Goal: Task Accomplishment & Management: Manage account settings

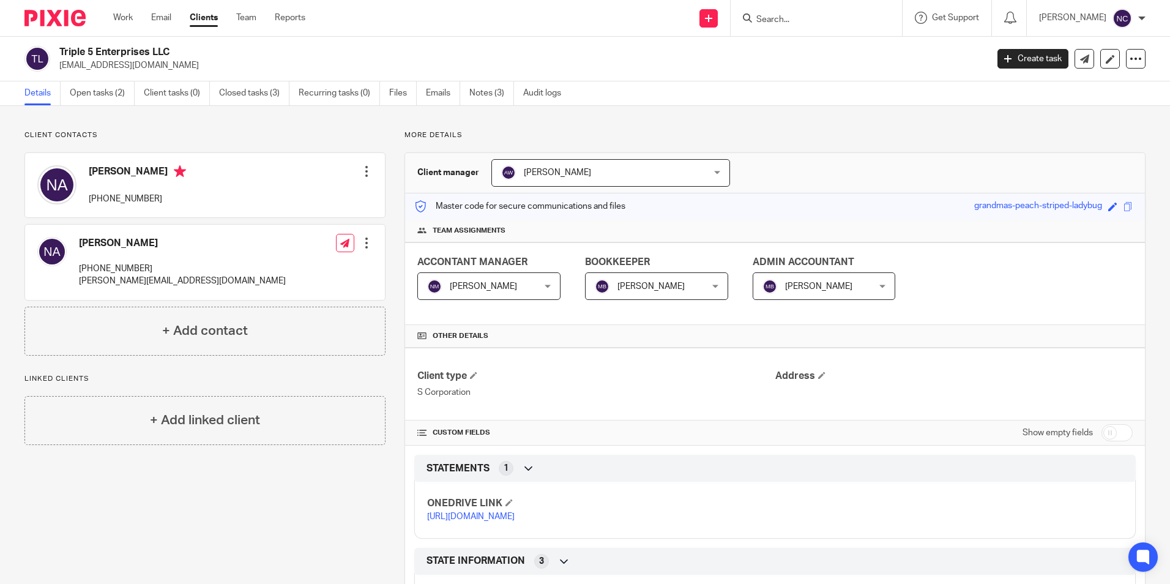
click at [195, 17] on link "Clients" at bounding box center [204, 18] width 28 height 12
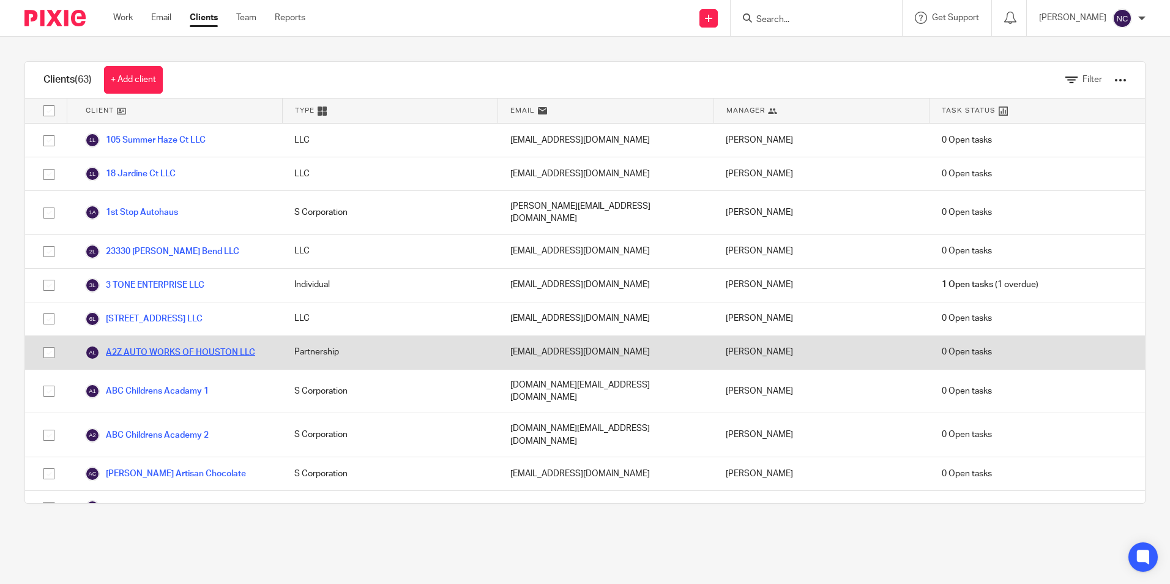
click at [190, 345] on link "A2Z AUTO WORKS OF HOUSTON LLC" at bounding box center [170, 352] width 170 height 15
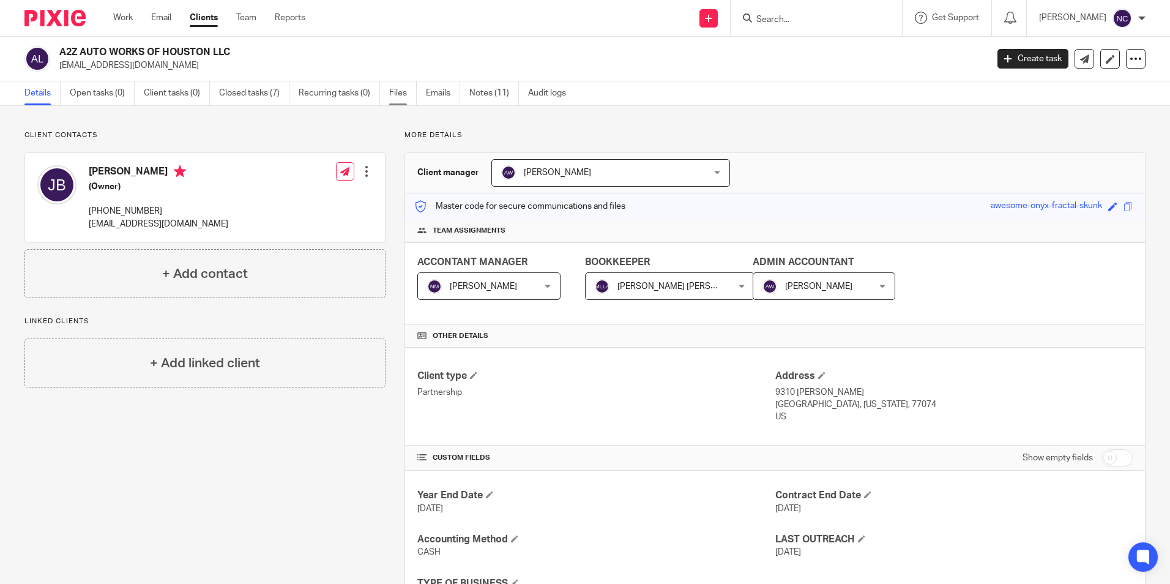
click at [397, 97] on link "Files" at bounding box center [403, 93] width 28 height 24
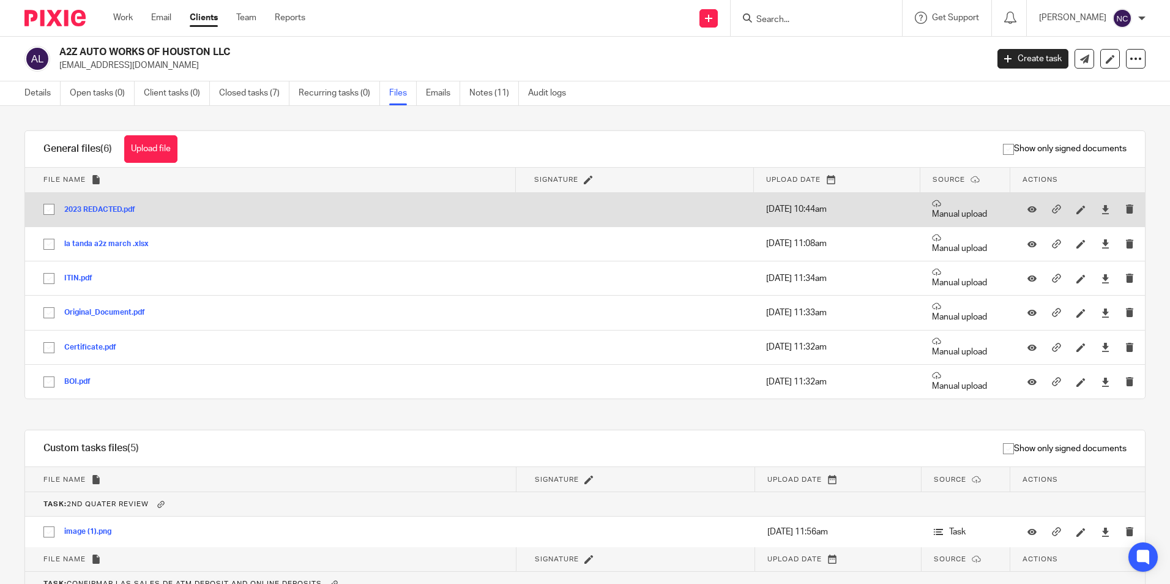
click at [100, 209] on button "2023 REDACTED.pdf" at bounding box center [104, 210] width 80 height 9
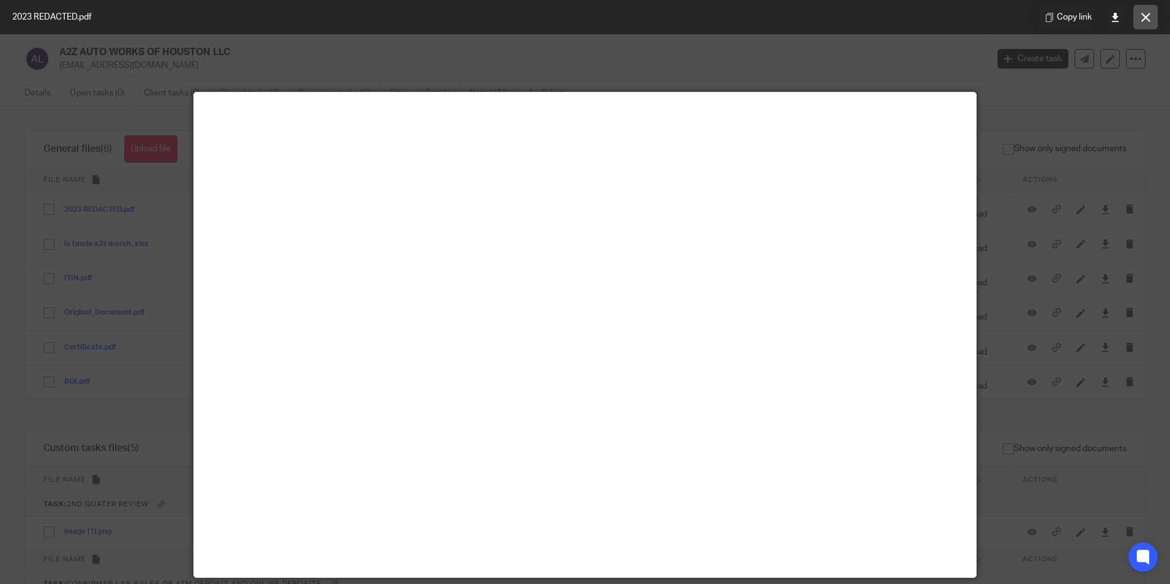
click at [1152, 23] on button at bounding box center [1145, 17] width 24 height 24
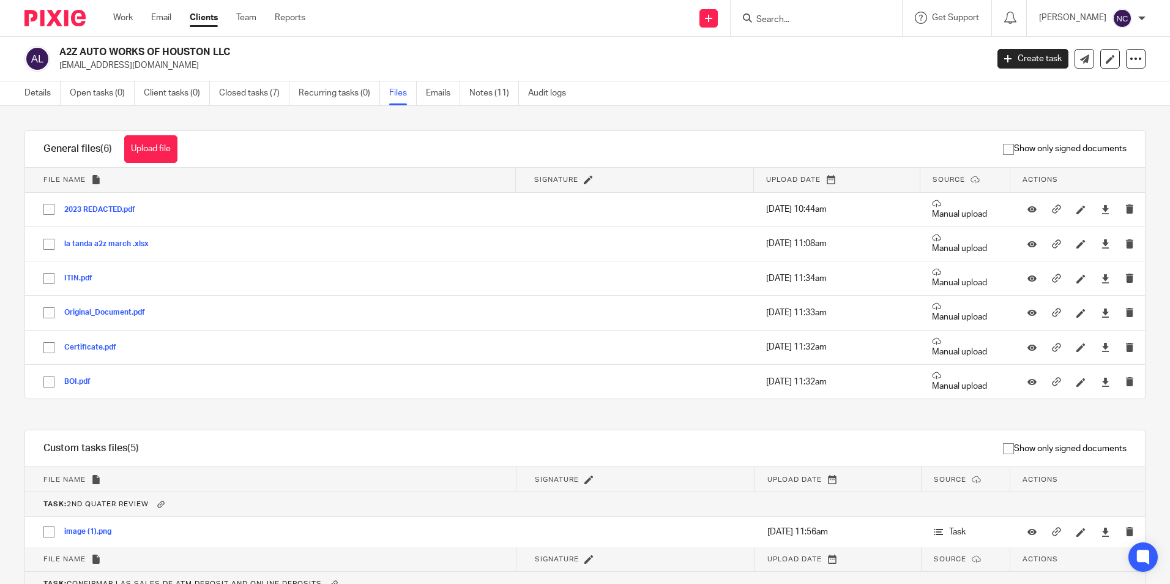
click at [202, 18] on link "Clients" at bounding box center [204, 18] width 28 height 12
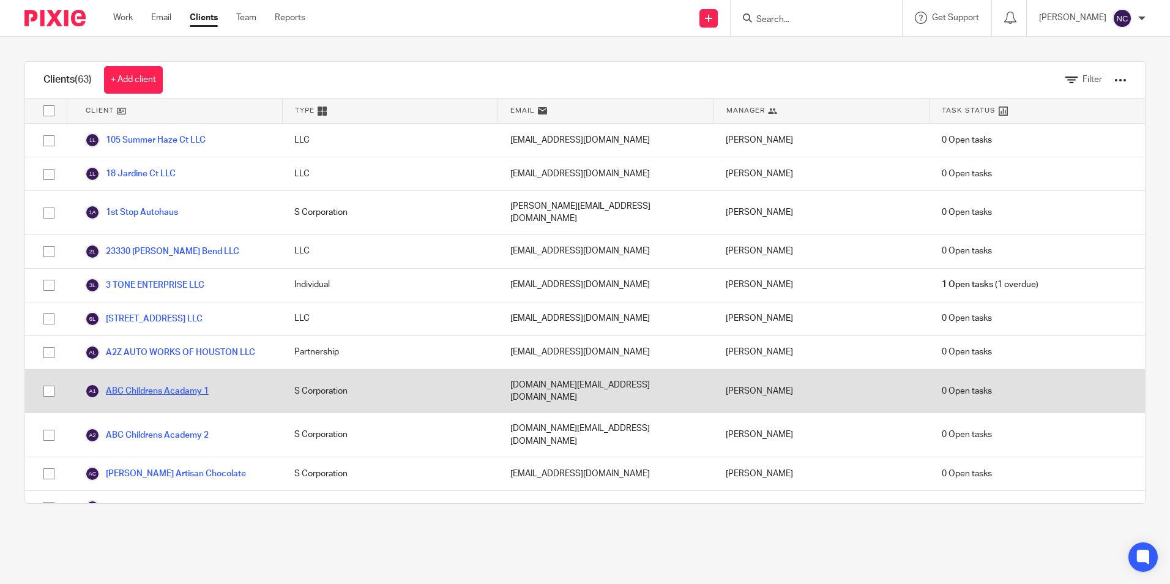
click at [193, 384] on link "ABC Childrens Acadamy 1" at bounding box center [147, 391] width 124 height 15
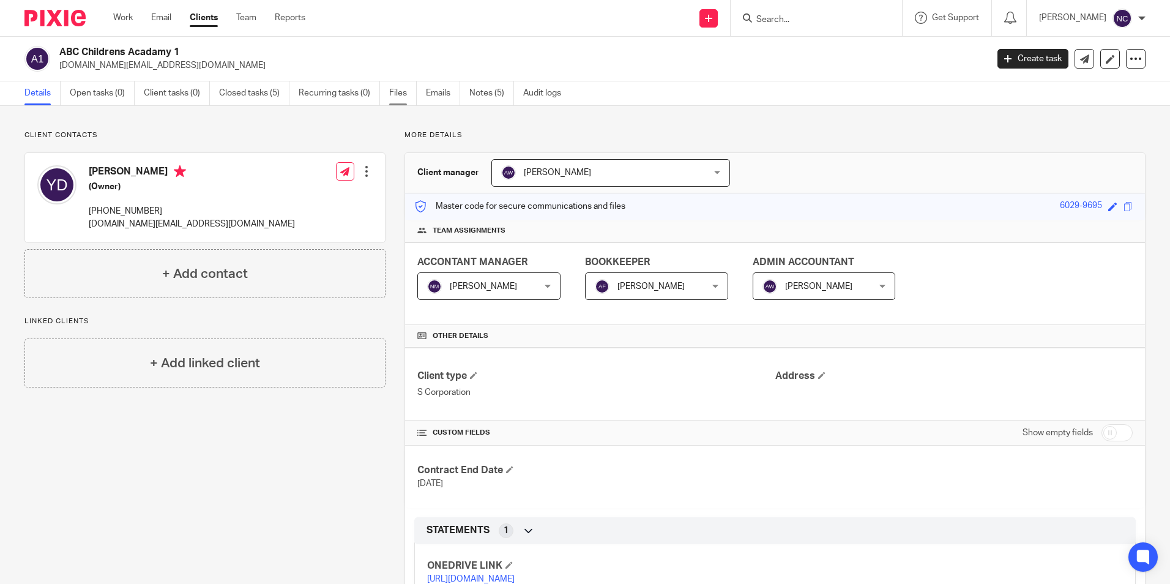
click at [402, 92] on link "Files" at bounding box center [403, 93] width 28 height 24
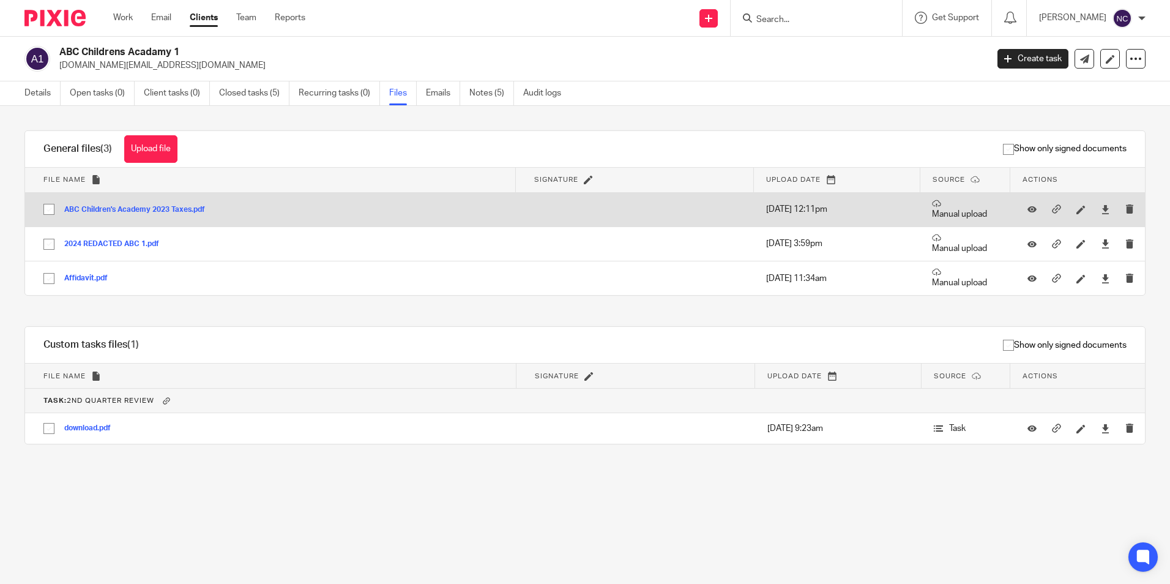
click at [158, 209] on button "ABC Children's Academy 2023 Taxes.pdf" at bounding box center [139, 210] width 150 height 9
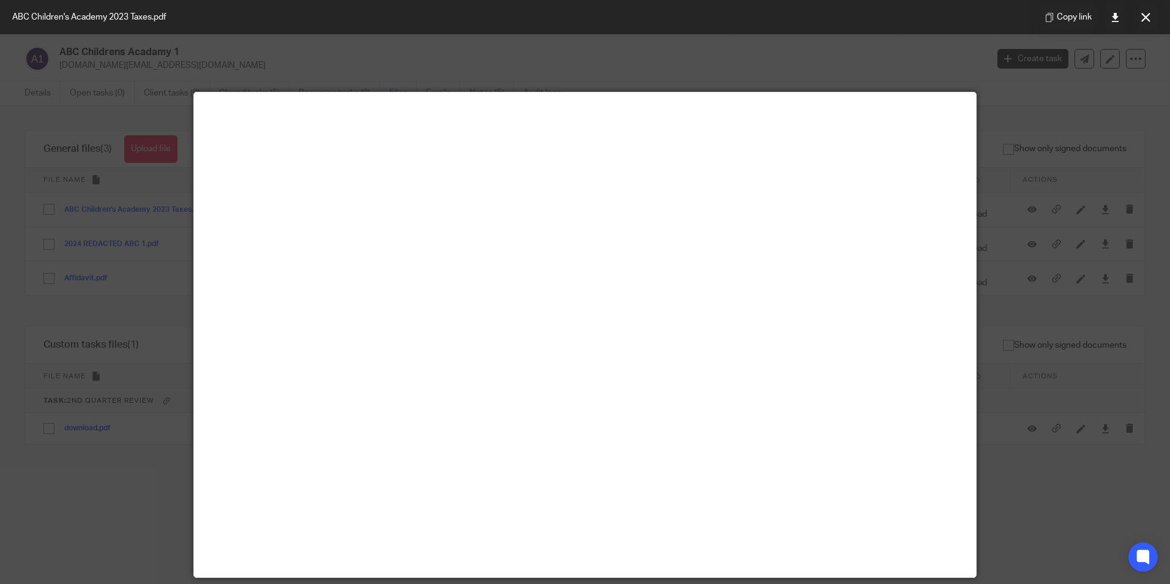
click at [1075, 141] on div at bounding box center [585, 292] width 1170 height 584
click at [1144, 15] on icon at bounding box center [1145, 17] width 9 height 9
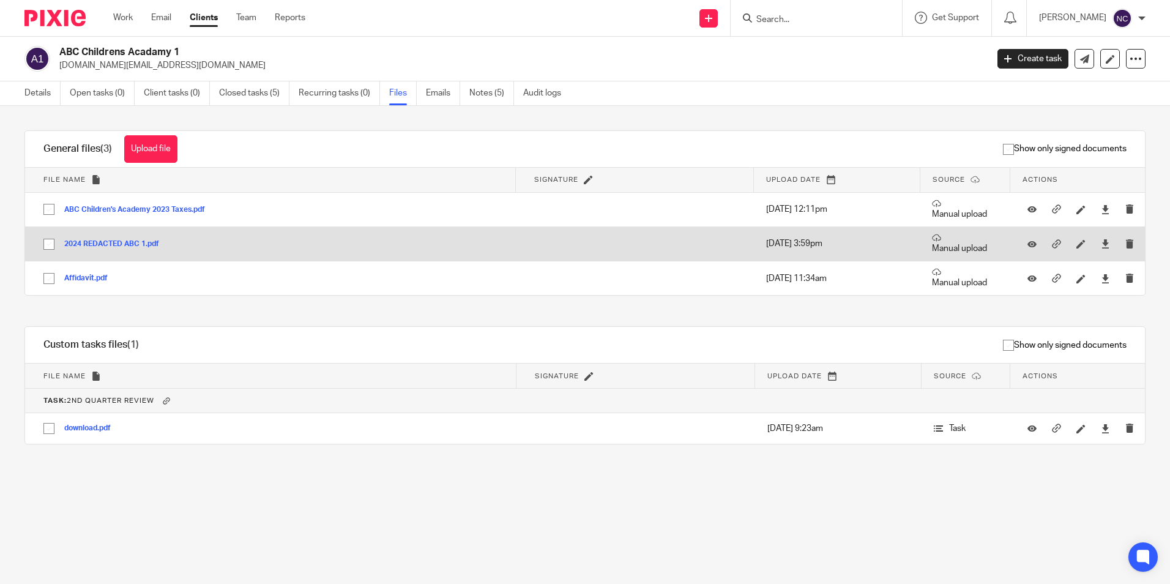
click at [110, 241] on button "2024 REDACTED ABC 1.pdf" at bounding box center [116, 244] width 104 height 9
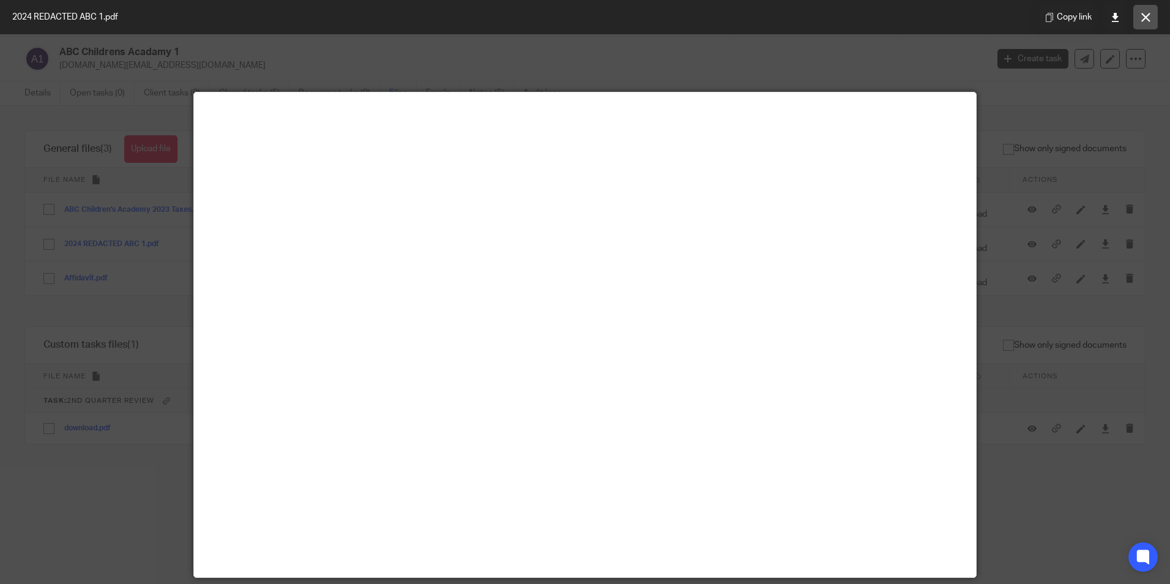
click at [1144, 15] on icon at bounding box center [1145, 17] width 9 height 9
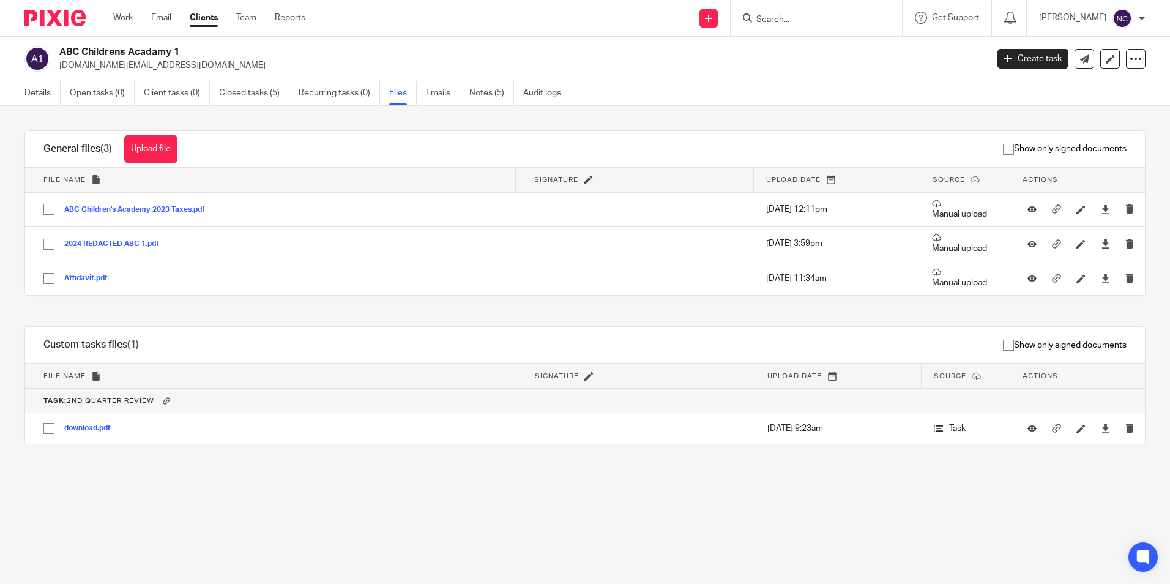
click at [203, 17] on link "Clients" at bounding box center [204, 18] width 28 height 12
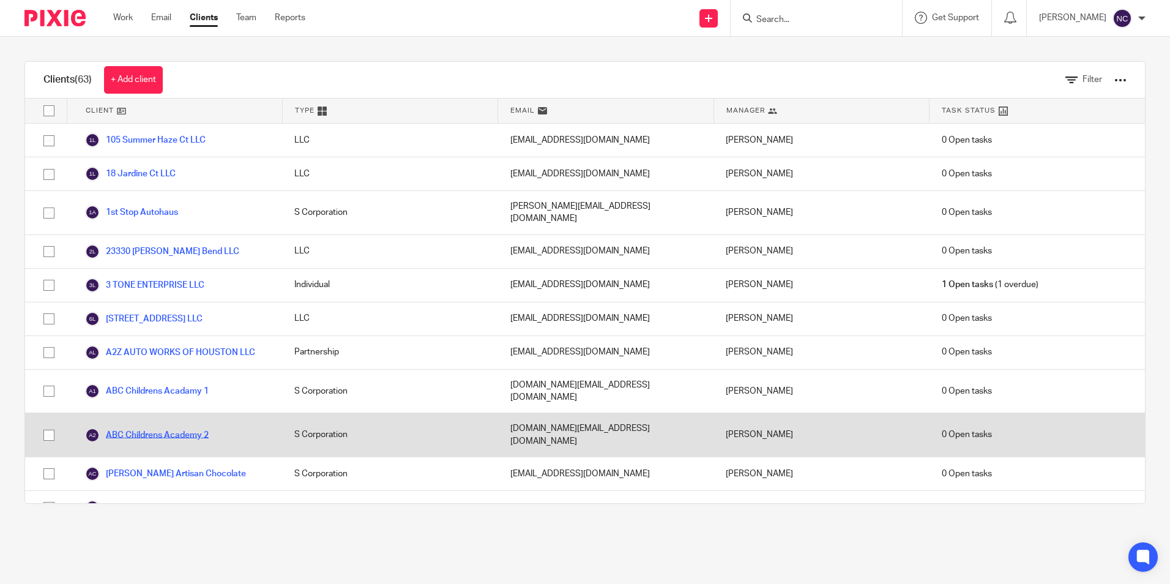
click at [162, 428] on link "ABC Childrens Academy 2" at bounding box center [147, 435] width 124 height 15
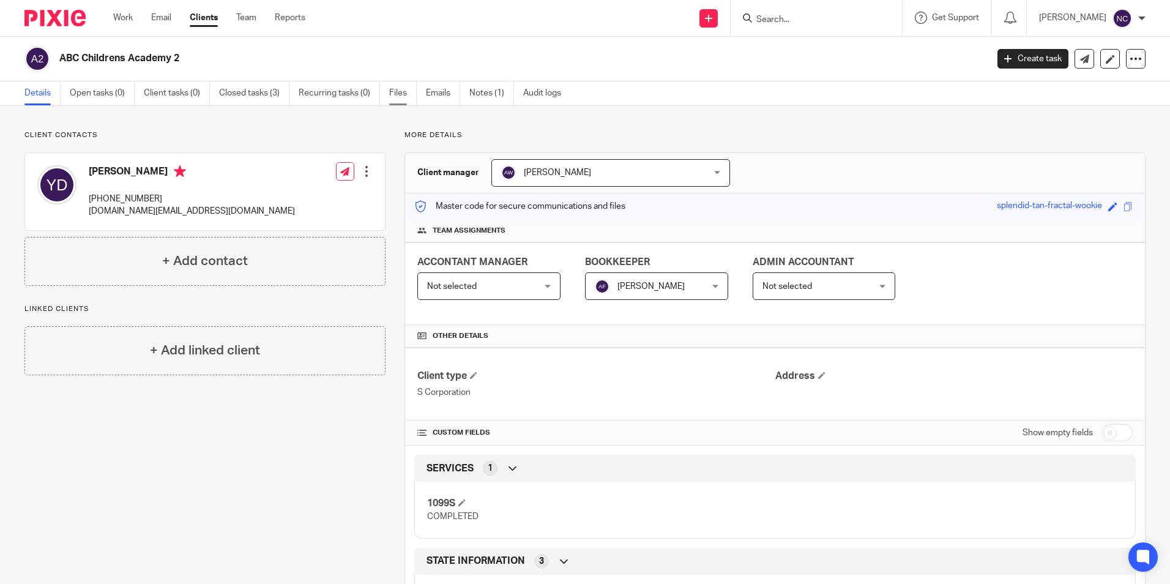
click at [402, 93] on link "Files" at bounding box center [403, 93] width 28 height 24
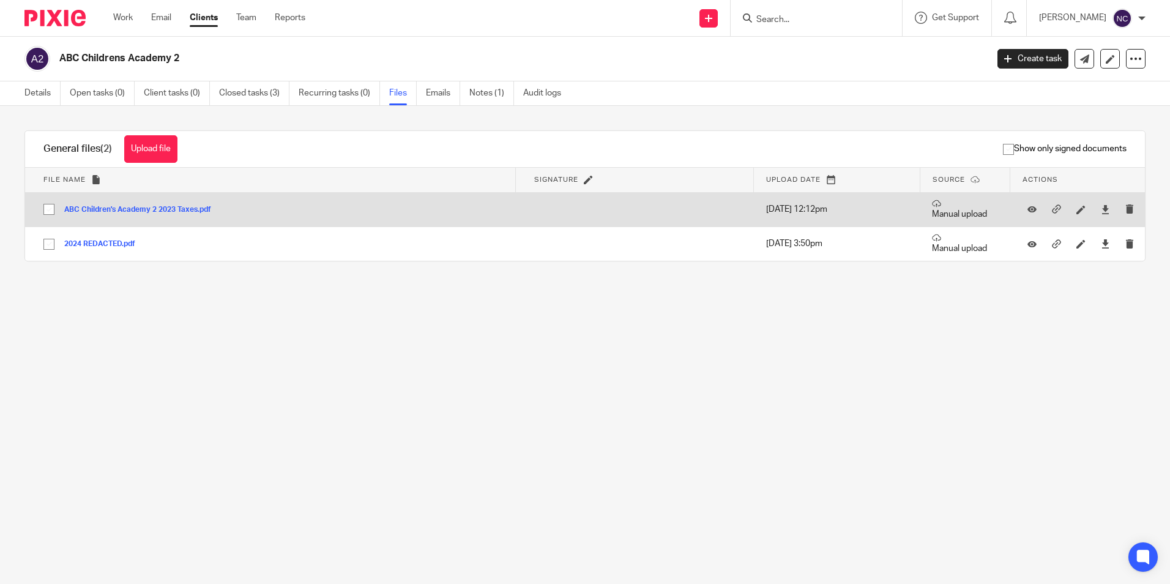
click at [181, 212] on button "ABC Children's Academy 2 2023 Taxes.pdf" at bounding box center [142, 210] width 156 height 9
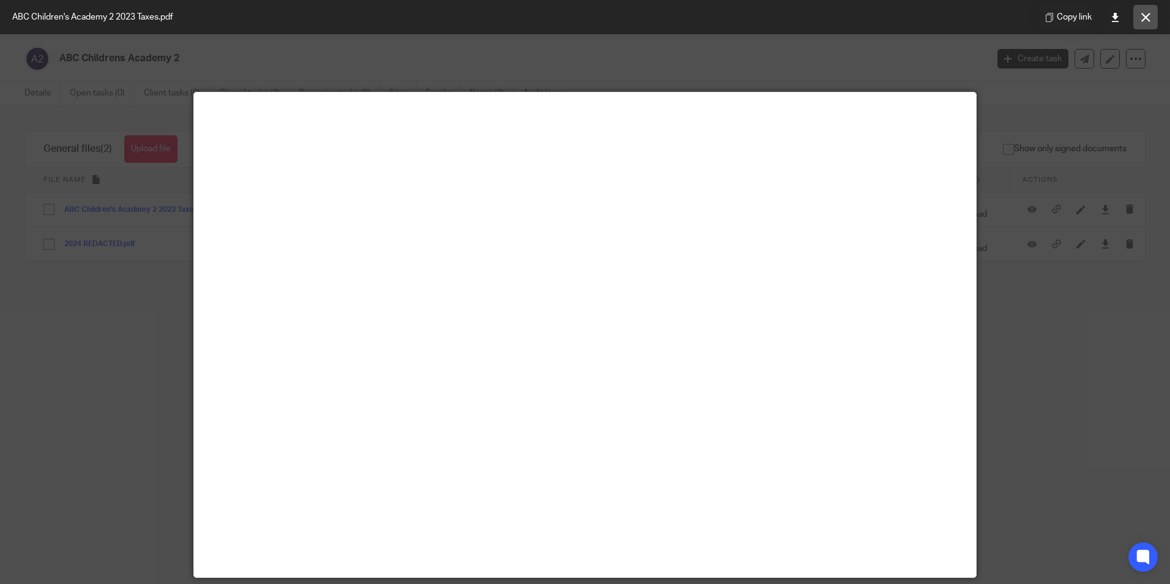
click at [1148, 9] on button at bounding box center [1145, 17] width 24 height 24
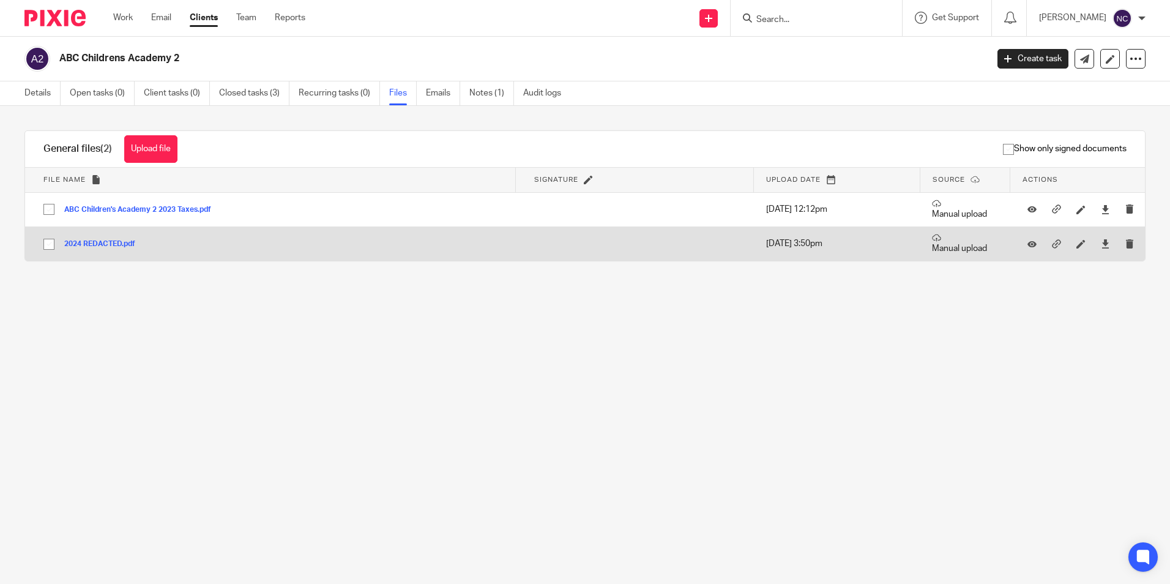
click at [121, 244] on button "2024 REDACTED.pdf" at bounding box center [104, 244] width 80 height 9
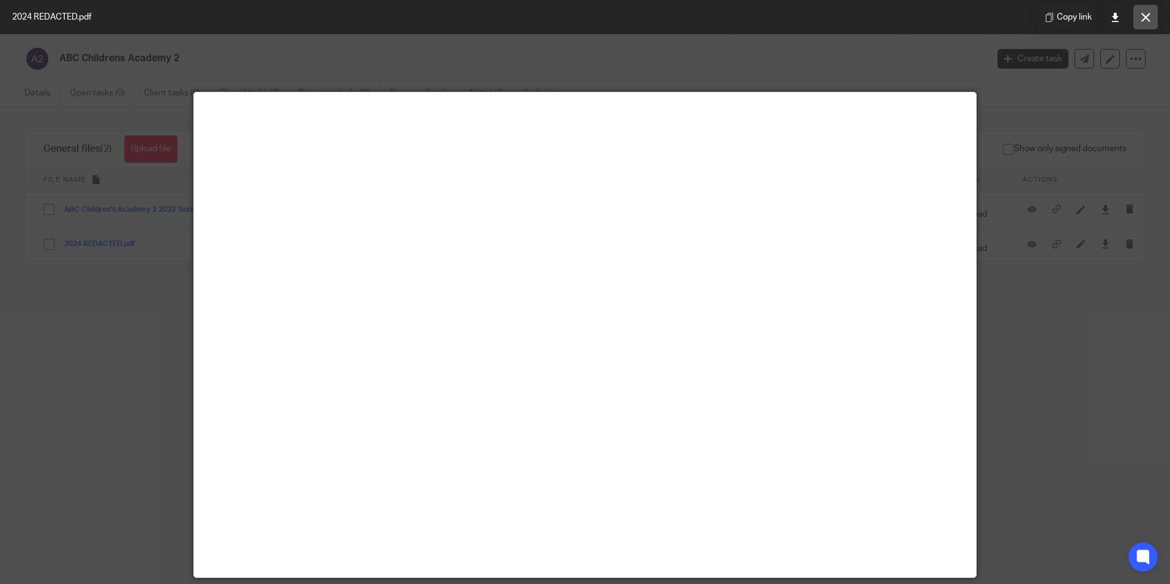
click at [1157, 25] on button at bounding box center [1145, 17] width 24 height 24
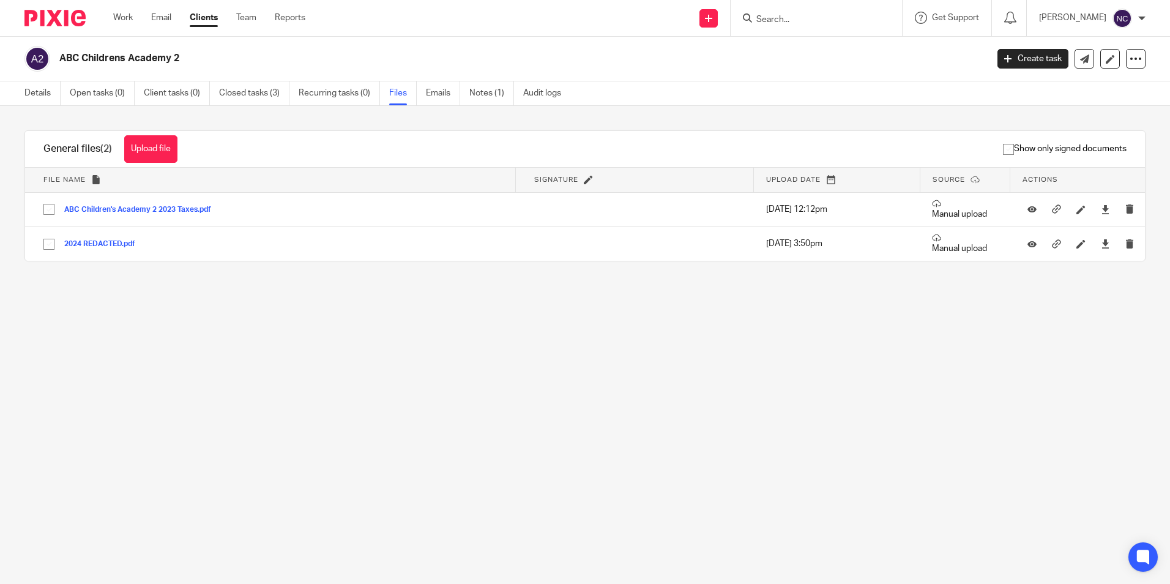
click at [209, 13] on link "Clients" at bounding box center [204, 18] width 28 height 12
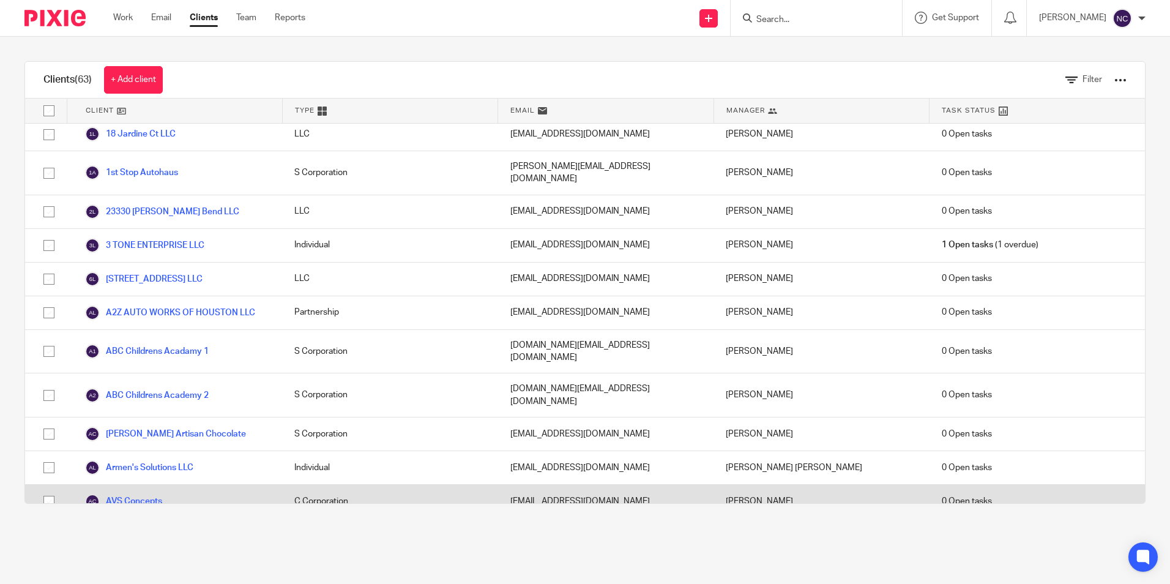
scroll to position [61, 0]
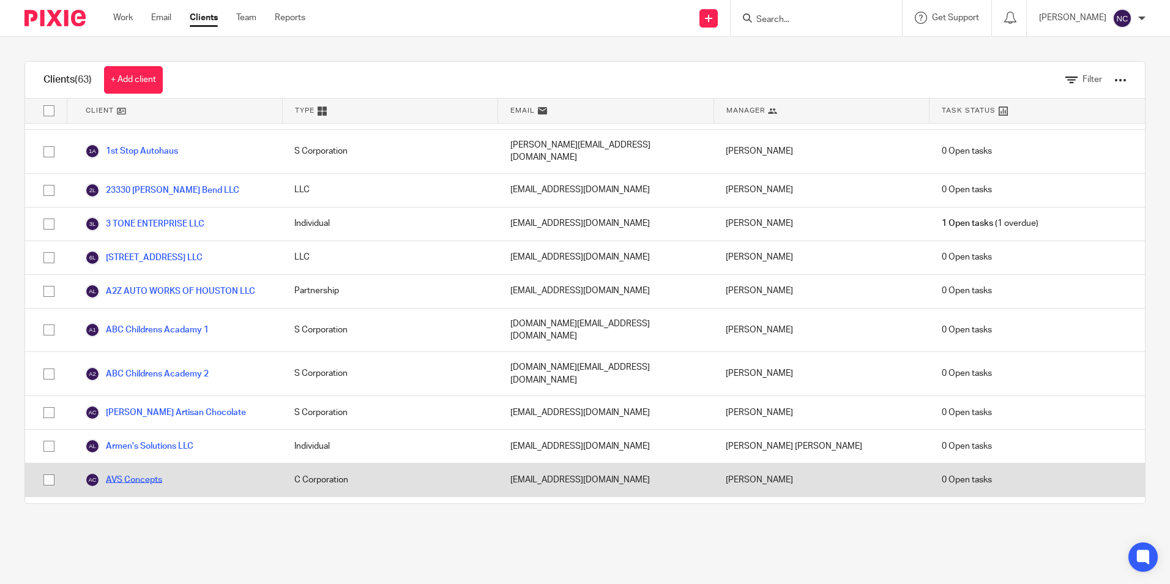
click at [144, 472] on link "AVS Concepts" at bounding box center [123, 479] width 77 height 15
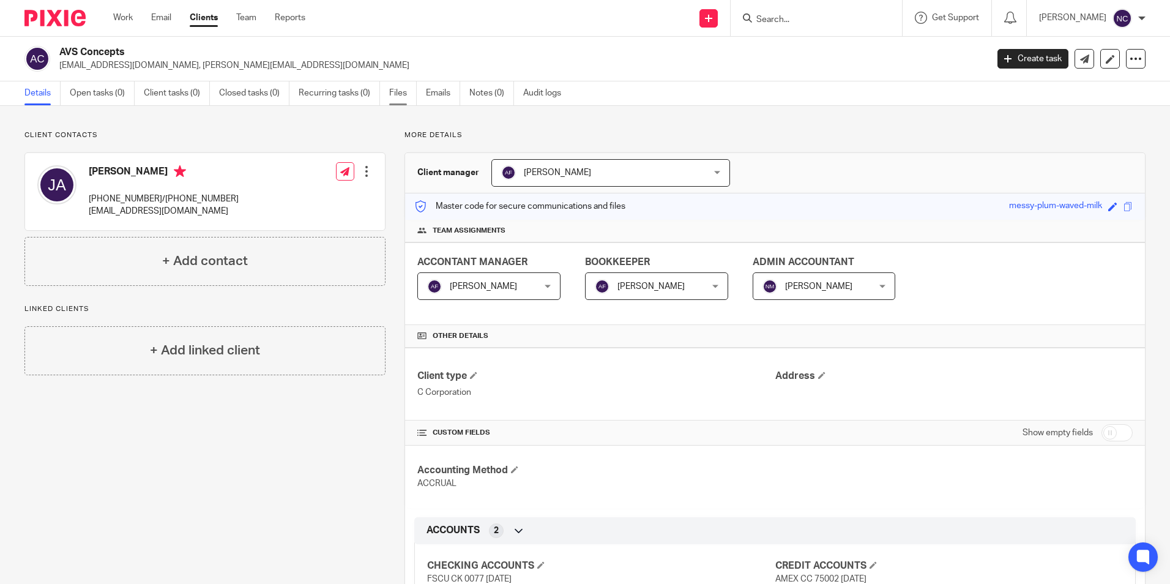
click at [400, 96] on link "Files" at bounding box center [403, 93] width 28 height 24
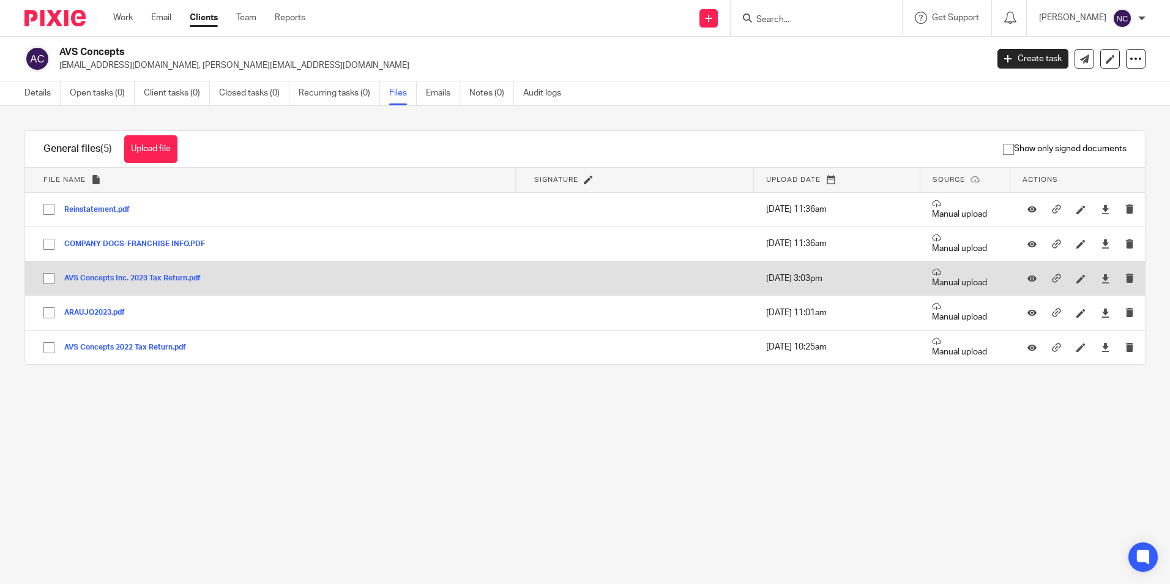
click at [144, 276] on button "AVS Concepts Inc. 2023 Tax Return.pdf" at bounding box center [137, 278] width 146 height 9
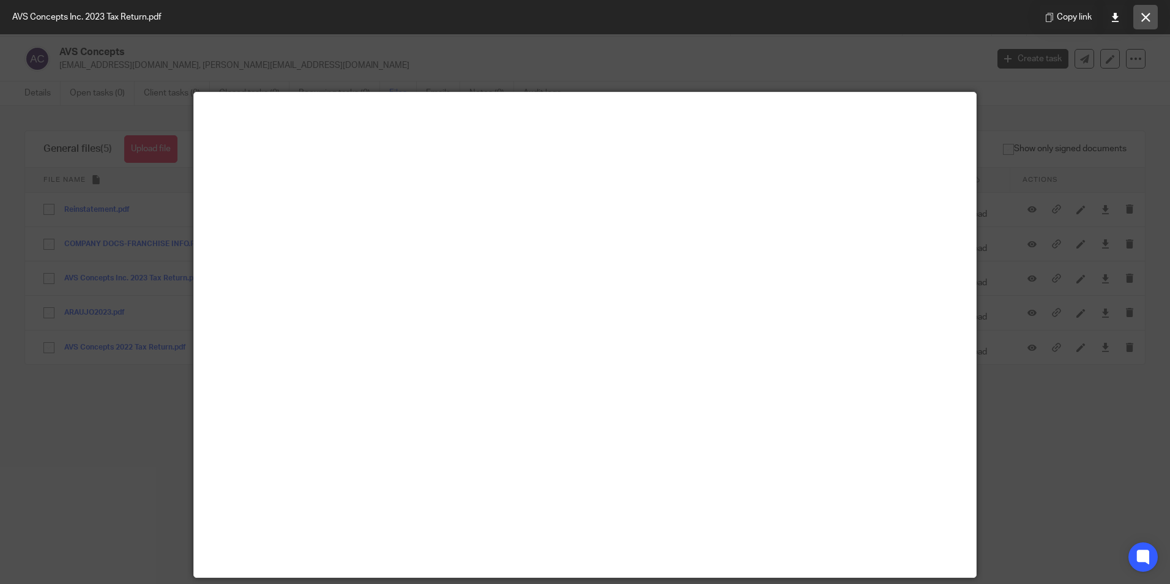
click at [1147, 9] on button at bounding box center [1145, 17] width 24 height 24
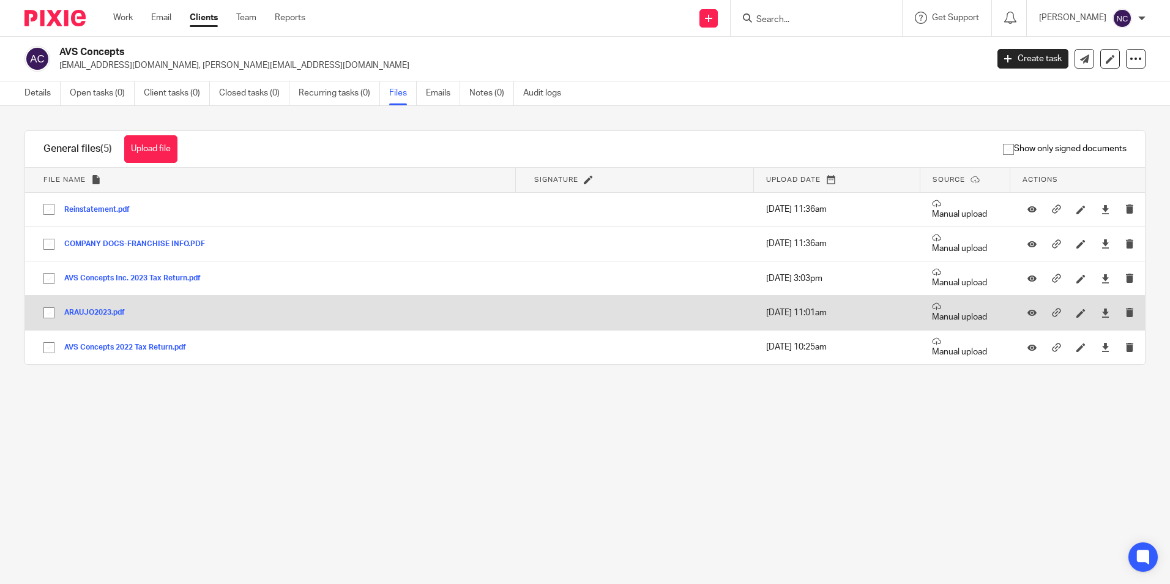
click at [83, 308] on button "ARAUJO2023.pdf" at bounding box center [99, 312] width 70 height 9
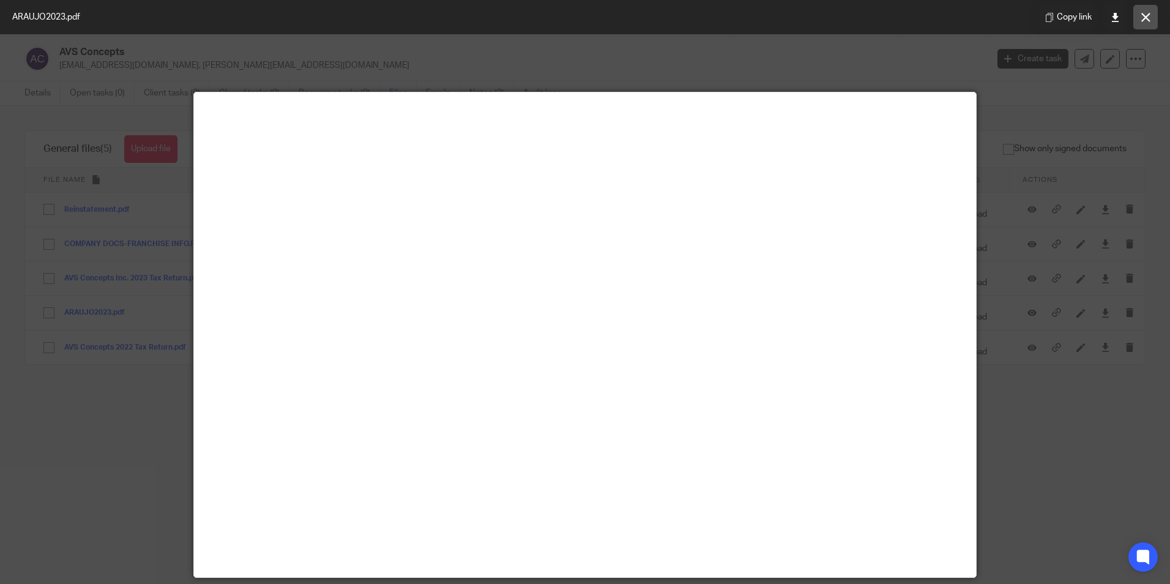
click at [1155, 18] on button at bounding box center [1145, 17] width 24 height 24
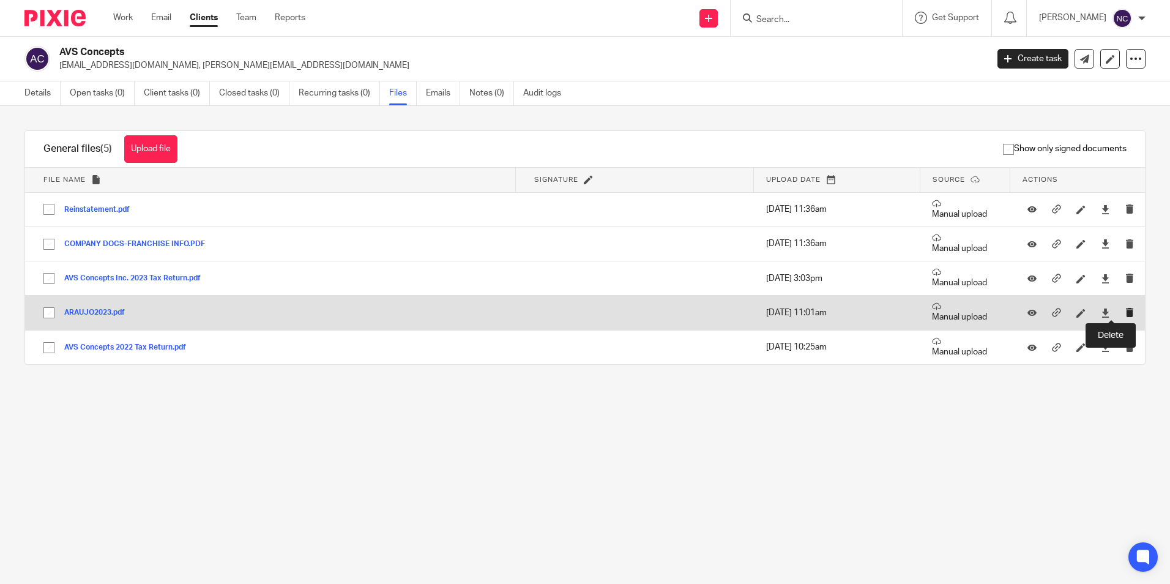
click at [1125, 310] on icon "submit" at bounding box center [1129, 312] width 9 height 9
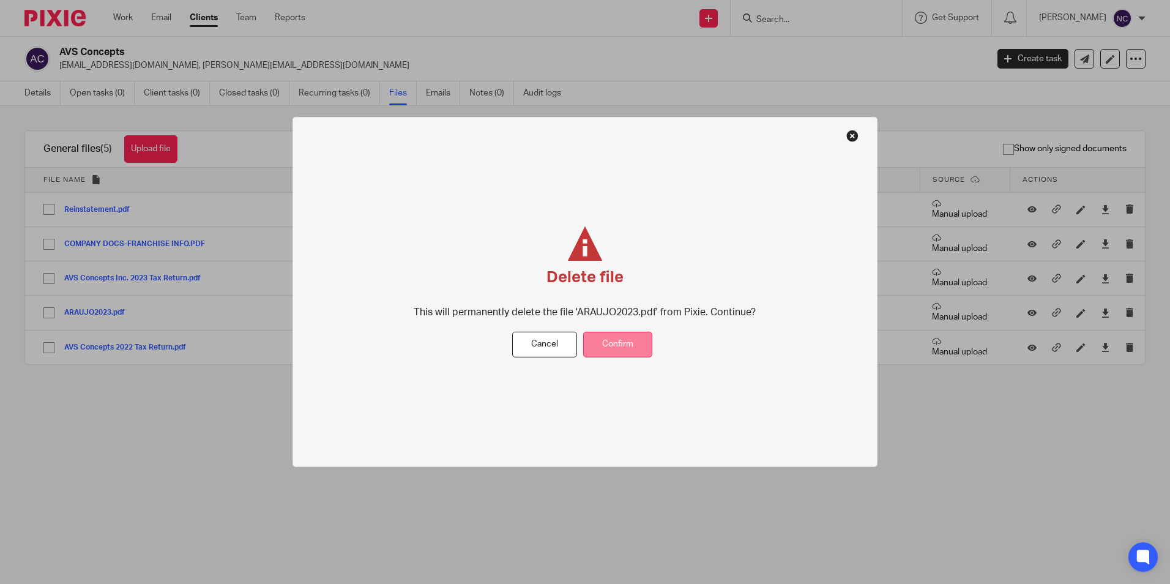
click at [600, 345] on button "Confirm" at bounding box center [617, 344] width 69 height 26
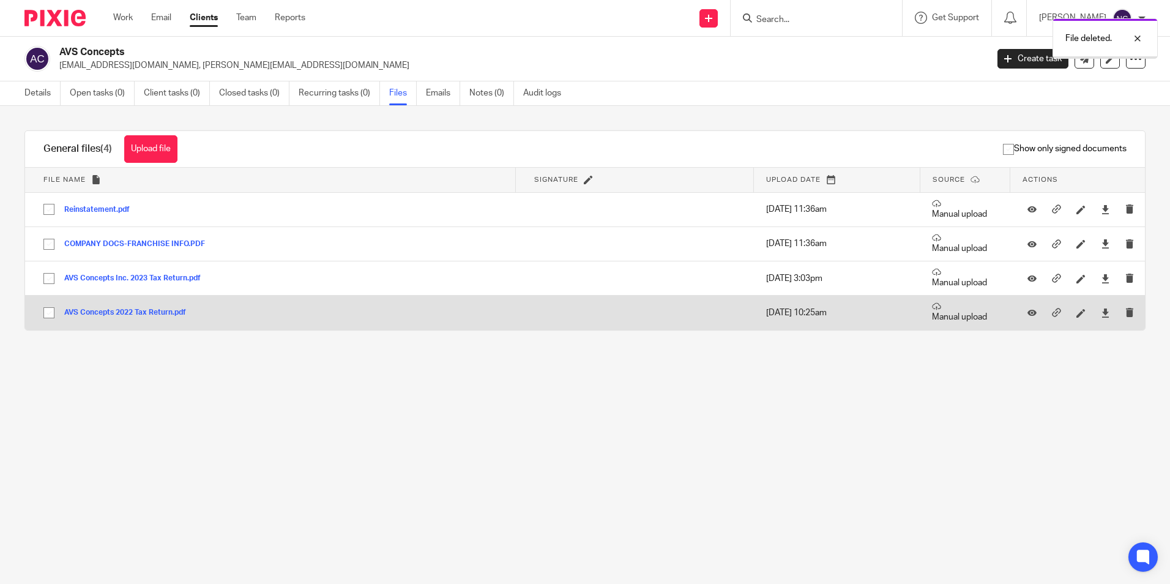
click at [127, 313] on button "AVS Concepts 2022 Tax Return.pdf" at bounding box center [129, 312] width 131 height 9
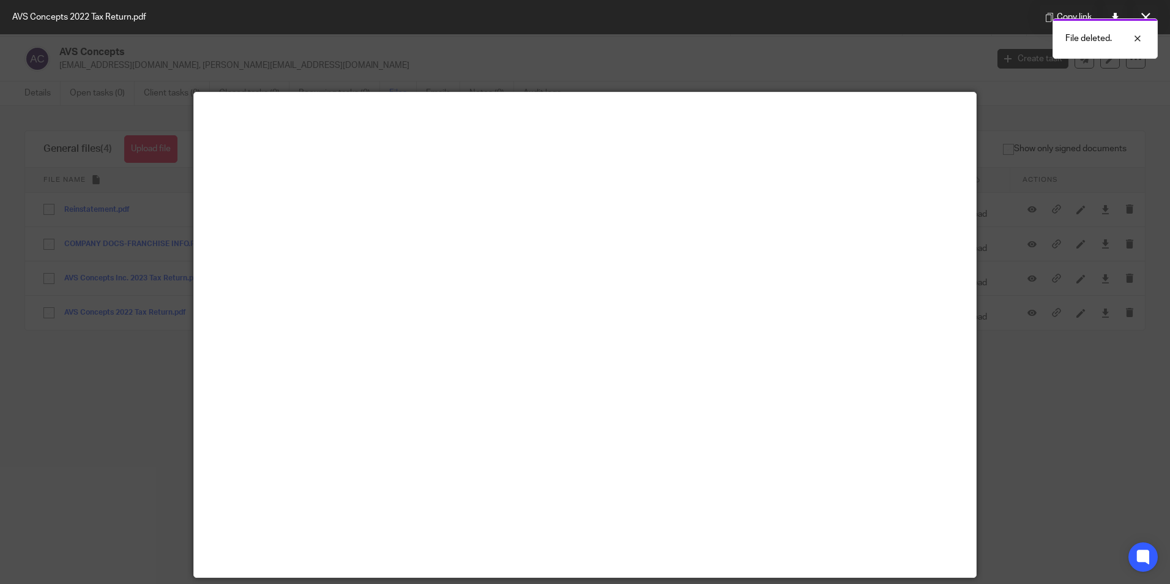
click at [1059, 262] on div at bounding box center [585, 292] width 1170 height 584
click at [1137, 36] on div at bounding box center [1128, 38] width 33 height 15
click at [1151, 13] on button at bounding box center [1145, 17] width 24 height 24
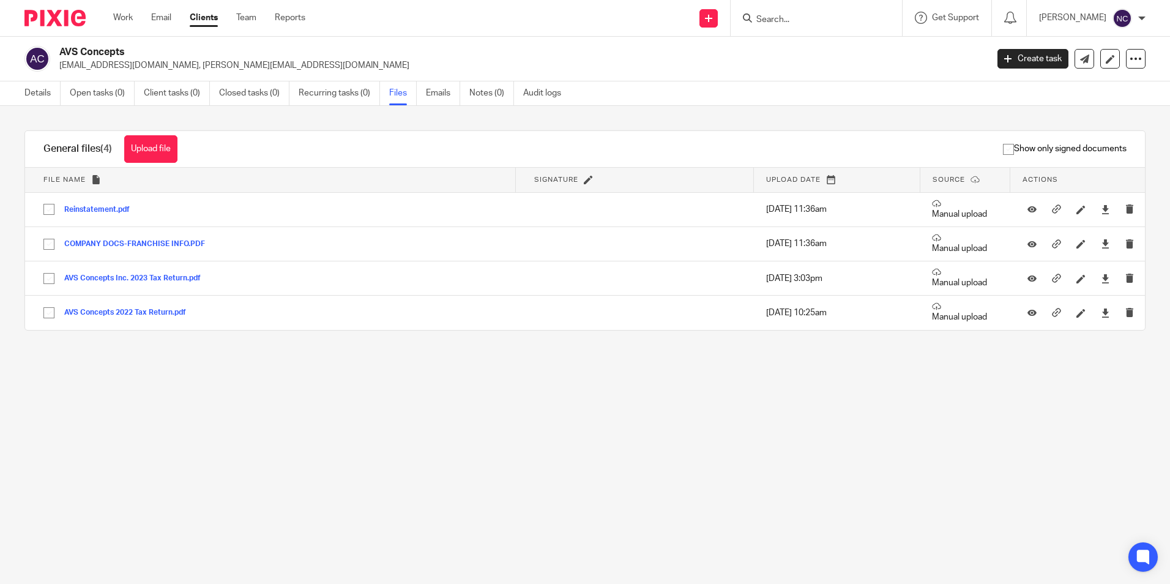
click at [398, 90] on link "Files" at bounding box center [403, 93] width 28 height 24
click at [214, 20] on link "Clients" at bounding box center [204, 18] width 28 height 12
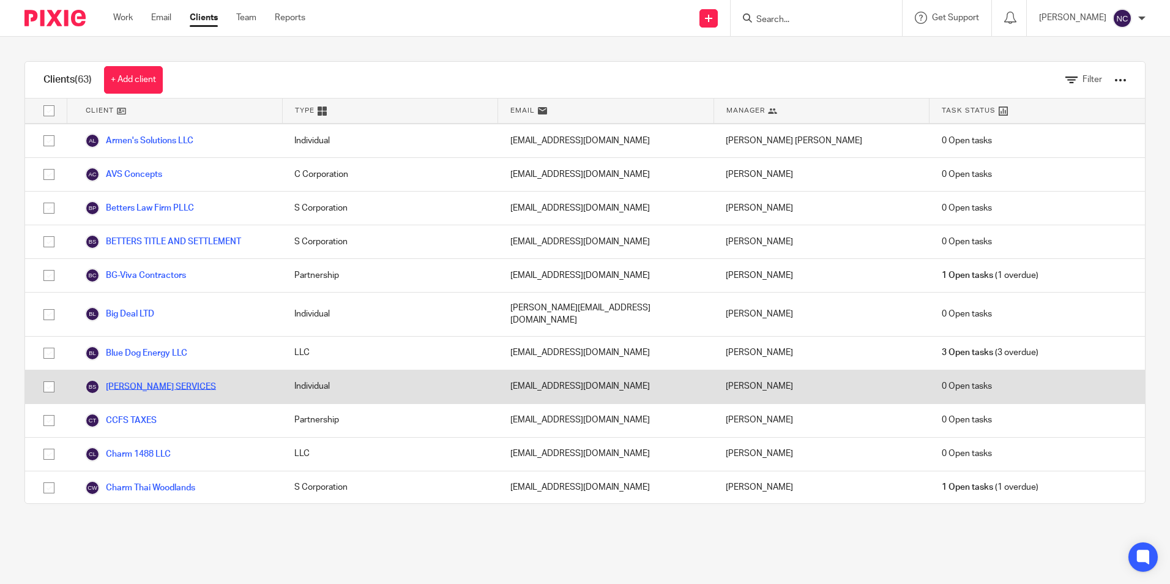
scroll to position [367, 0]
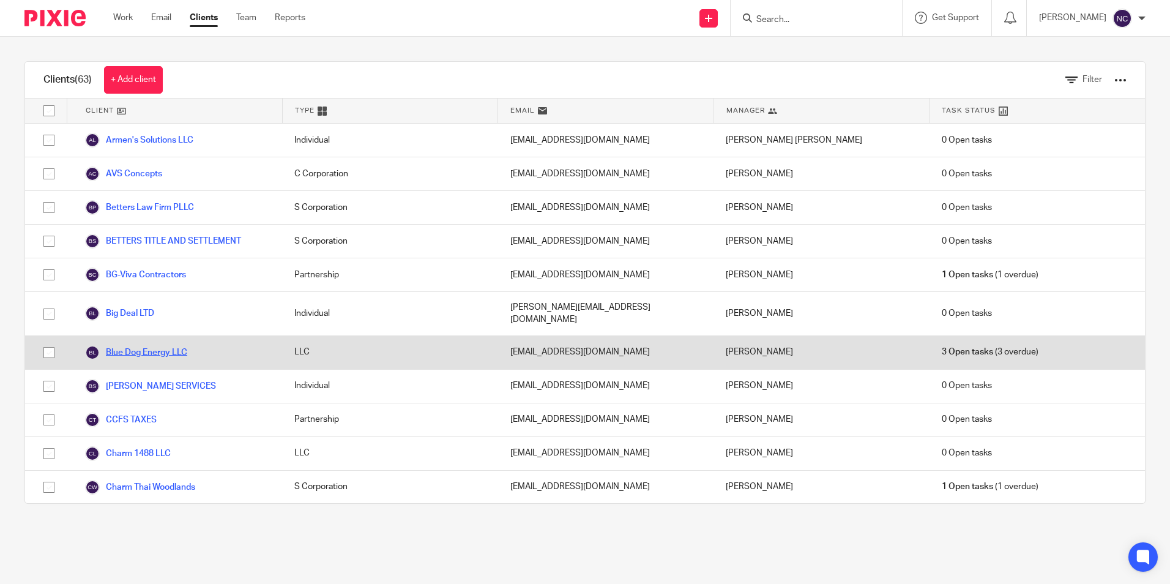
click at [176, 345] on link "Blue Dog Energy LLC" at bounding box center [136, 352] width 102 height 15
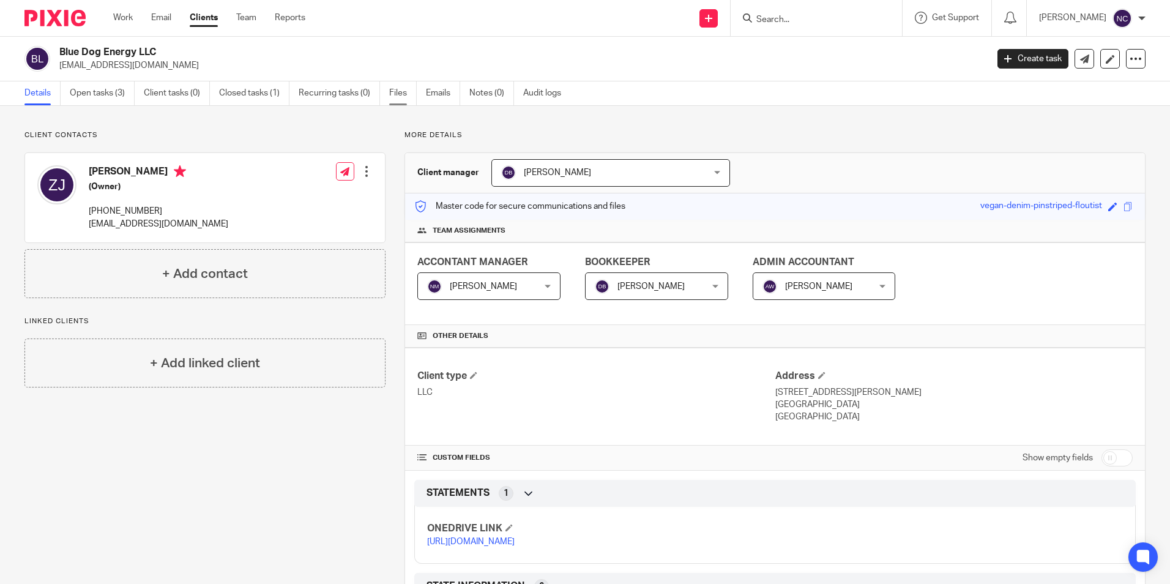
click at [409, 92] on link "Files" at bounding box center [403, 93] width 28 height 24
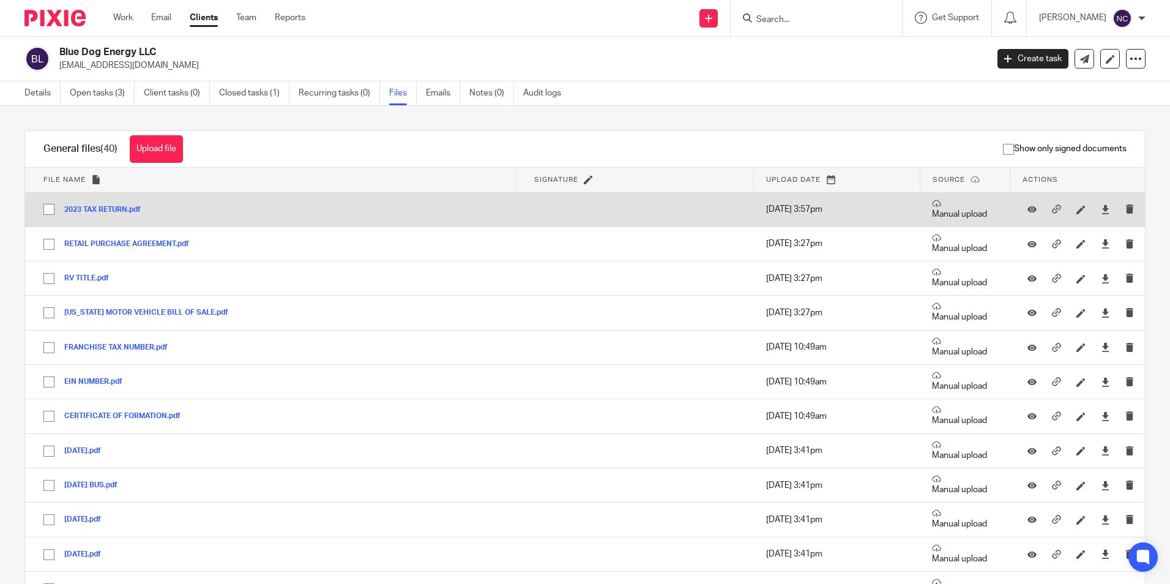
click at [113, 210] on button "2023 TAX RETURN.pdf" at bounding box center [107, 210] width 86 height 9
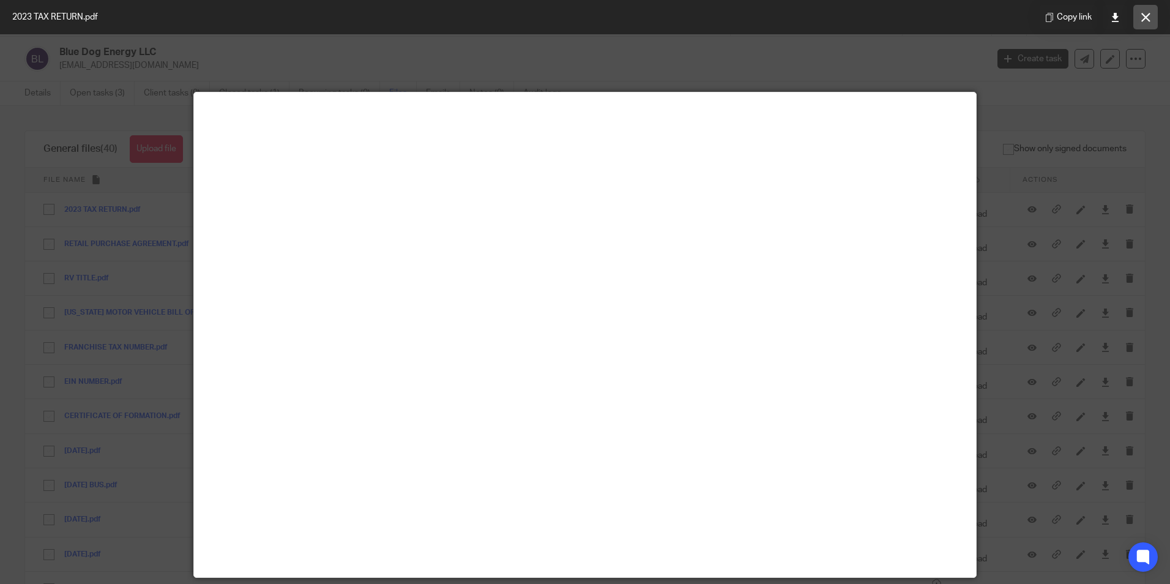
click at [1141, 20] on icon at bounding box center [1145, 17] width 9 height 9
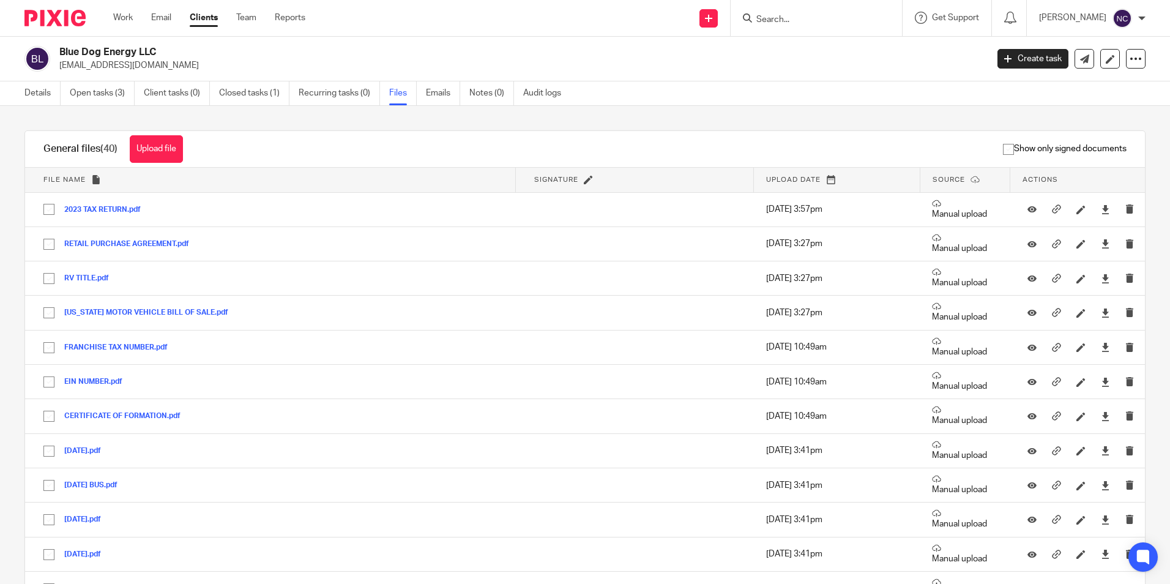
click at [200, 20] on link "Clients" at bounding box center [204, 18] width 28 height 12
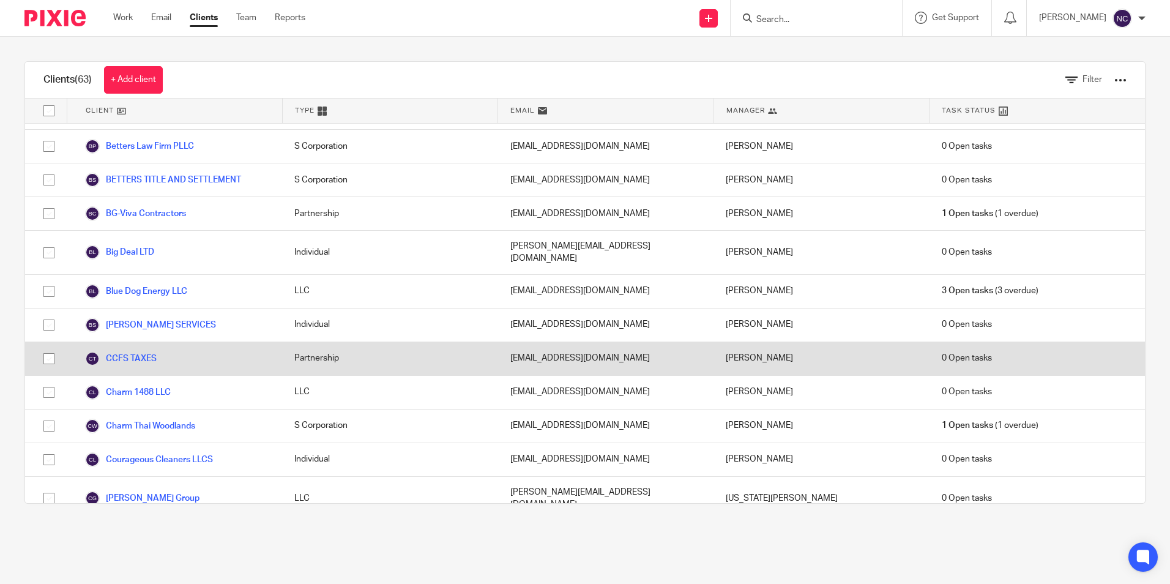
scroll to position [490, 0]
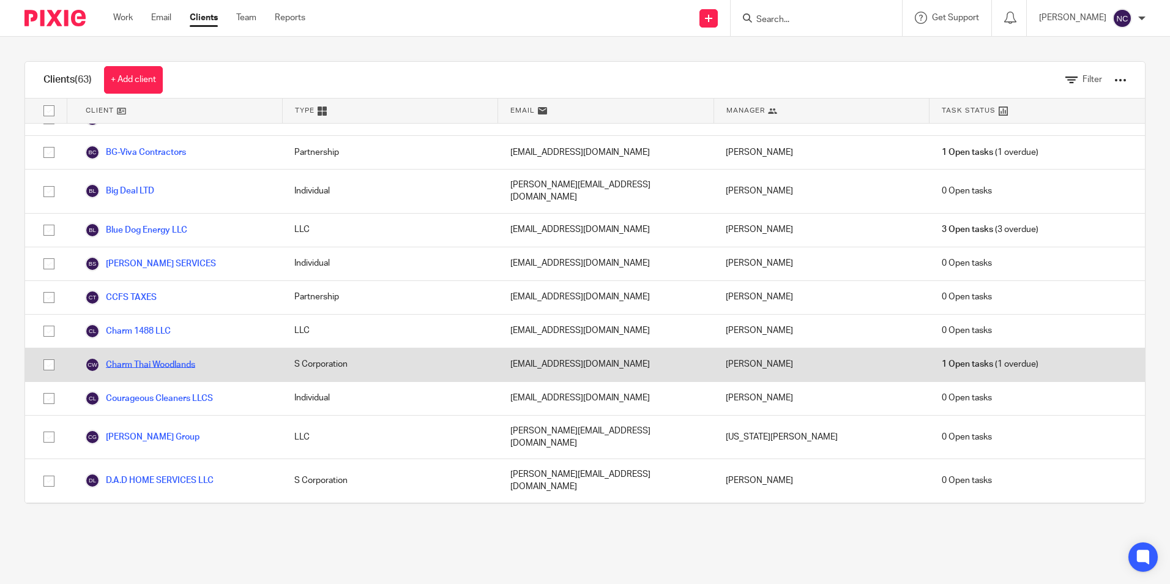
click at [189, 357] on link "Charm Thai Woodlands" at bounding box center [140, 364] width 110 height 15
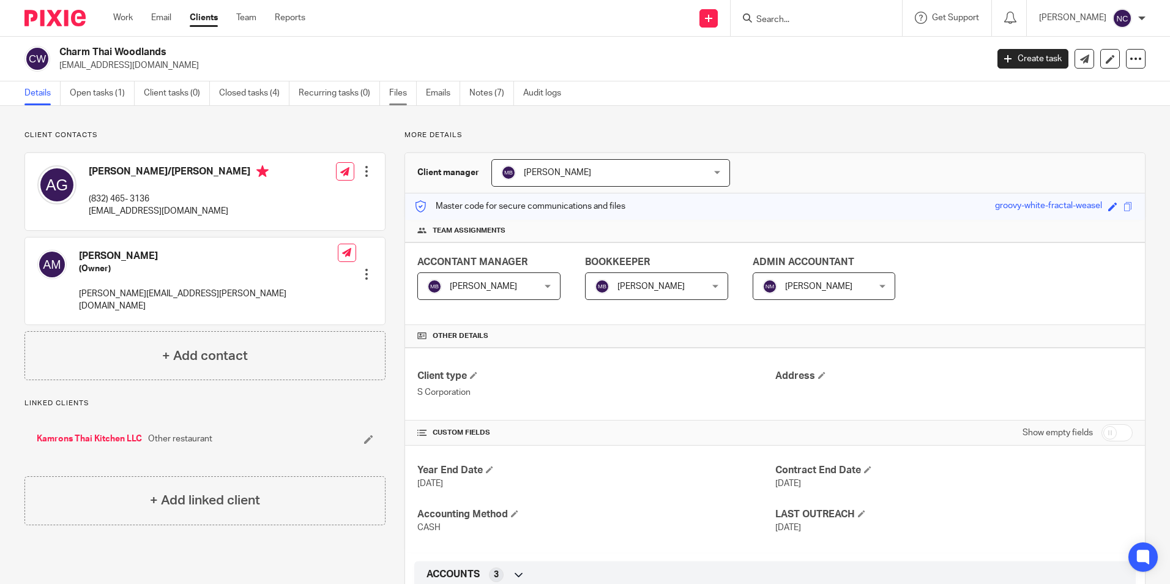
click at [398, 93] on link "Files" at bounding box center [403, 93] width 28 height 24
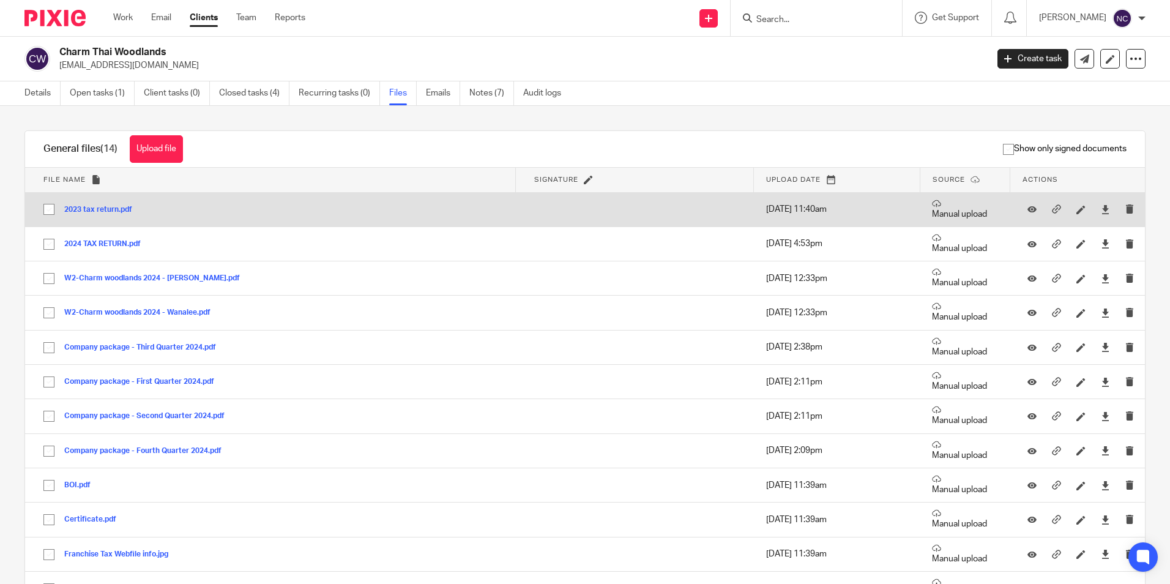
click at [106, 210] on button "2023 tax return.pdf" at bounding box center [102, 210] width 77 height 9
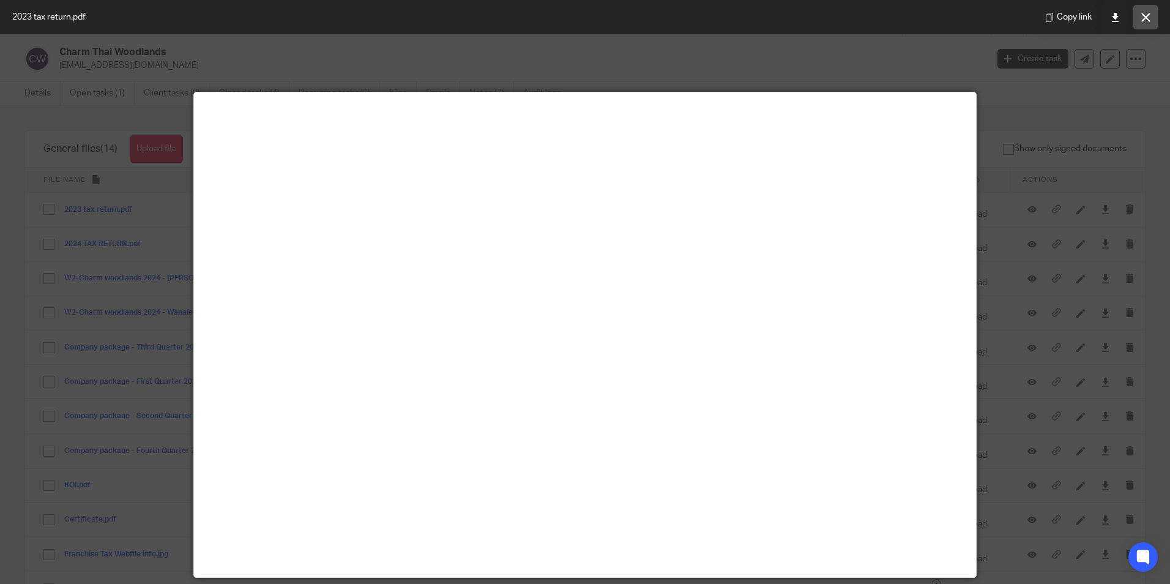
click at [1149, 22] on button at bounding box center [1145, 17] width 24 height 24
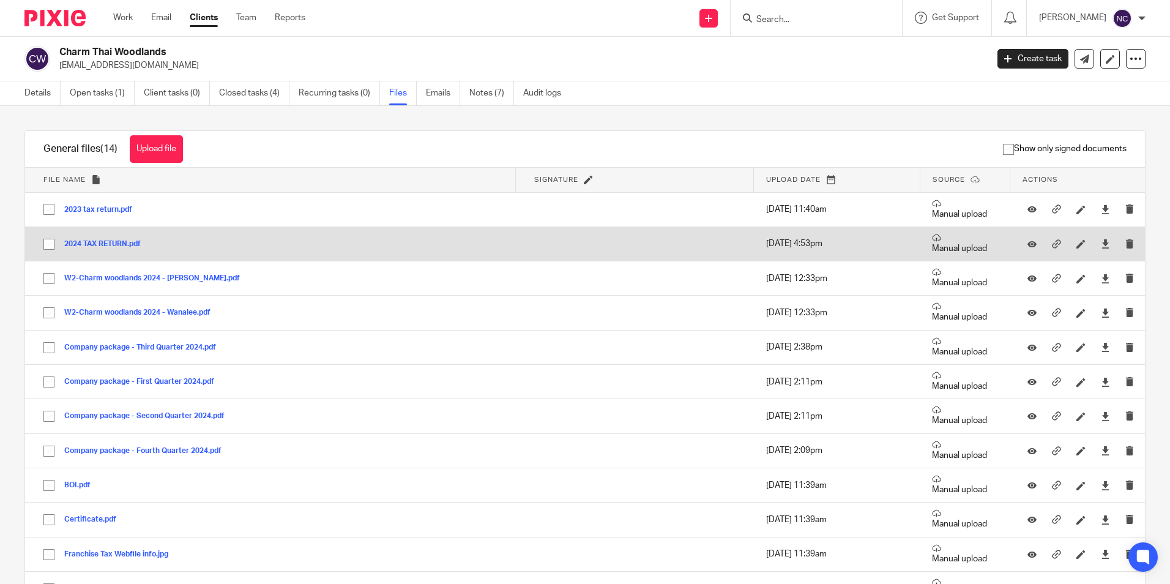
click at [128, 244] on button "2024 TAX RETURN.pdf" at bounding box center [107, 244] width 86 height 9
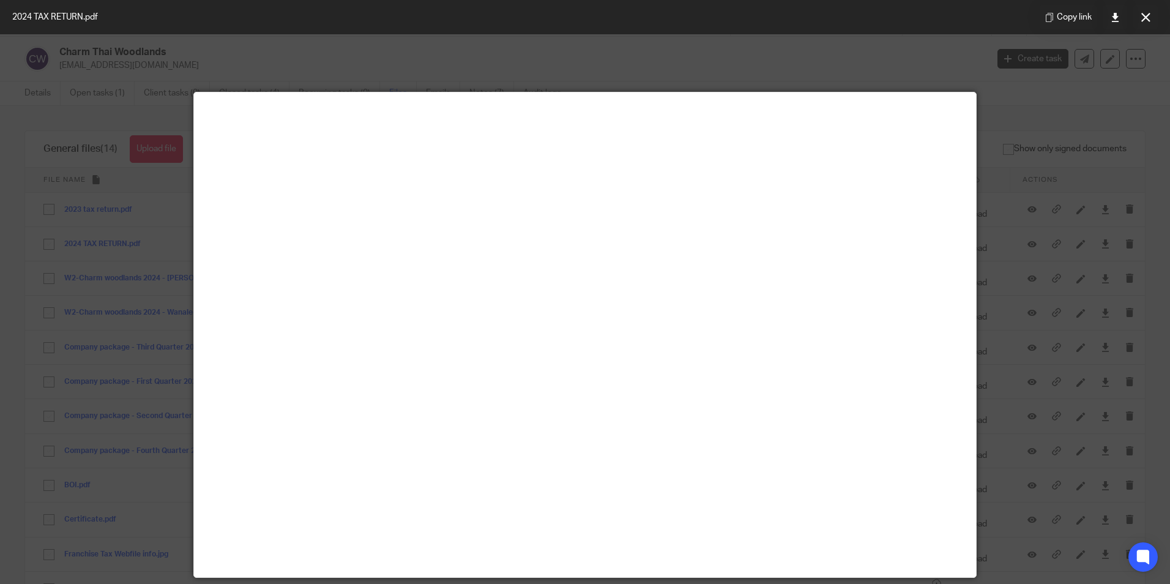
click at [1137, 17] on button at bounding box center [1145, 17] width 24 height 24
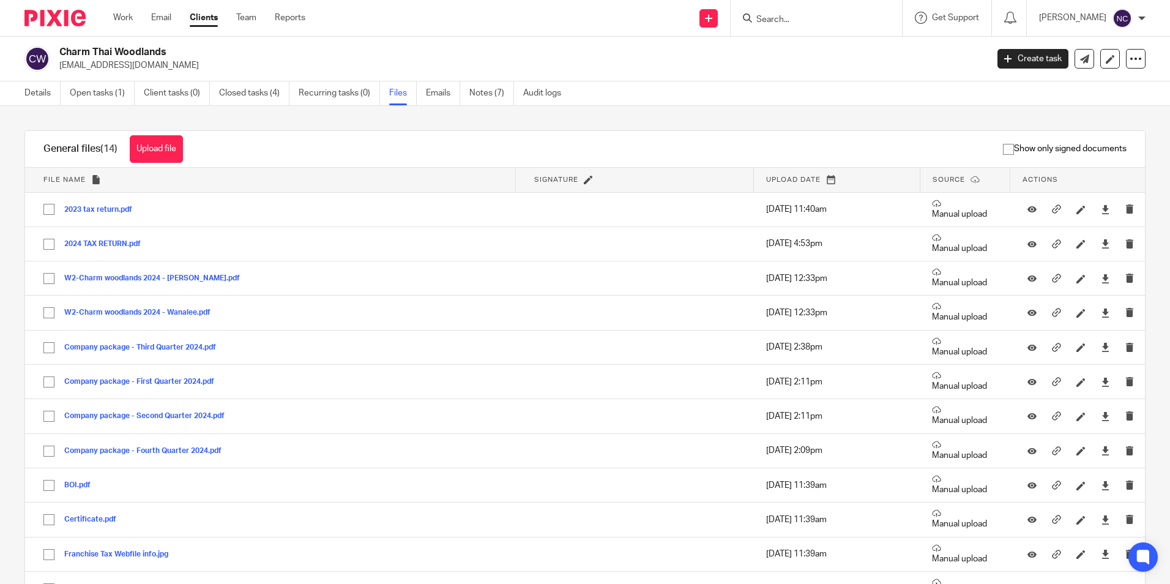
click at [204, 20] on link "Clients" at bounding box center [204, 18] width 28 height 12
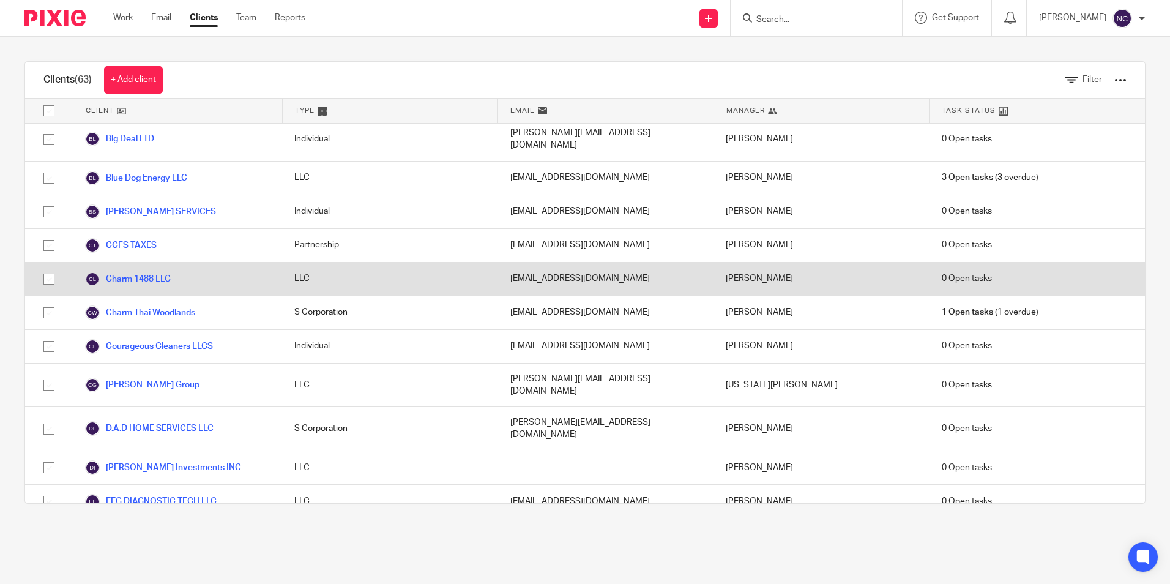
scroll to position [551, 0]
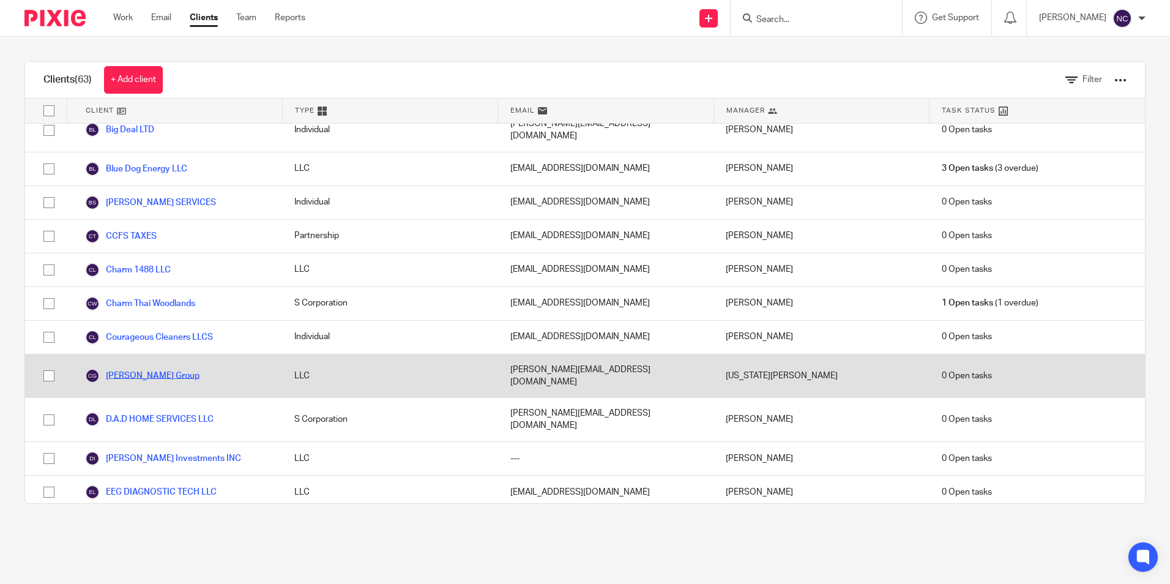
click at [192, 368] on link "[PERSON_NAME] Group" at bounding box center [142, 375] width 114 height 15
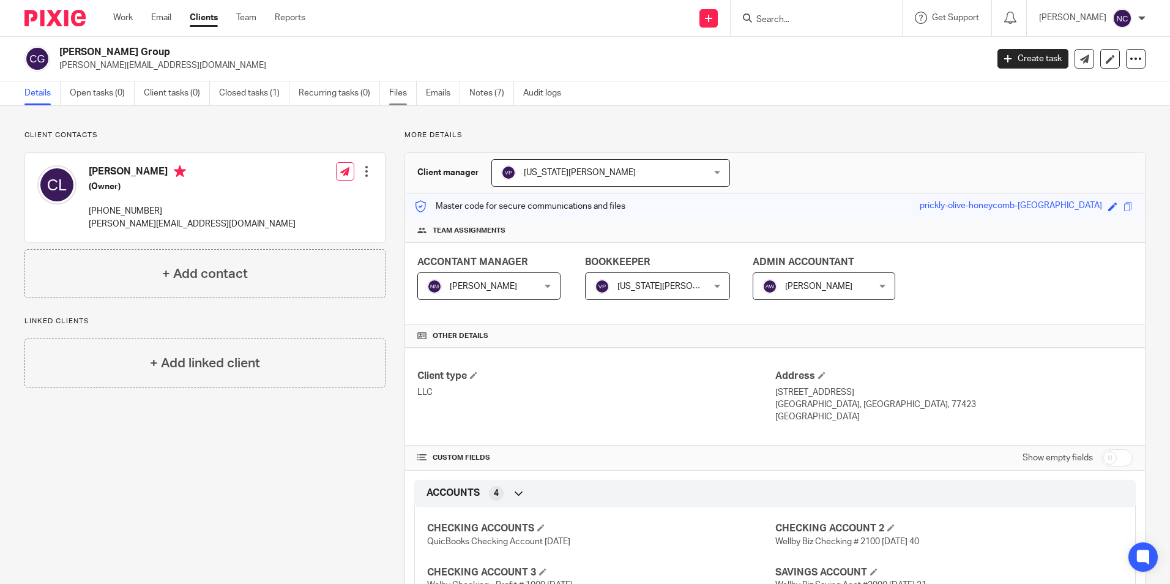
click at [397, 94] on link "Files" at bounding box center [403, 93] width 28 height 24
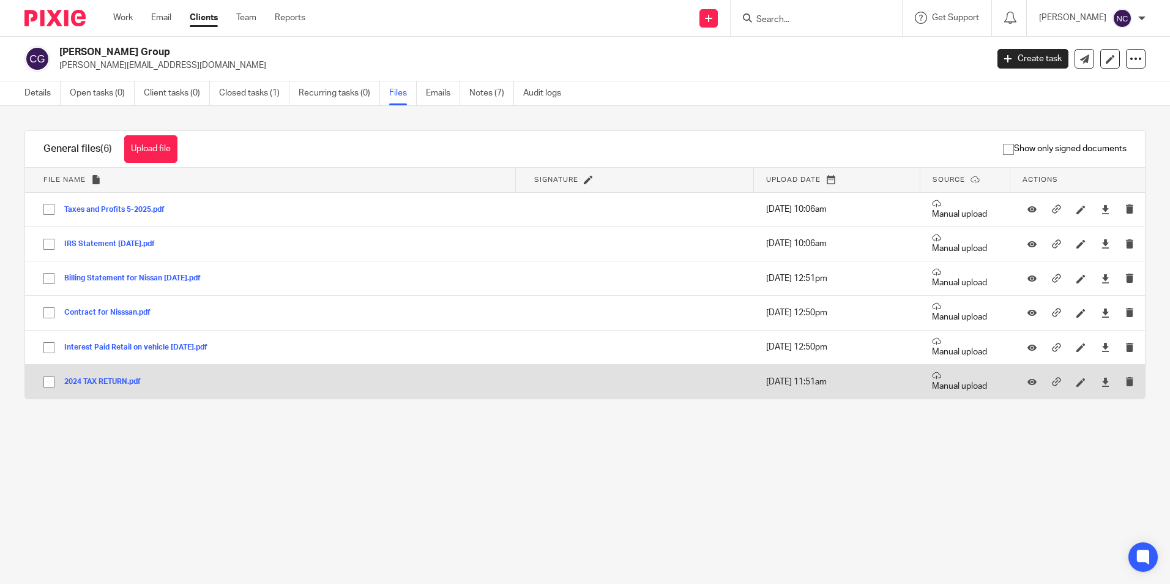
click at [124, 382] on button "2024 TAX RETURN.pdf" at bounding box center [107, 382] width 86 height 9
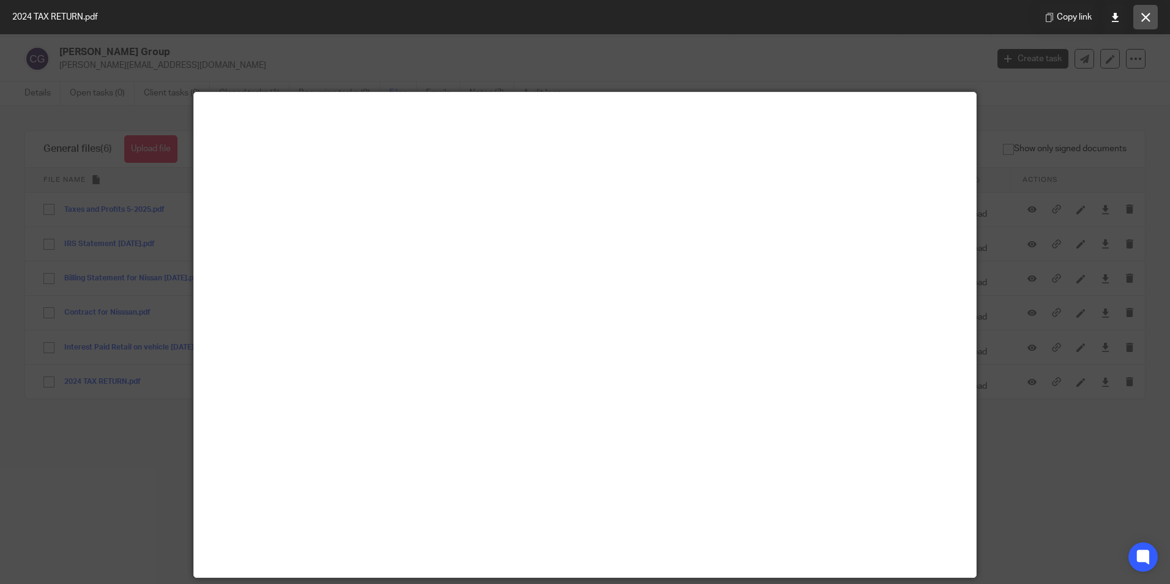
click at [1149, 22] on button at bounding box center [1145, 17] width 24 height 24
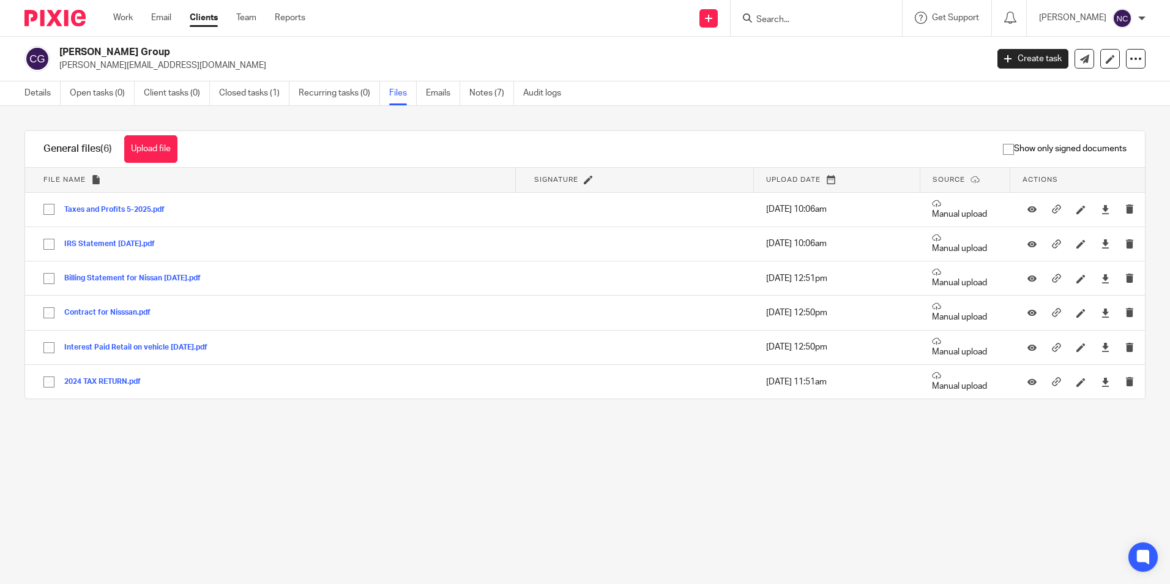
click at [211, 21] on link "Clients" at bounding box center [204, 18] width 28 height 12
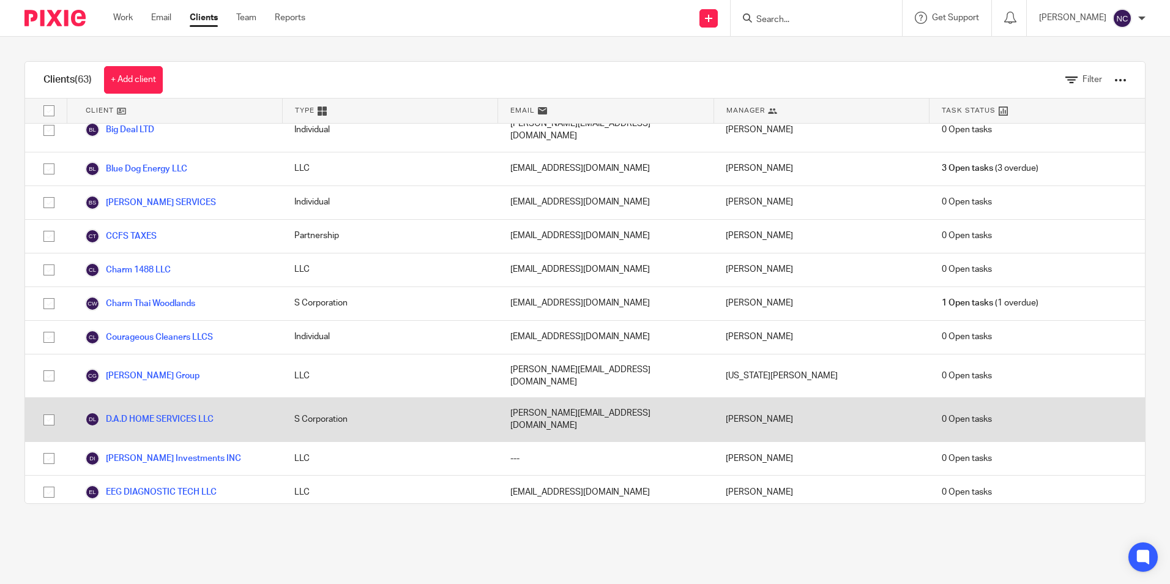
scroll to position [612, 0]
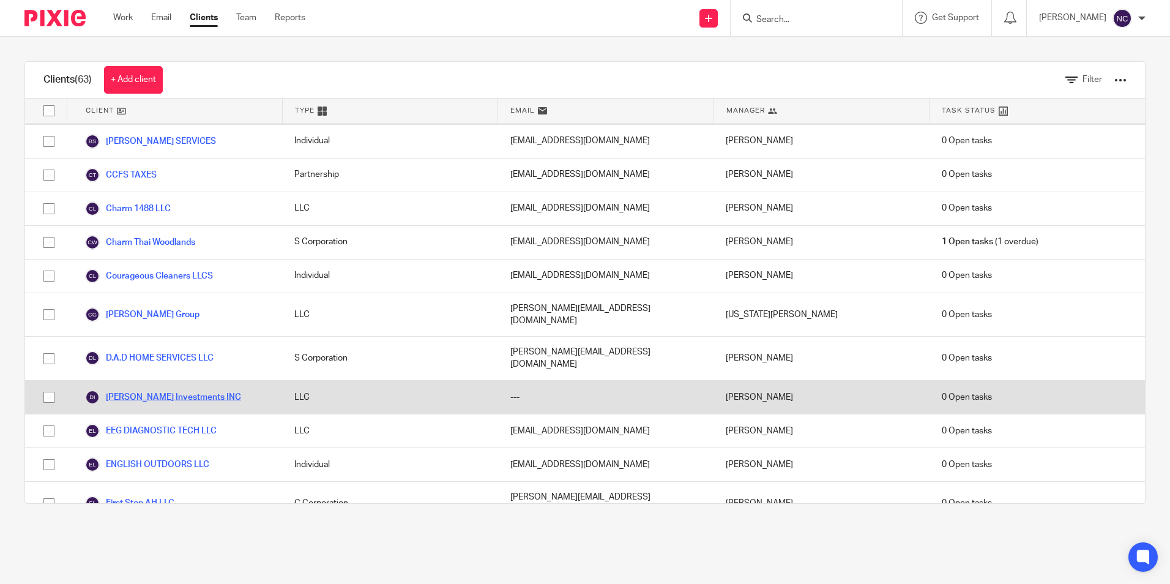
click at [181, 390] on link "[PERSON_NAME] Investments INC" at bounding box center [163, 397] width 156 height 15
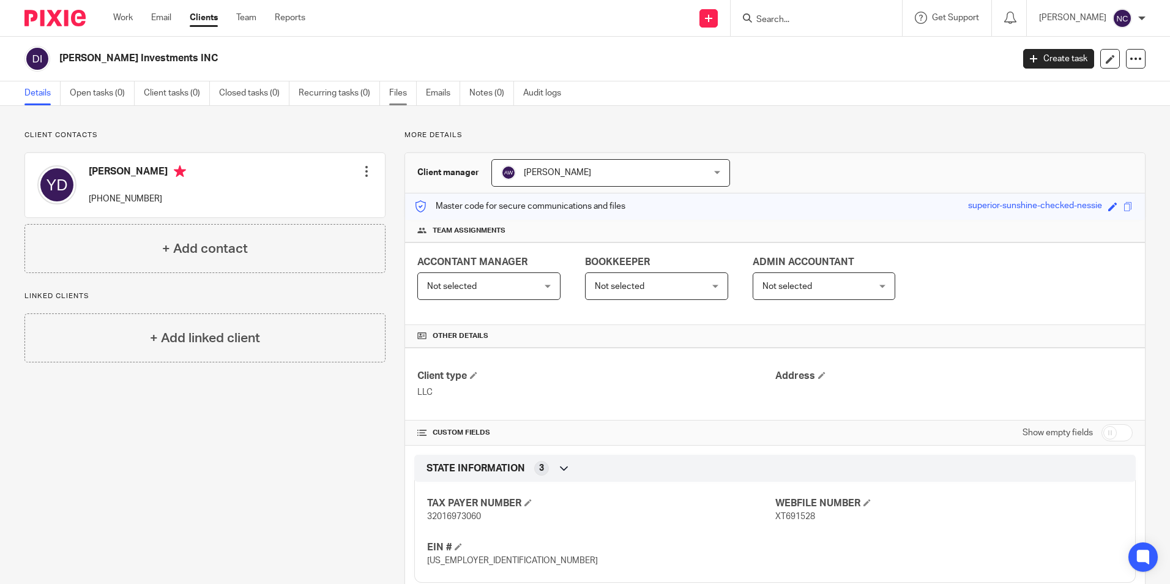
click at [400, 93] on link "Files" at bounding box center [403, 93] width 28 height 24
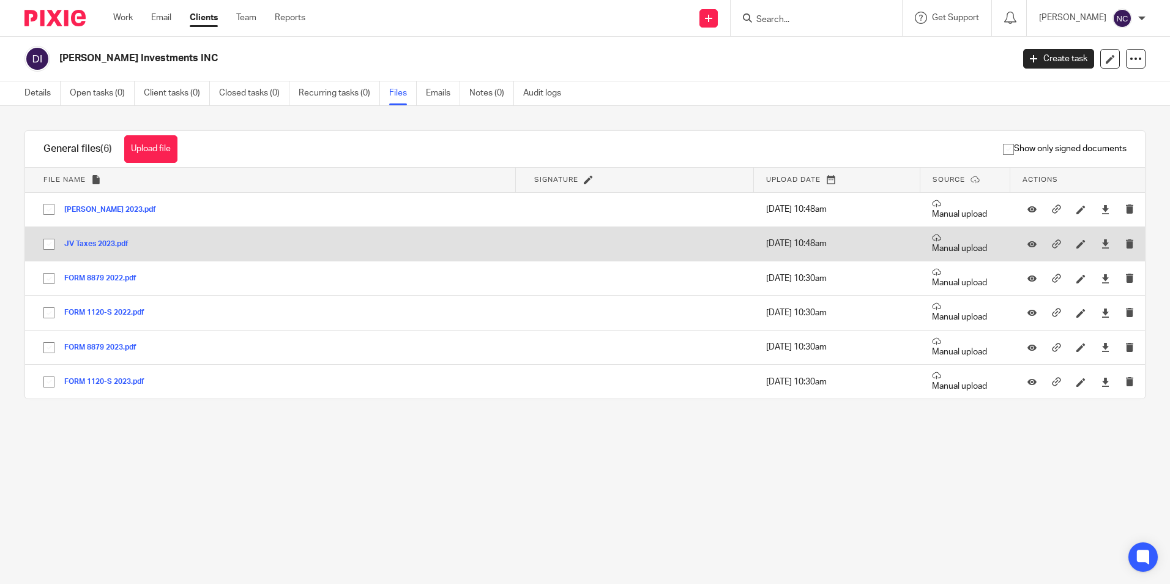
click at [94, 243] on button "JV Taxes 2023.pdf" at bounding box center [100, 244] width 73 height 9
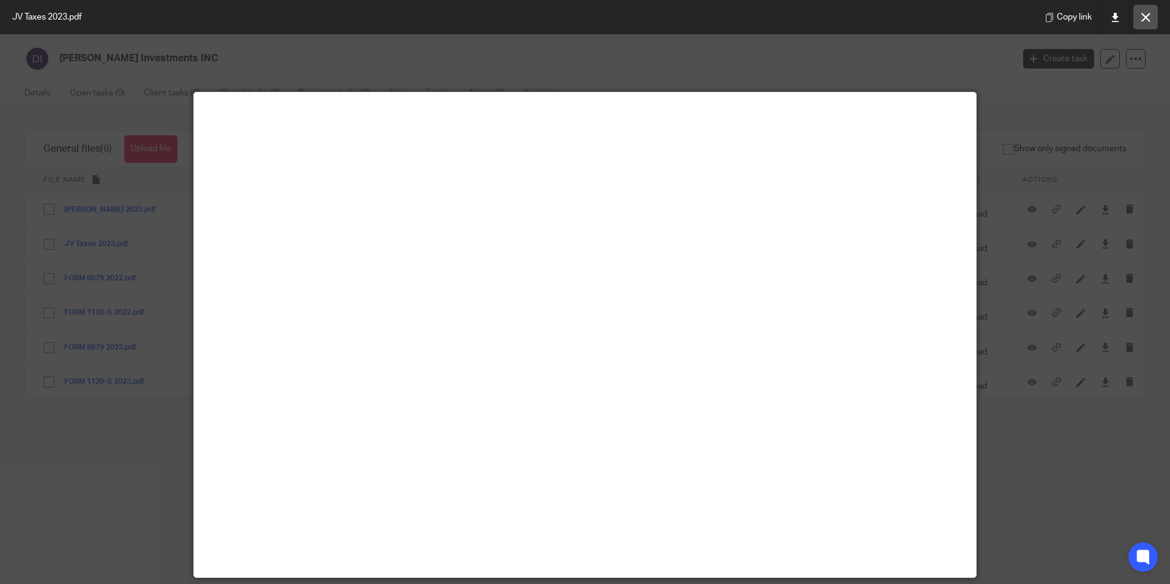
click at [1138, 21] on button at bounding box center [1145, 17] width 24 height 24
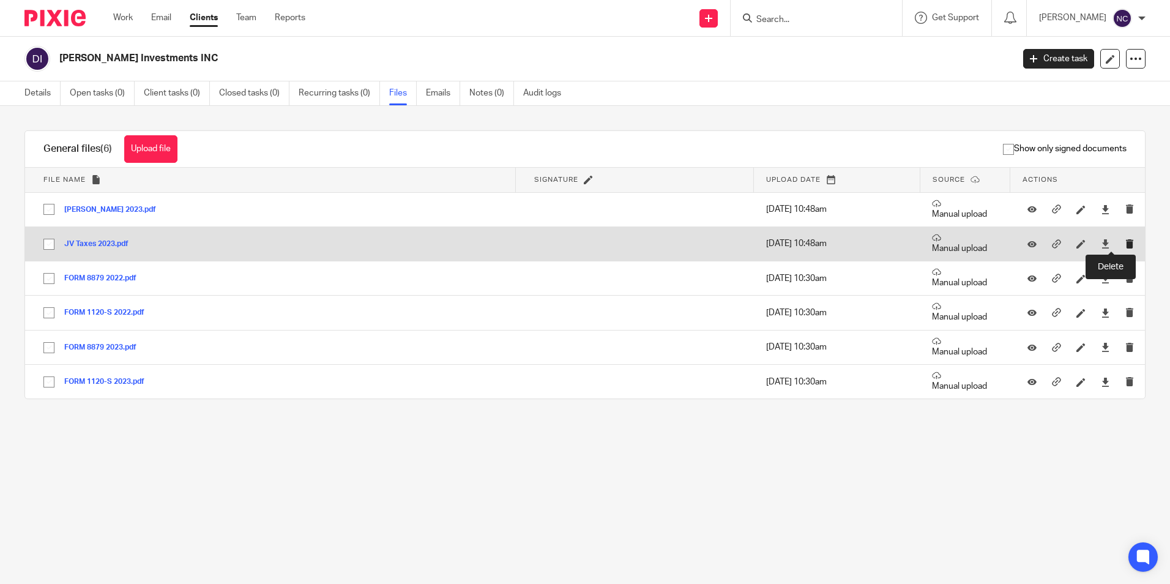
click at [1125, 244] on icon "submit" at bounding box center [1129, 243] width 9 height 9
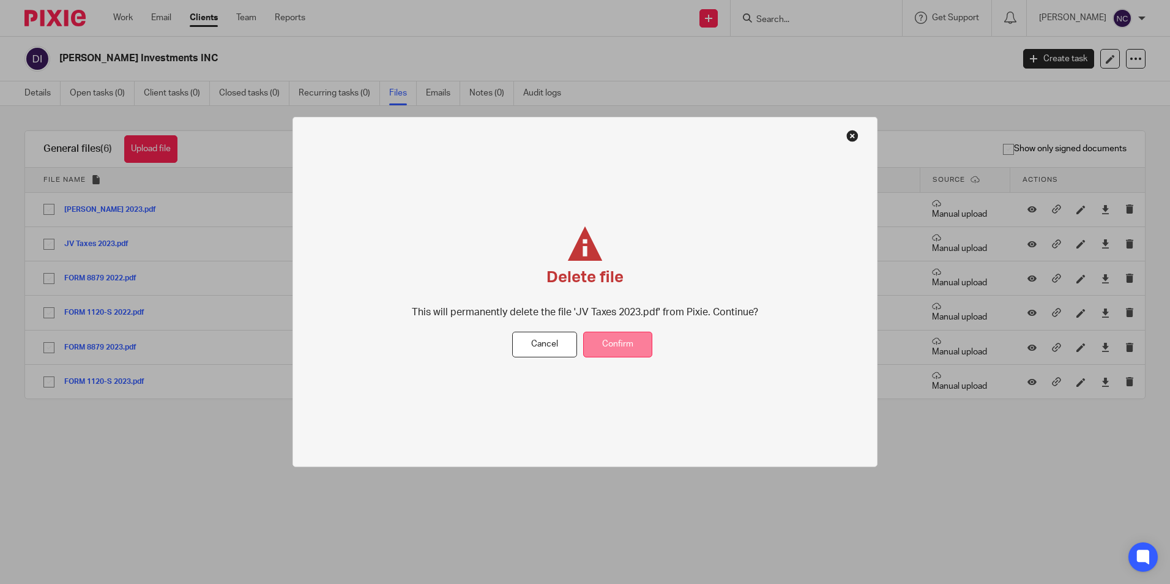
click at [622, 335] on button "Confirm" at bounding box center [617, 344] width 69 height 26
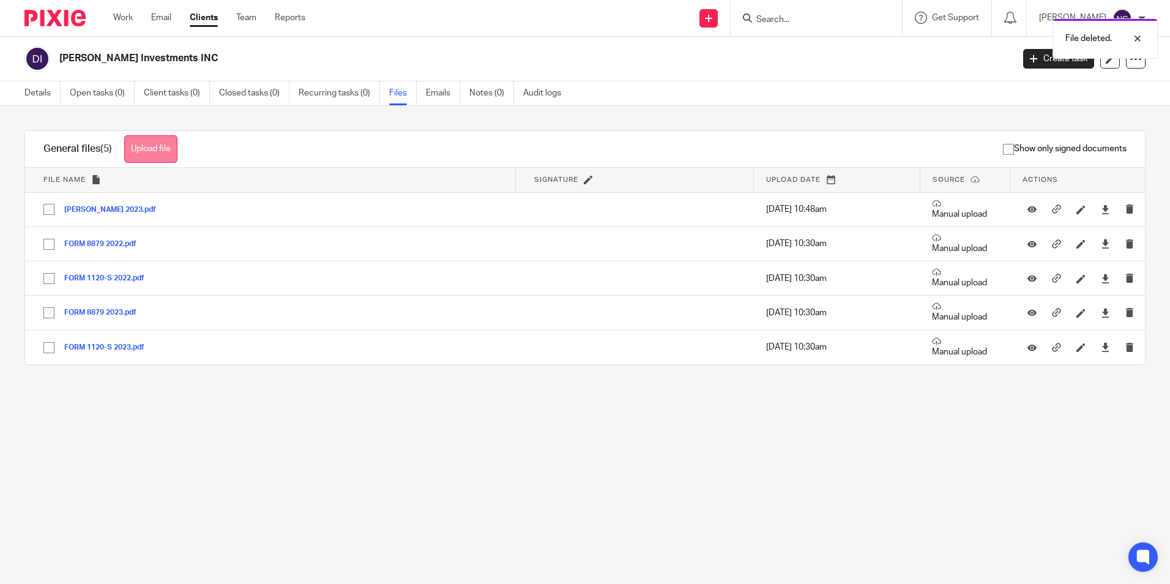
click at [162, 143] on button "Upload file" at bounding box center [150, 149] width 53 height 28
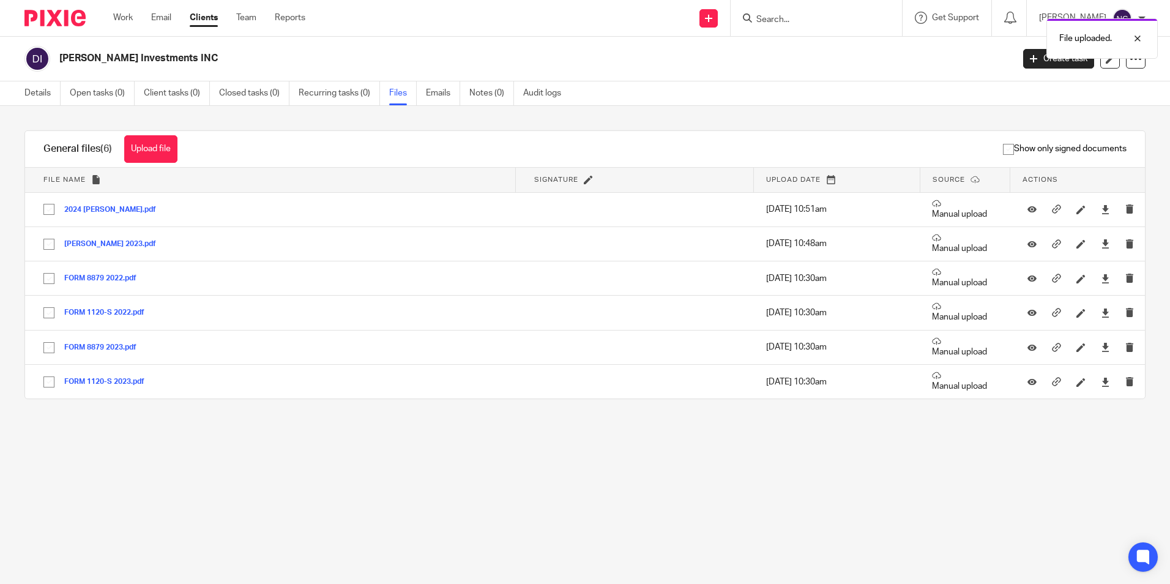
click at [205, 17] on link "Clients" at bounding box center [204, 18] width 28 height 12
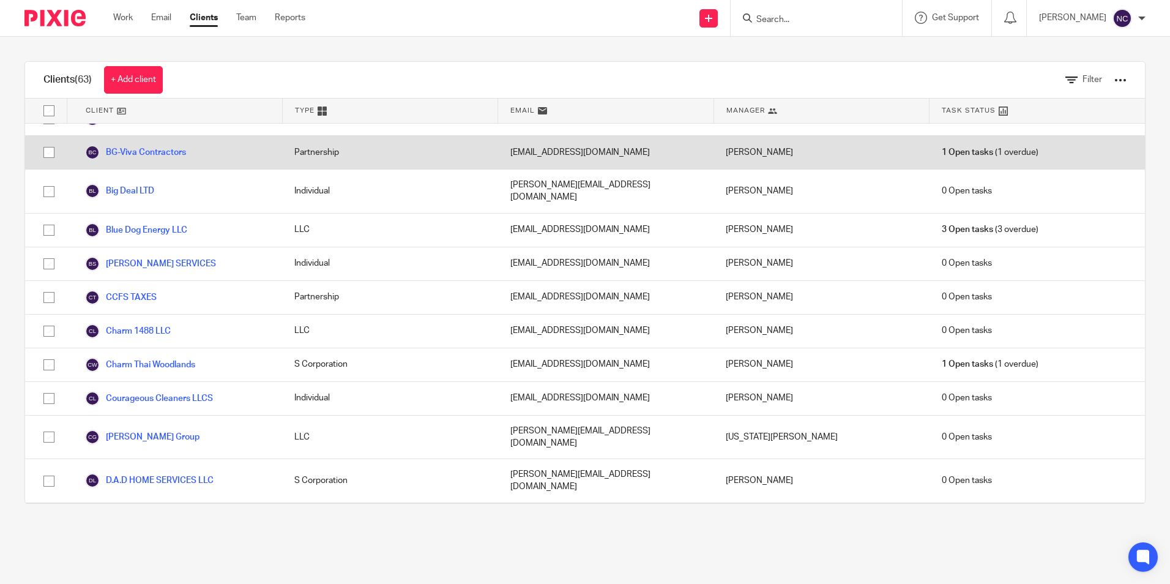
scroll to position [673, 0]
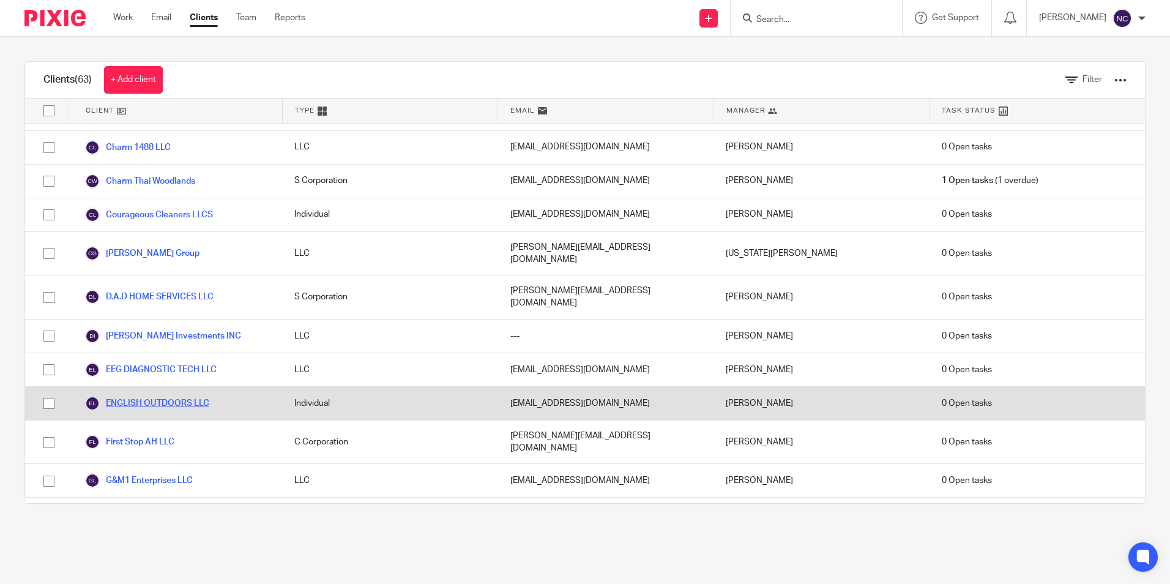
click at [168, 396] on link "ENGLISH OUTDOORS LLC" at bounding box center [147, 403] width 124 height 15
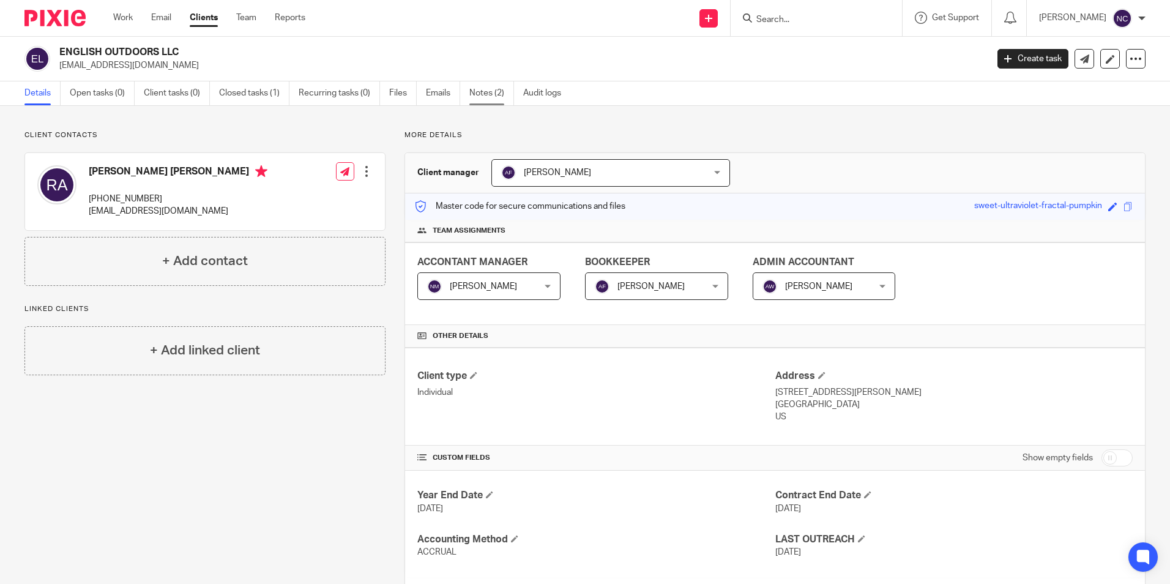
click at [487, 84] on link "Notes (2)" at bounding box center [491, 93] width 45 height 24
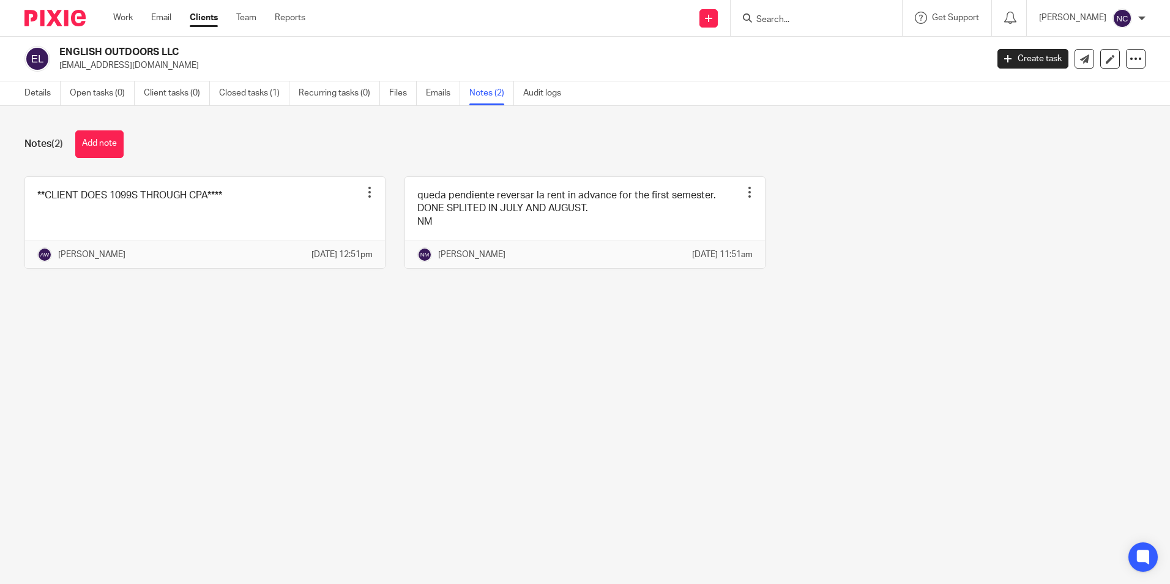
click at [402, 87] on link "Files" at bounding box center [403, 93] width 28 height 24
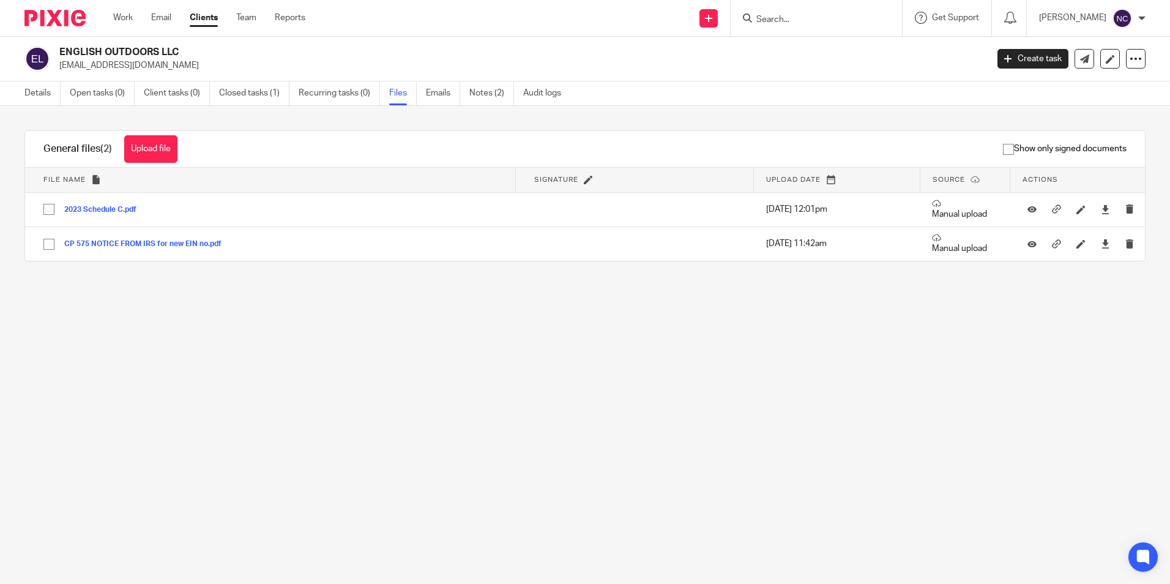
click at [198, 18] on link "Clients" at bounding box center [204, 18] width 28 height 12
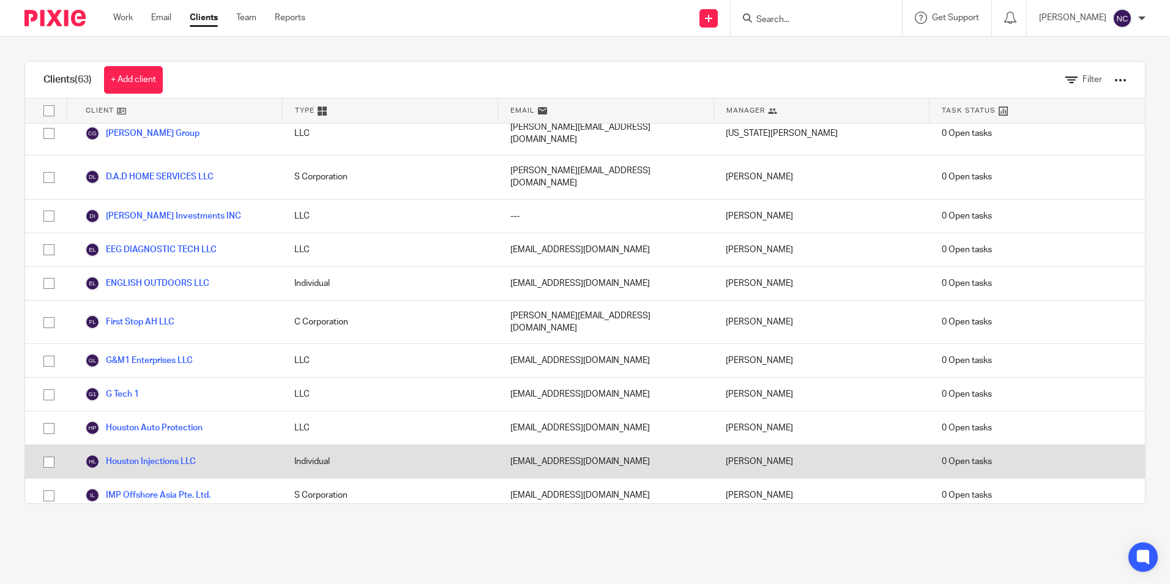
scroll to position [796, 0]
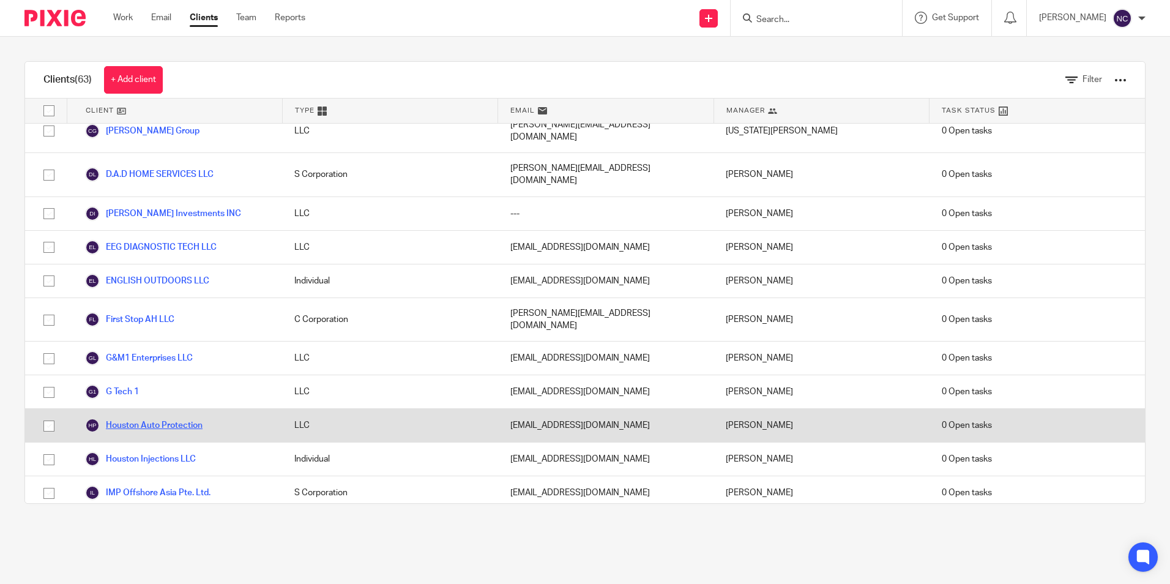
click at [182, 418] on link "Houston Auto Protection" at bounding box center [143, 425] width 117 height 15
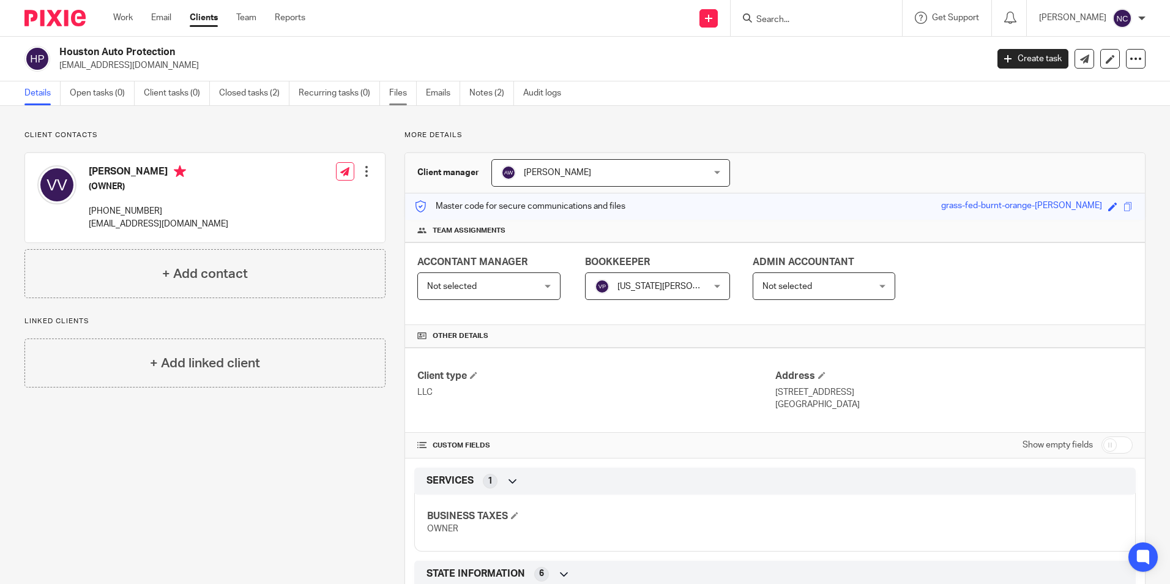
click at [410, 100] on link "Files" at bounding box center [403, 93] width 28 height 24
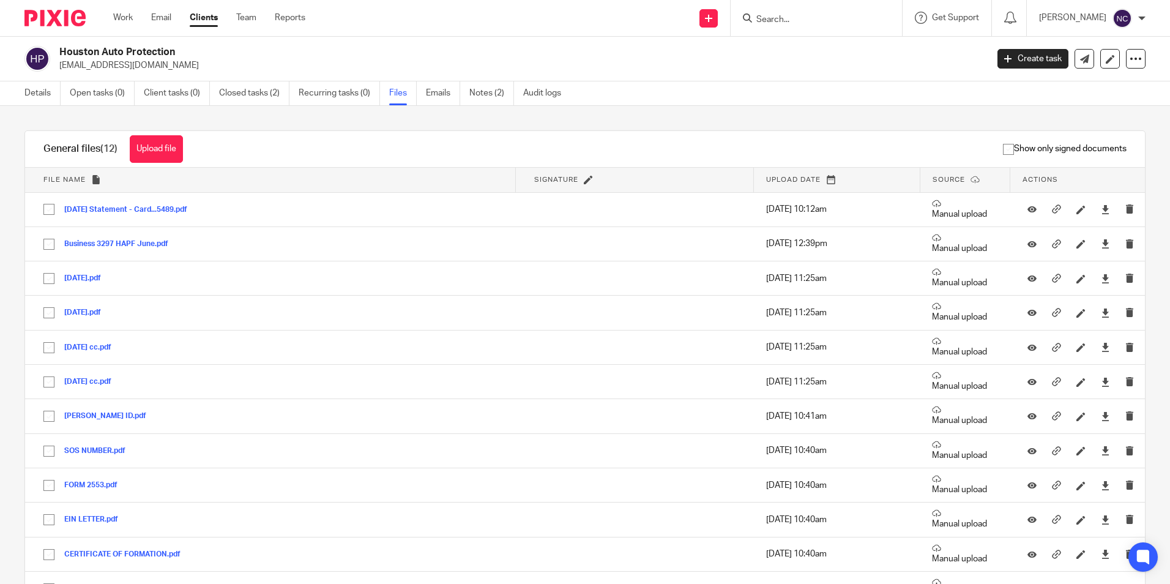
click at [197, 18] on link "Clients" at bounding box center [204, 18] width 28 height 12
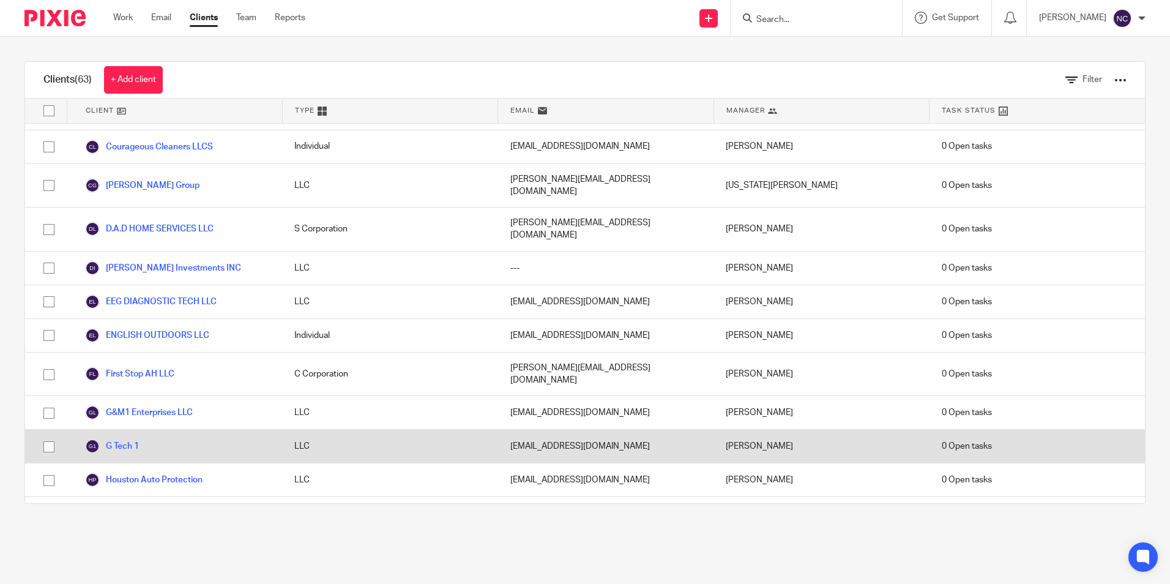
scroll to position [857, 0]
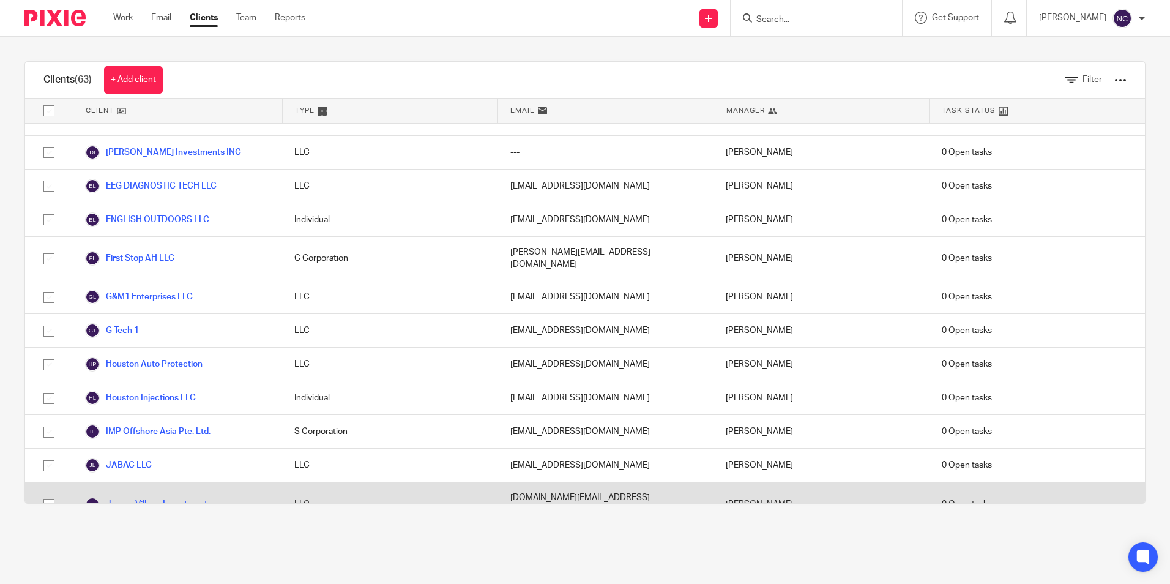
click at [177, 497] on link "Jersey Village Investments" at bounding box center [148, 504] width 127 height 15
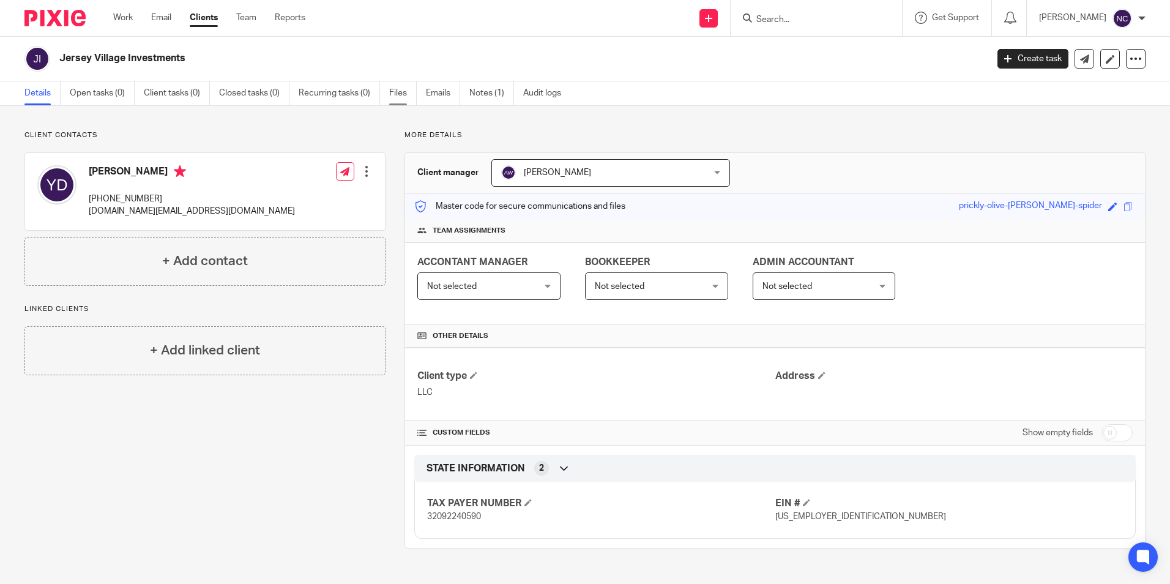
click at [403, 93] on link "Files" at bounding box center [403, 93] width 28 height 24
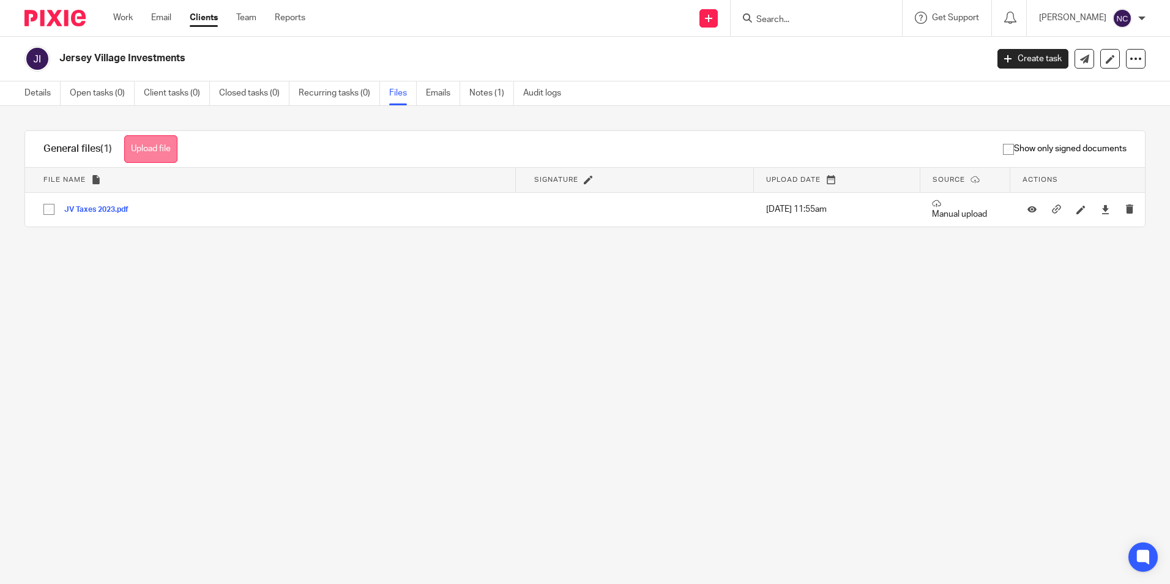
click at [141, 138] on button "Upload file" at bounding box center [150, 149] width 53 height 28
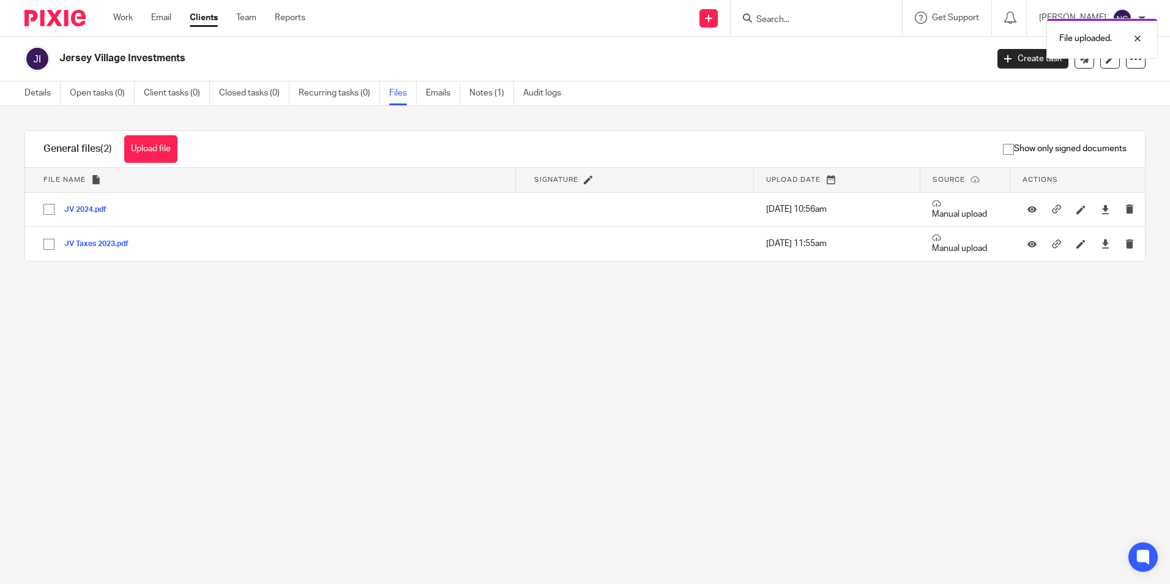
click at [205, 20] on link "Clients" at bounding box center [204, 18] width 28 height 12
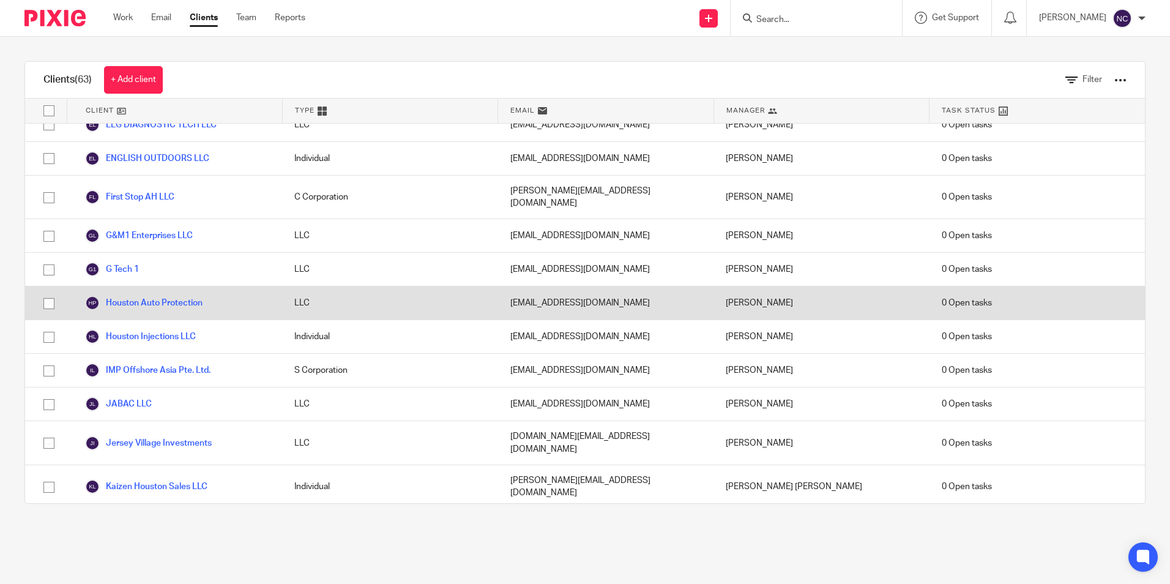
scroll to position [979, 0]
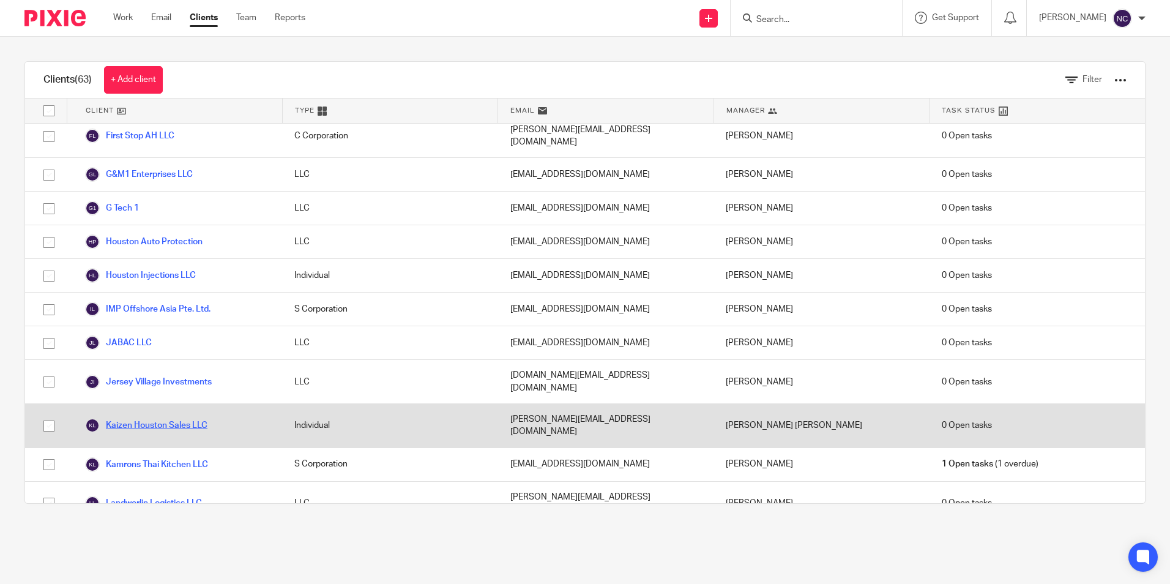
click at [176, 418] on link "Kaizen Houston Sales LLC" at bounding box center [146, 425] width 122 height 15
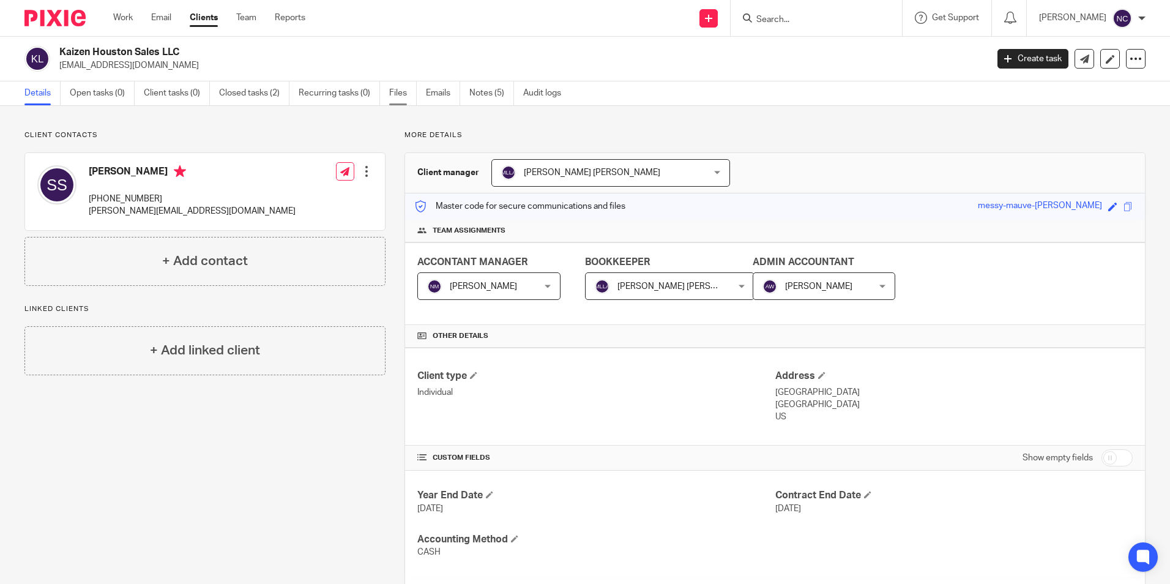
click at [401, 88] on link "Files" at bounding box center [403, 93] width 28 height 24
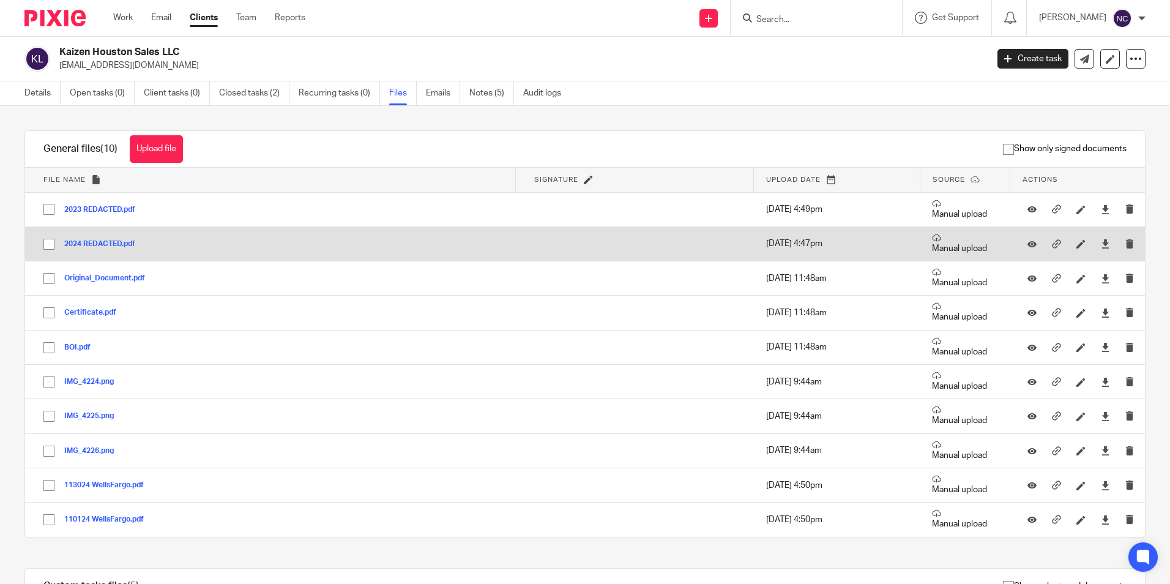
click at [124, 245] on button "2024 REDACTED.pdf" at bounding box center [104, 244] width 80 height 9
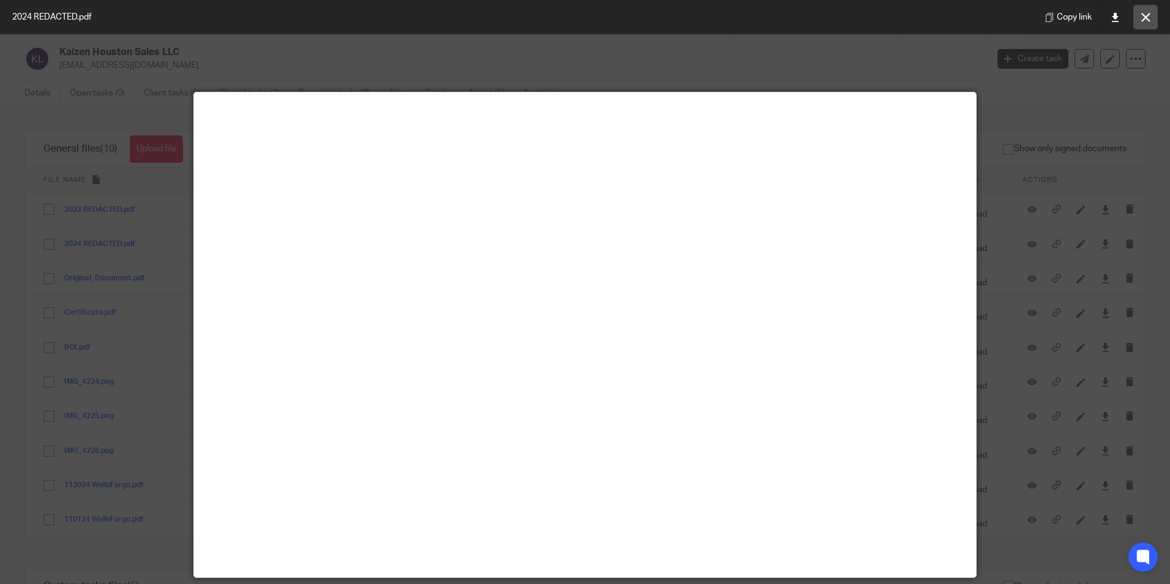
click at [1144, 24] on button at bounding box center [1145, 17] width 24 height 24
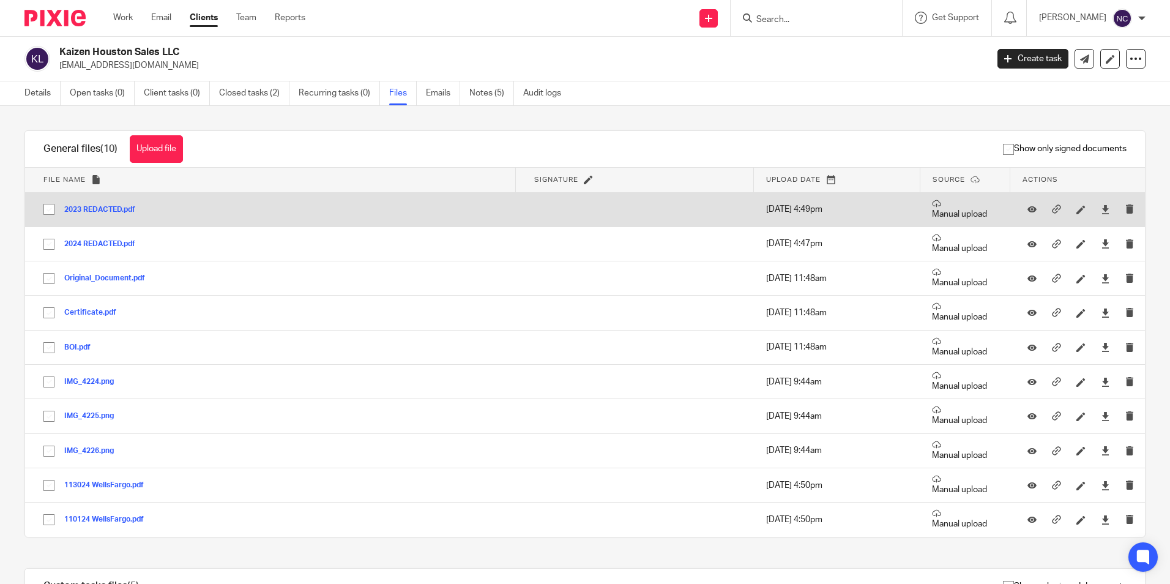
click at [117, 211] on button "2023 REDACTED.pdf" at bounding box center [104, 210] width 80 height 9
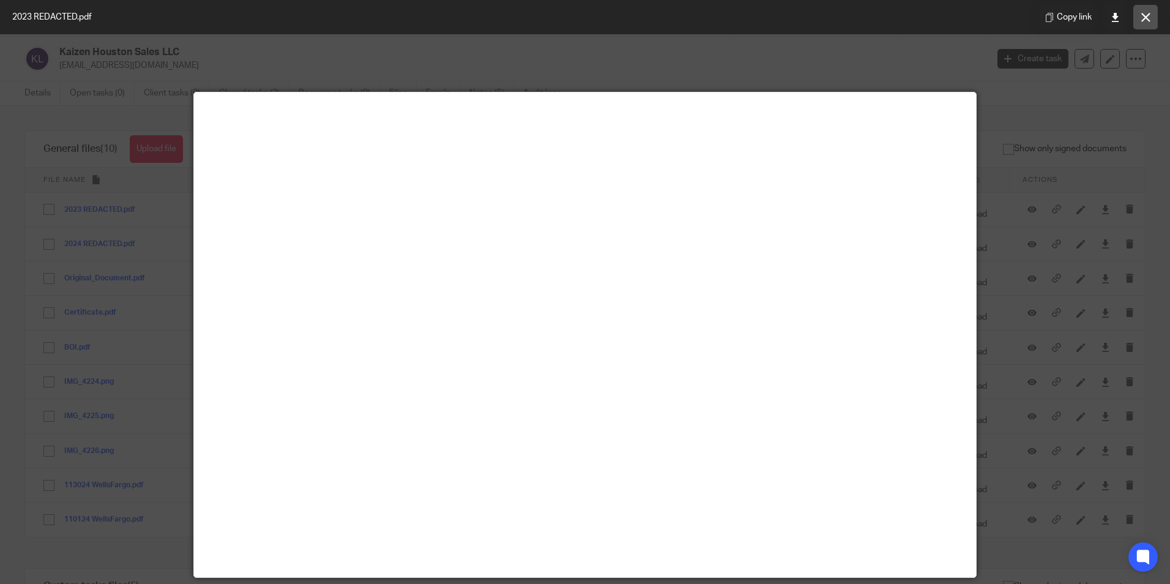
click at [1145, 14] on icon at bounding box center [1145, 17] width 9 height 9
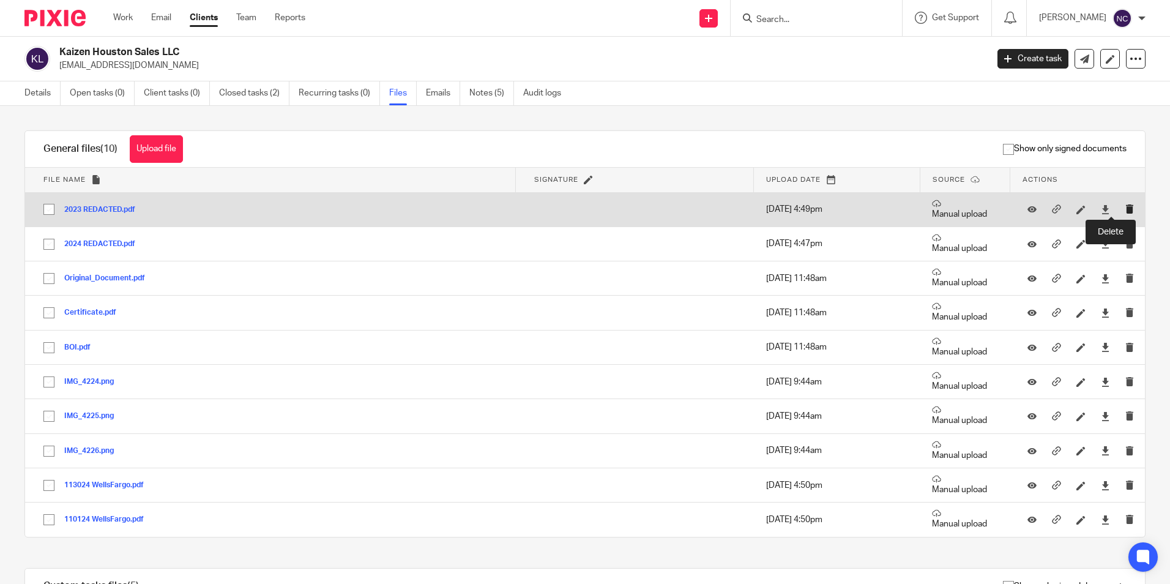
click at [1125, 207] on icon "submit" at bounding box center [1129, 208] width 9 height 9
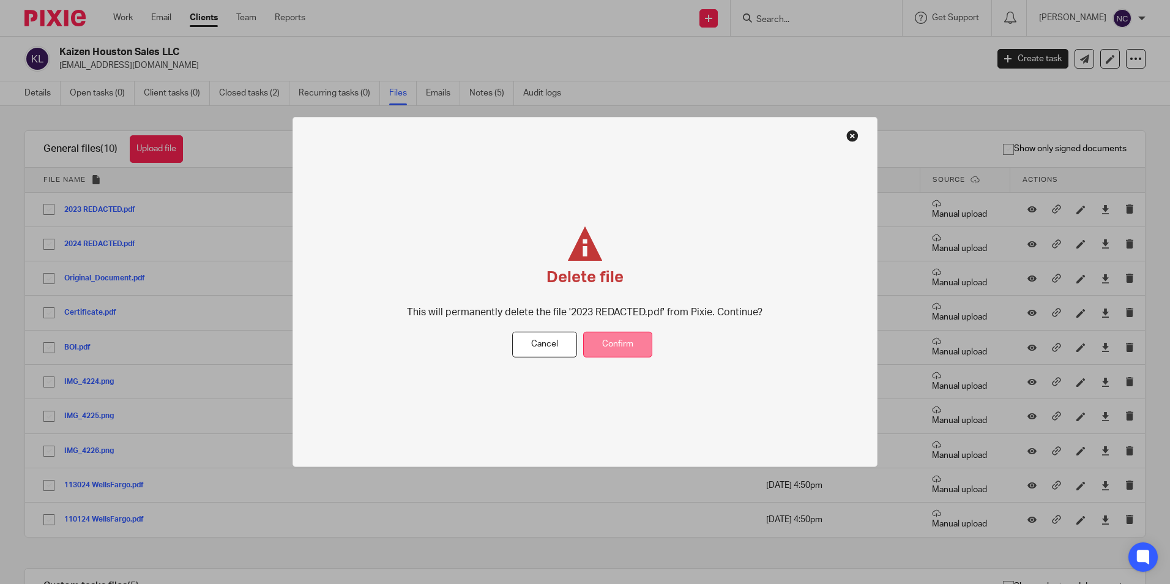
click at [638, 340] on button "Confirm" at bounding box center [617, 344] width 69 height 26
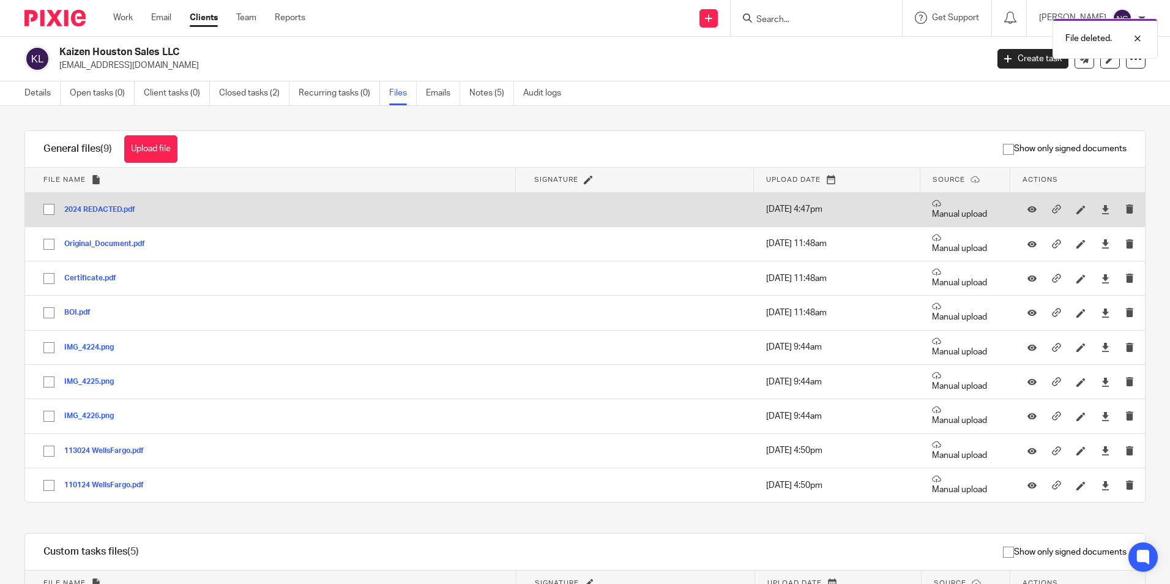
click at [101, 209] on button "2024 REDACTED.pdf" at bounding box center [104, 210] width 80 height 9
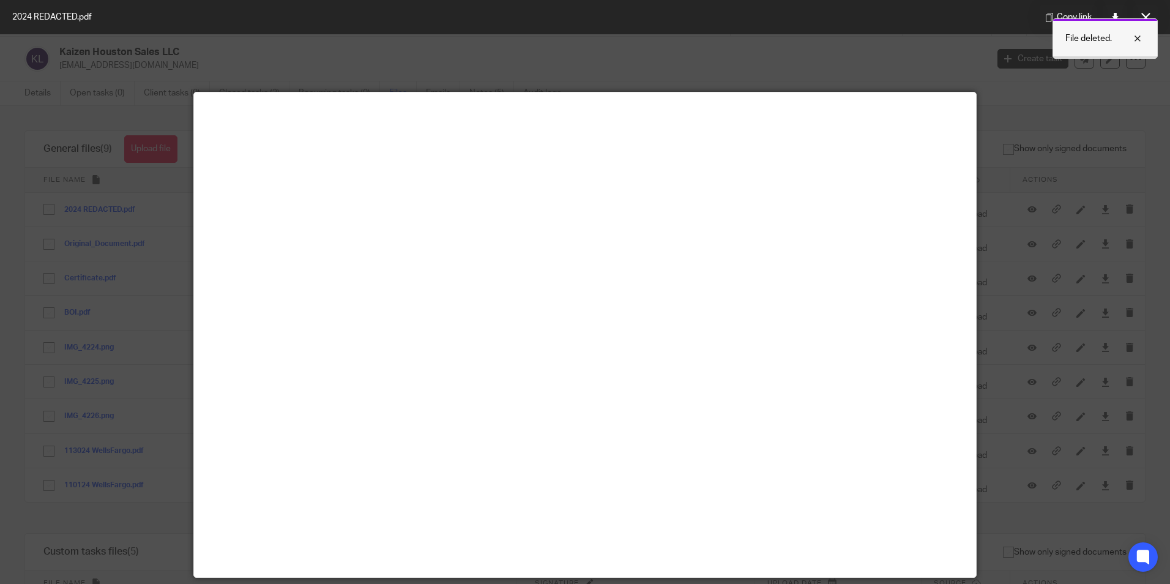
click at [1136, 39] on div at bounding box center [1128, 38] width 33 height 15
click at [1139, 22] on button at bounding box center [1145, 17] width 24 height 24
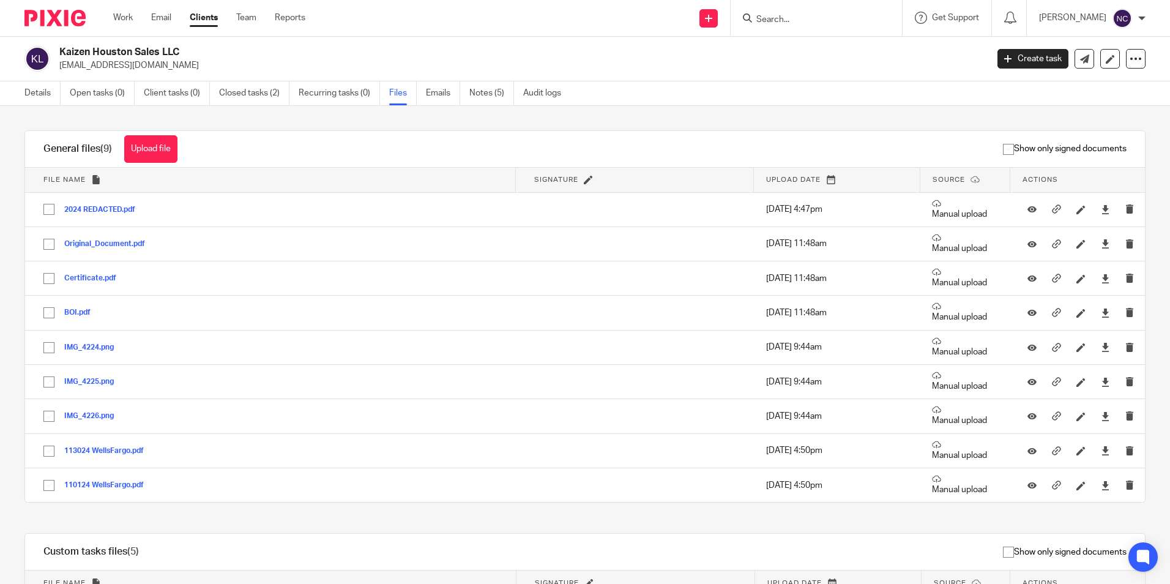
click at [200, 18] on link "Clients" at bounding box center [204, 18] width 28 height 12
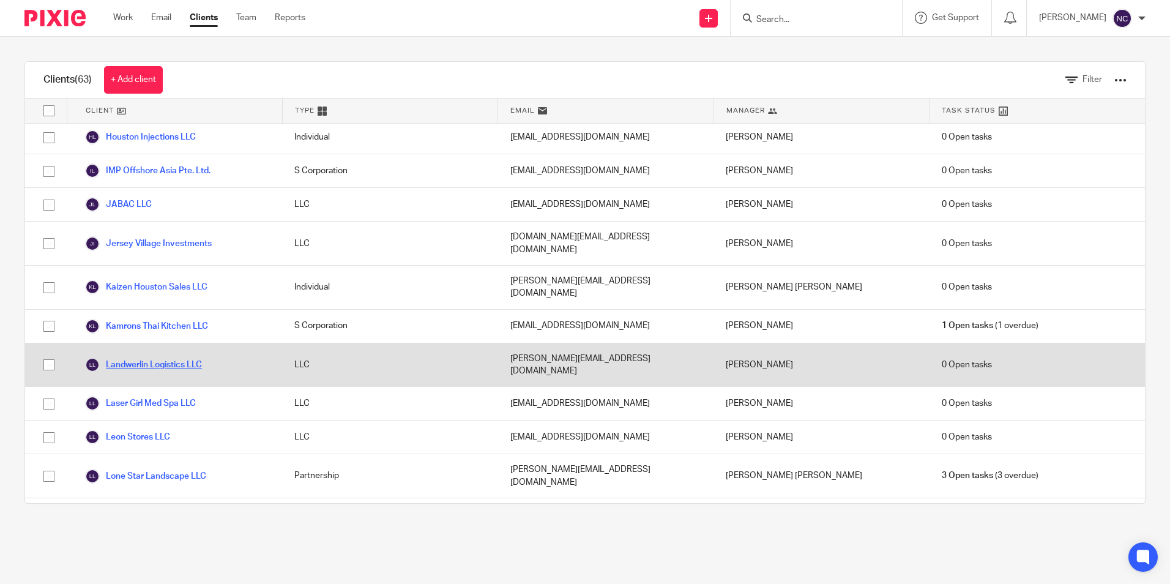
scroll to position [1163, 0]
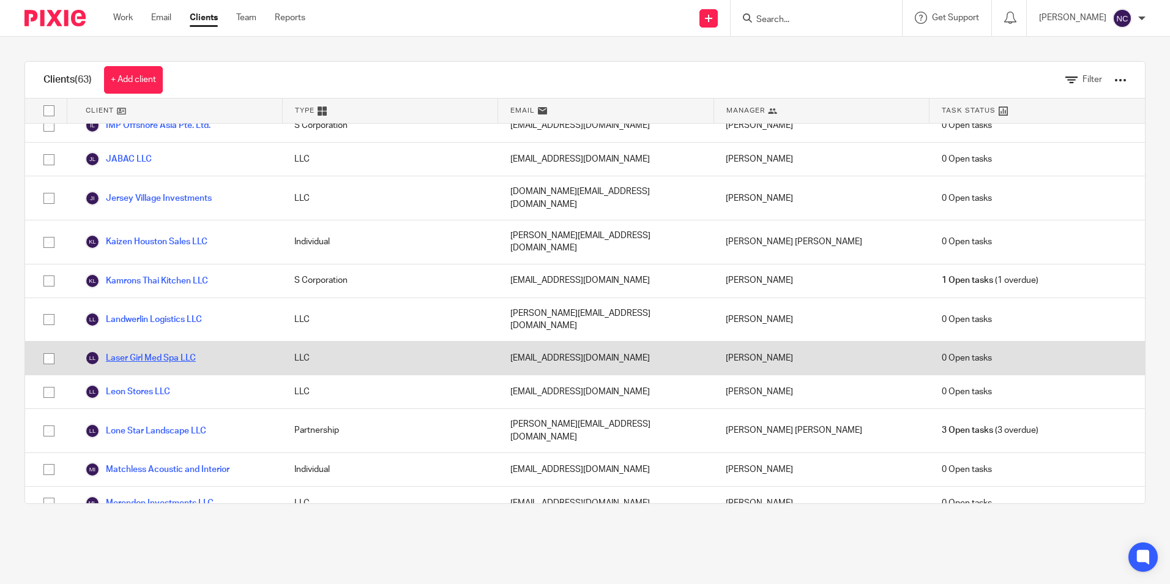
click at [176, 351] on link "Laser Girl Med Spa LLC" at bounding box center [140, 358] width 111 height 15
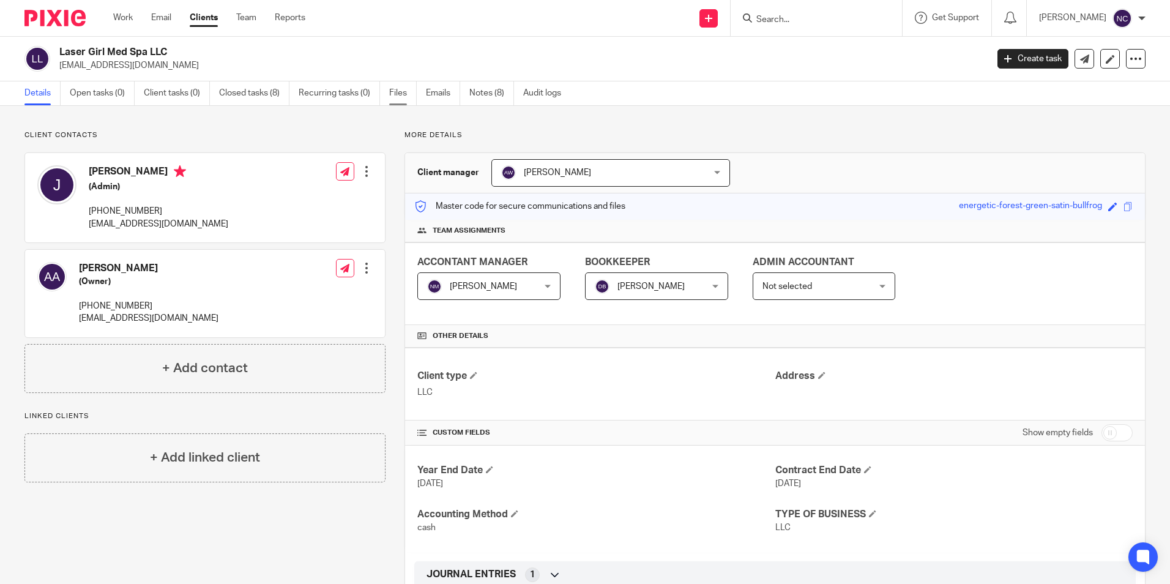
click at [395, 96] on link "Files" at bounding box center [403, 93] width 28 height 24
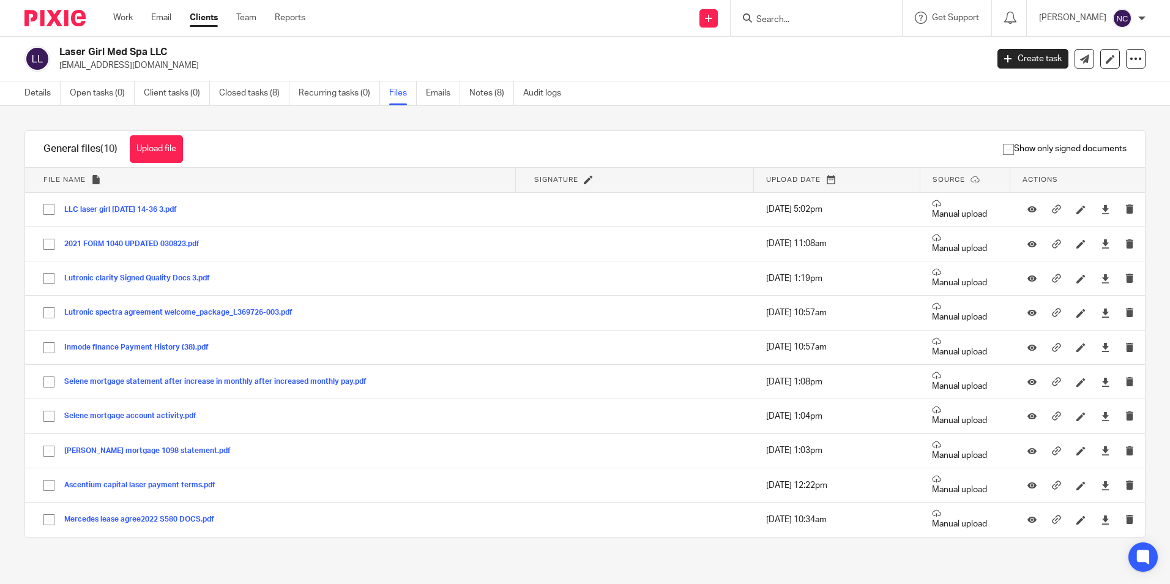
click at [214, 20] on link "Clients" at bounding box center [204, 18] width 28 height 12
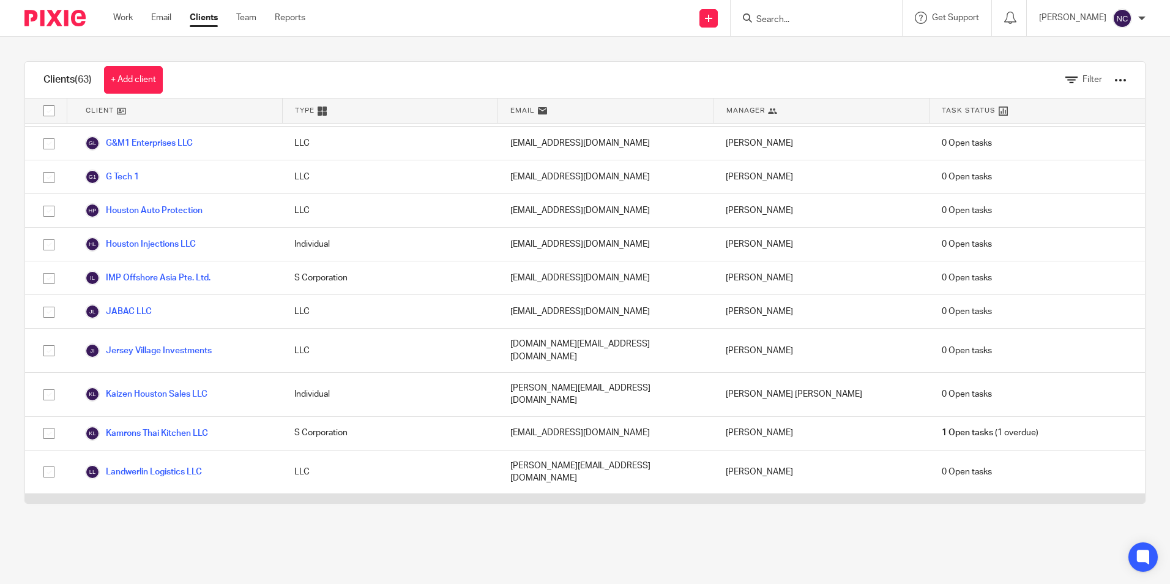
scroll to position [1102, 0]
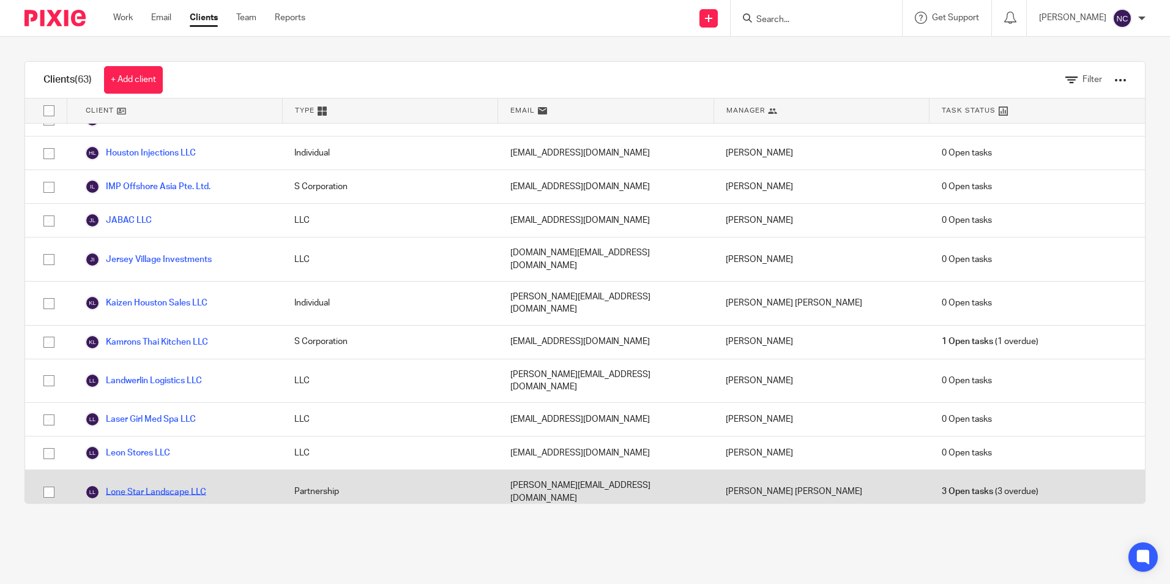
click at [177, 485] on link "Lone Star Landscape LLC" at bounding box center [145, 492] width 121 height 15
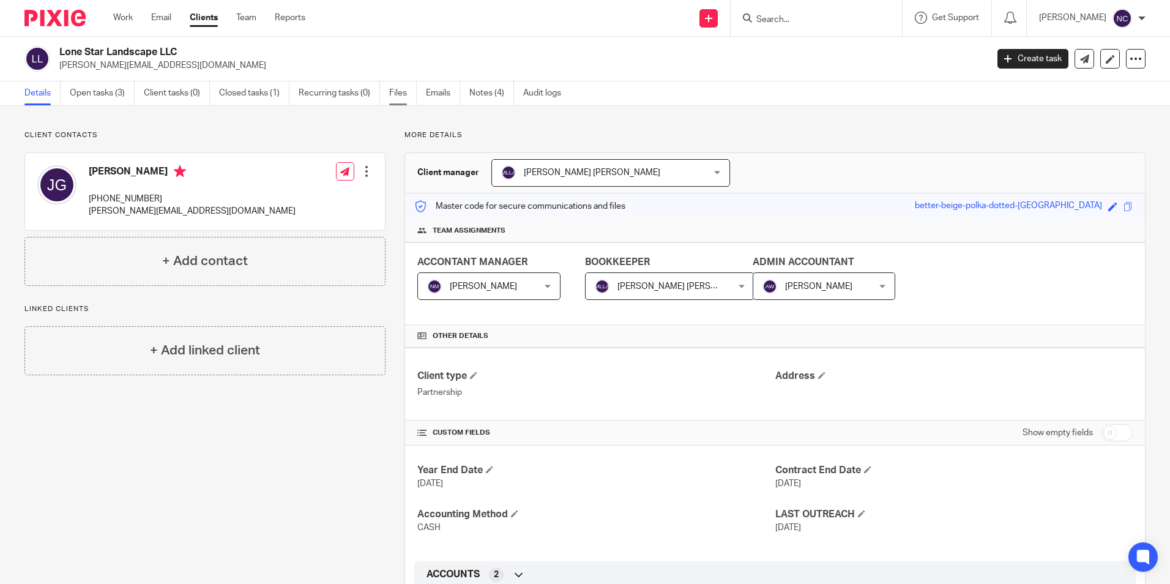
click at [405, 93] on link "Files" at bounding box center [403, 93] width 28 height 24
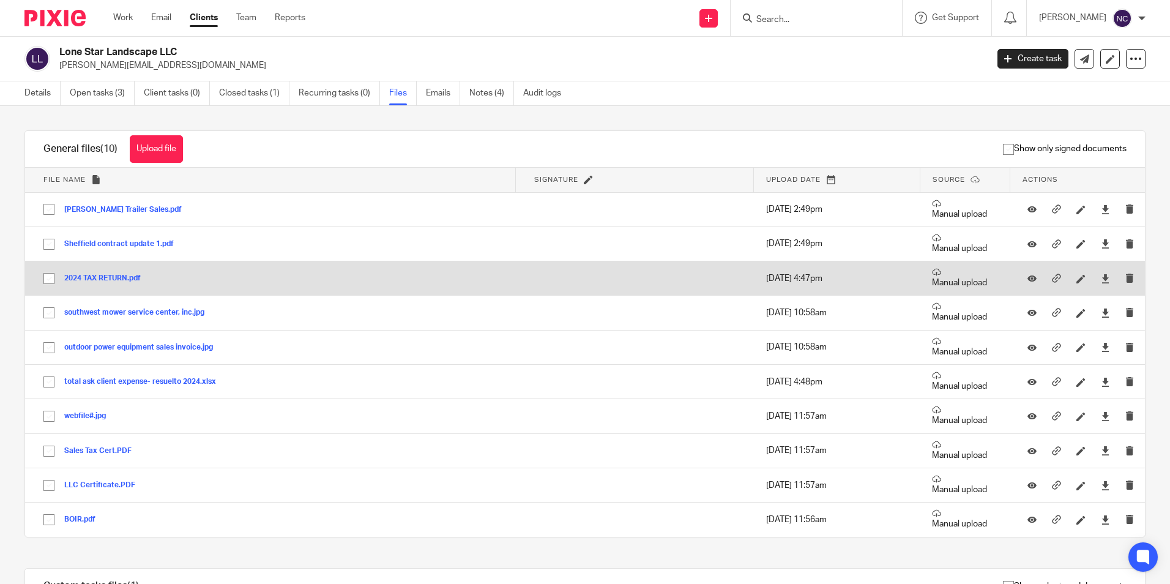
click at [121, 275] on button "2024 TAX RETURN.pdf" at bounding box center [107, 278] width 86 height 9
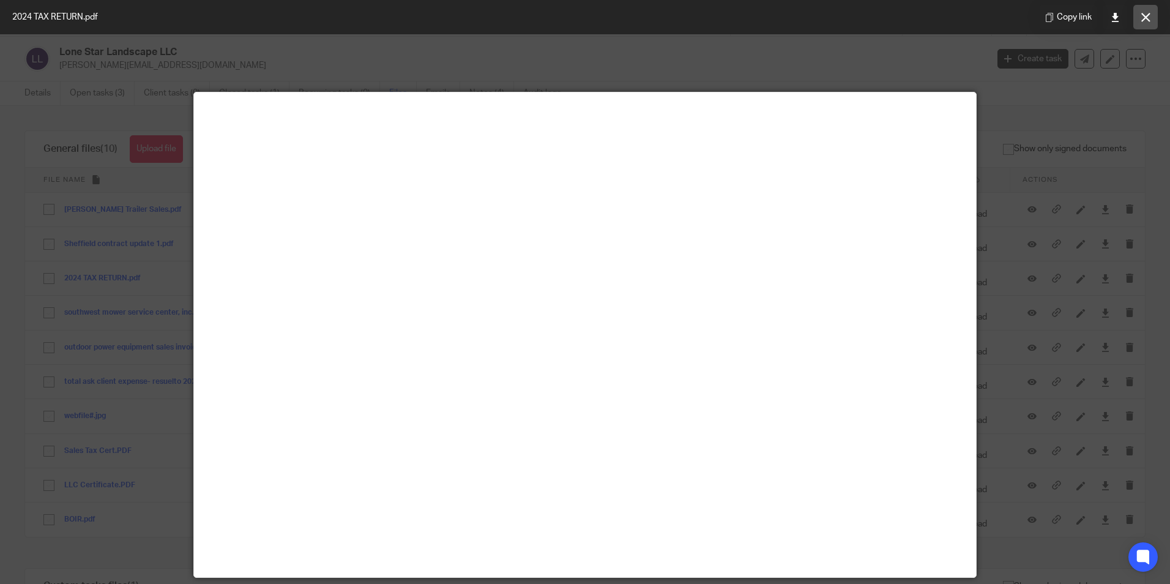
click at [1145, 15] on icon at bounding box center [1145, 17] width 9 height 9
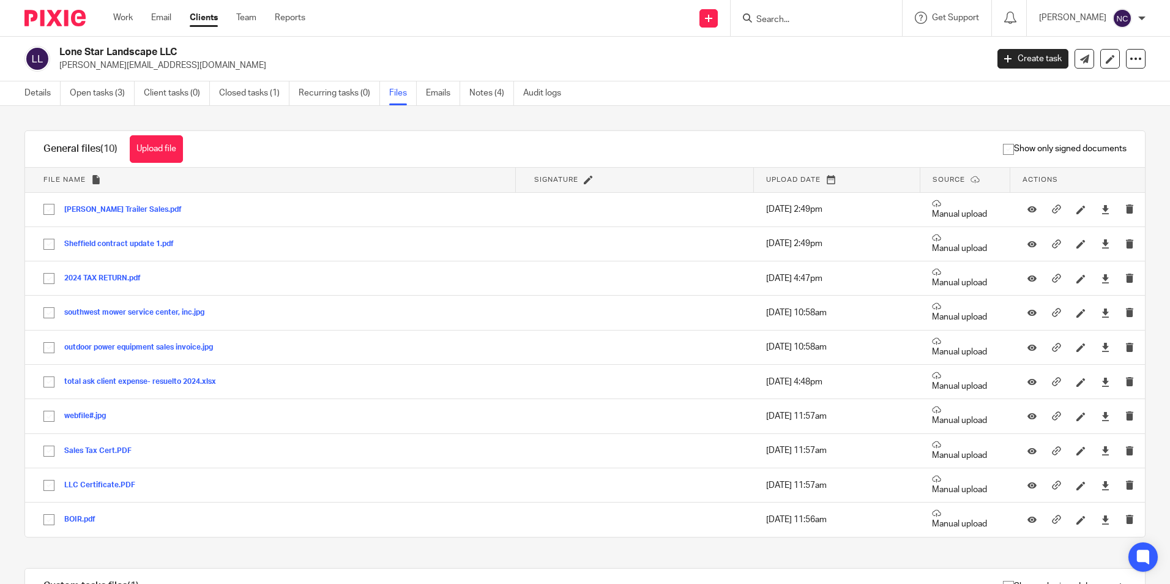
click at [203, 22] on link "Clients" at bounding box center [204, 18] width 28 height 12
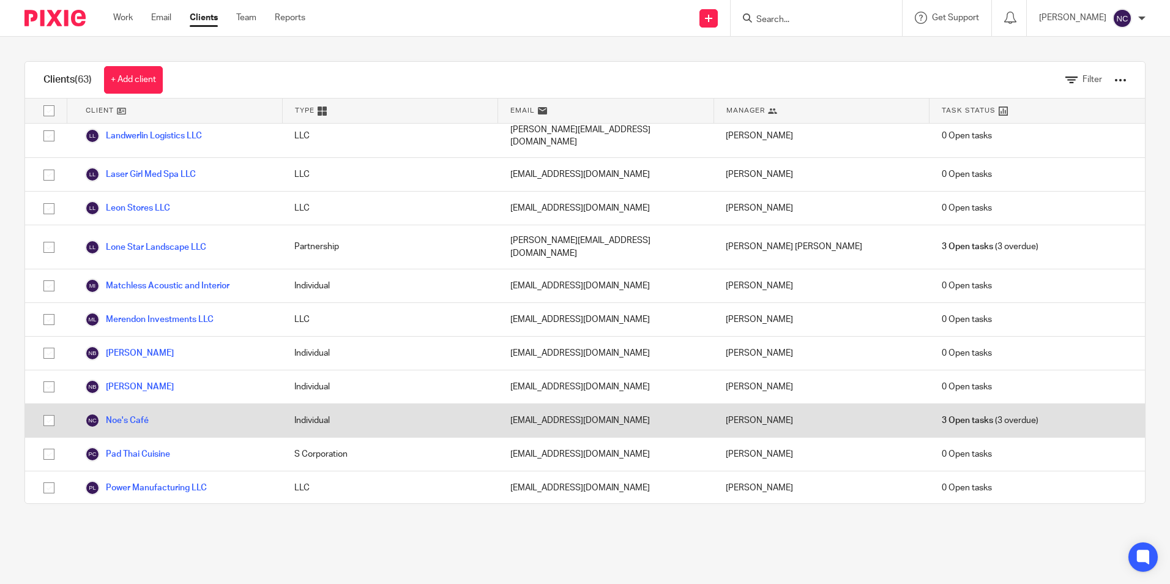
scroll to position [1408, 0]
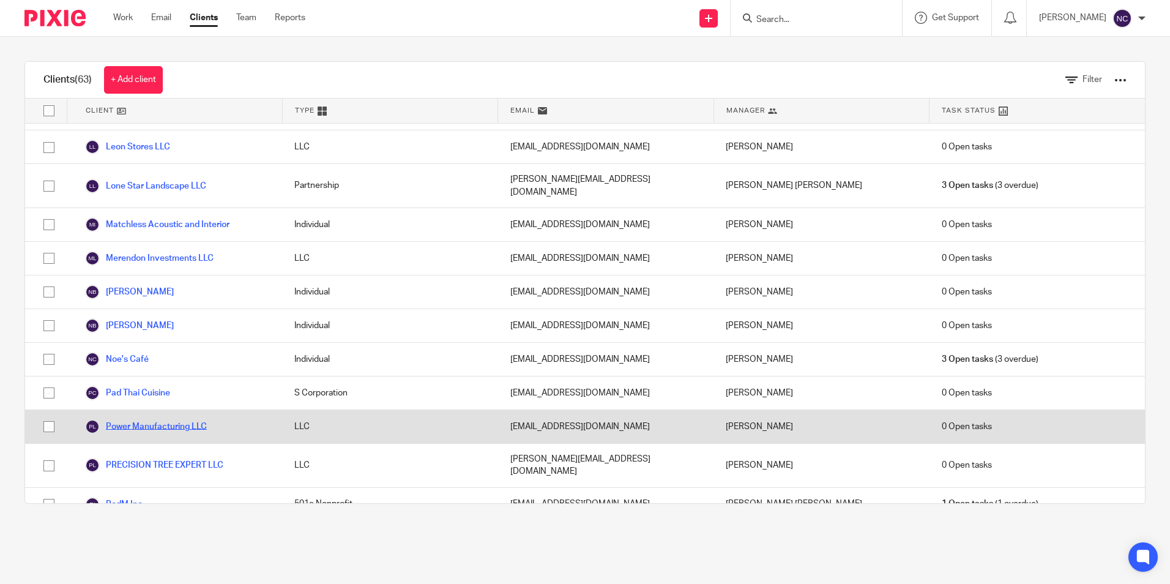
click at [177, 419] on link "Power Manufacturing LLC" at bounding box center [146, 426] width 122 height 15
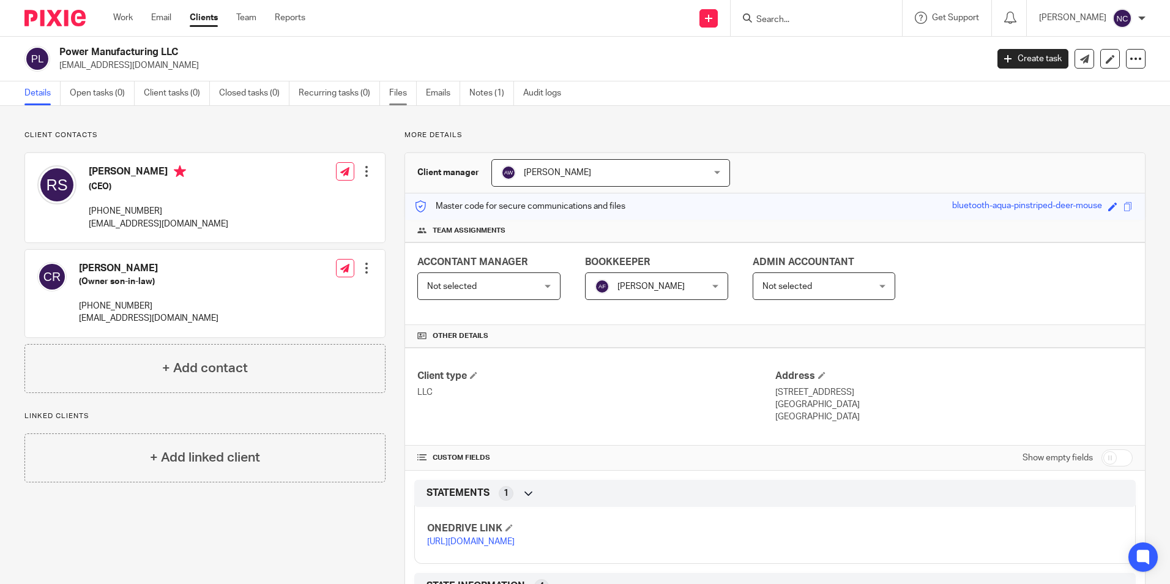
click at [402, 96] on link "Files" at bounding box center [403, 93] width 28 height 24
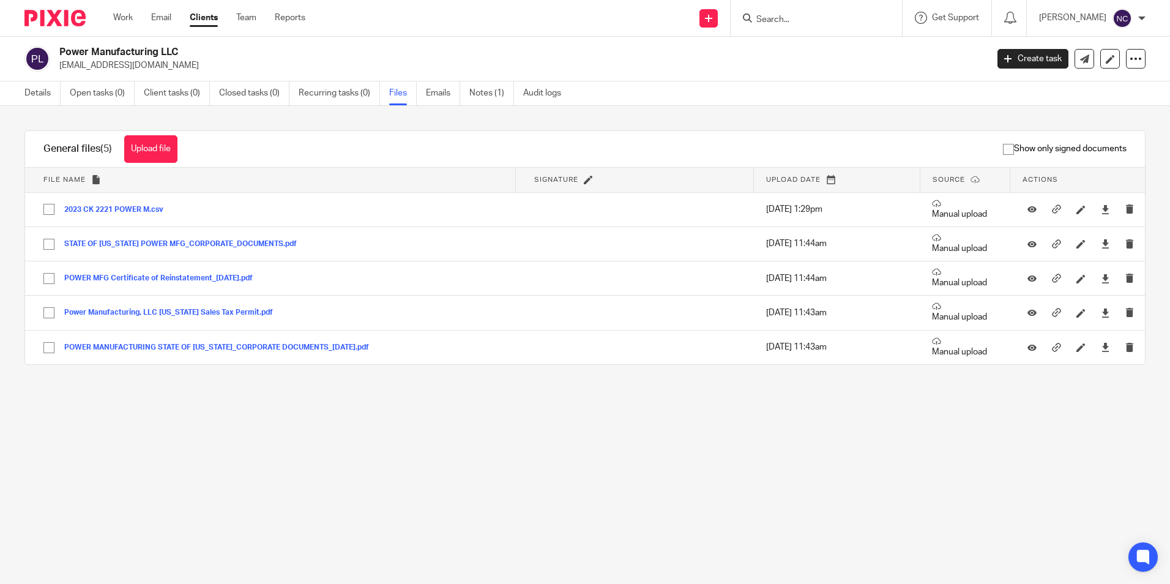
click at [210, 12] on link "Clients" at bounding box center [204, 18] width 28 height 12
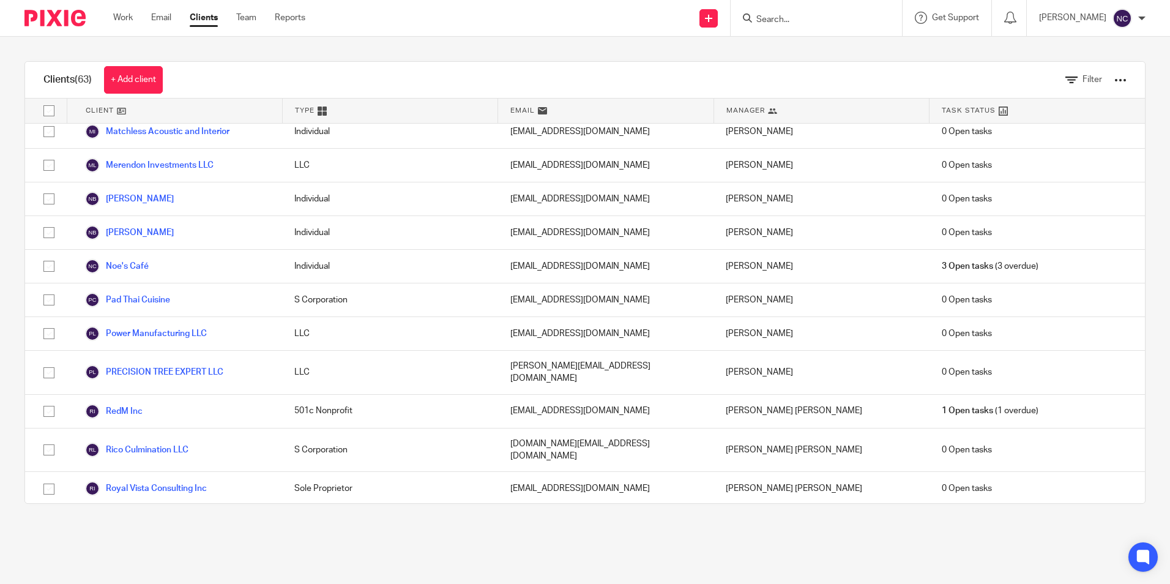
scroll to position [1530, 0]
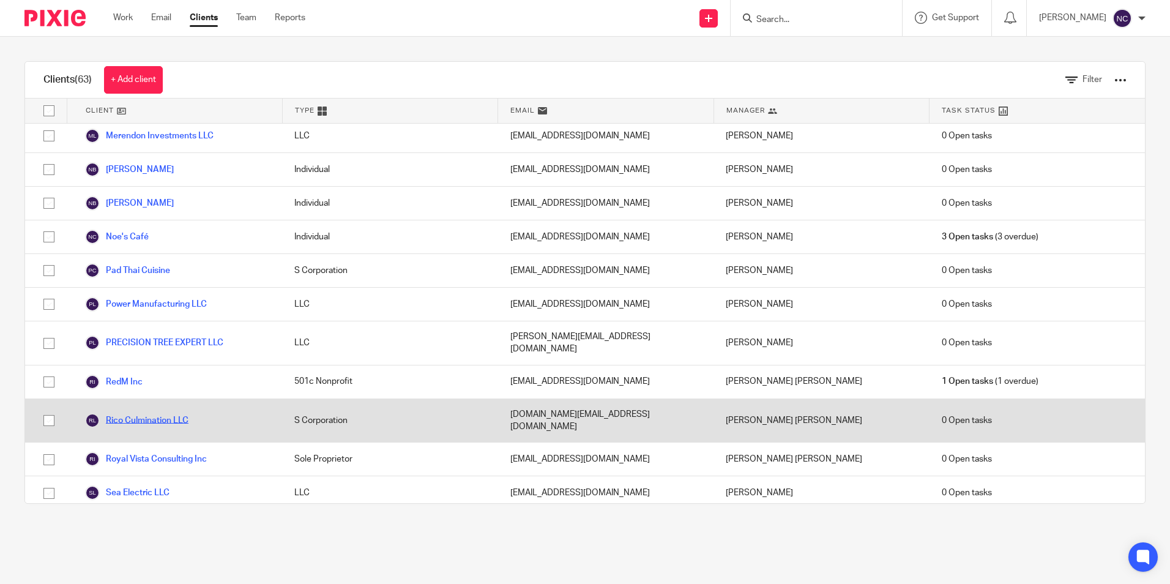
click at [158, 413] on link "Rico Culmination LLC" at bounding box center [136, 420] width 103 height 15
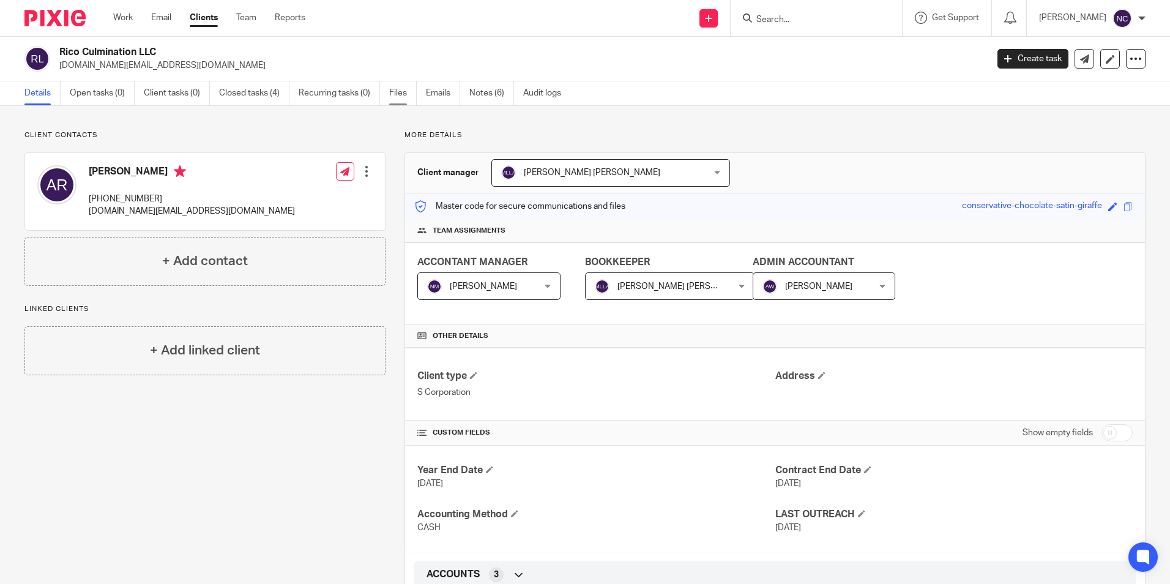
click at [400, 92] on link "Files" at bounding box center [403, 93] width 28 height 24
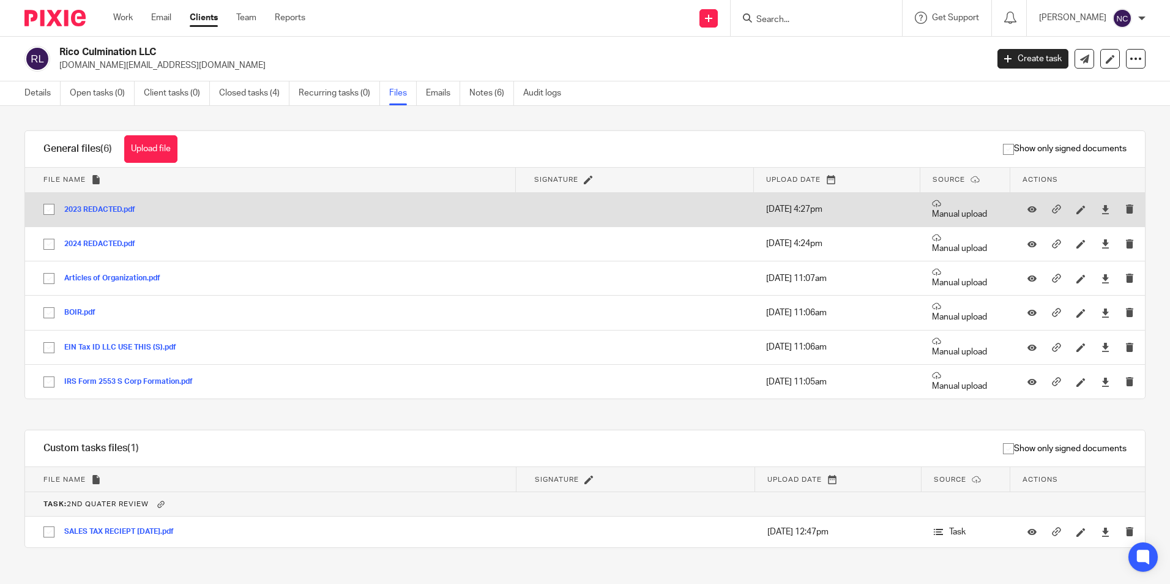
click at [121, 204] on div "2023 REDACTED.pdf" at bounding box center [104, 209] width 80 height 12
click at [122, 209] on button "2023 REDACTED.pdf" at bounding box center [104, 210] width 80 height 9
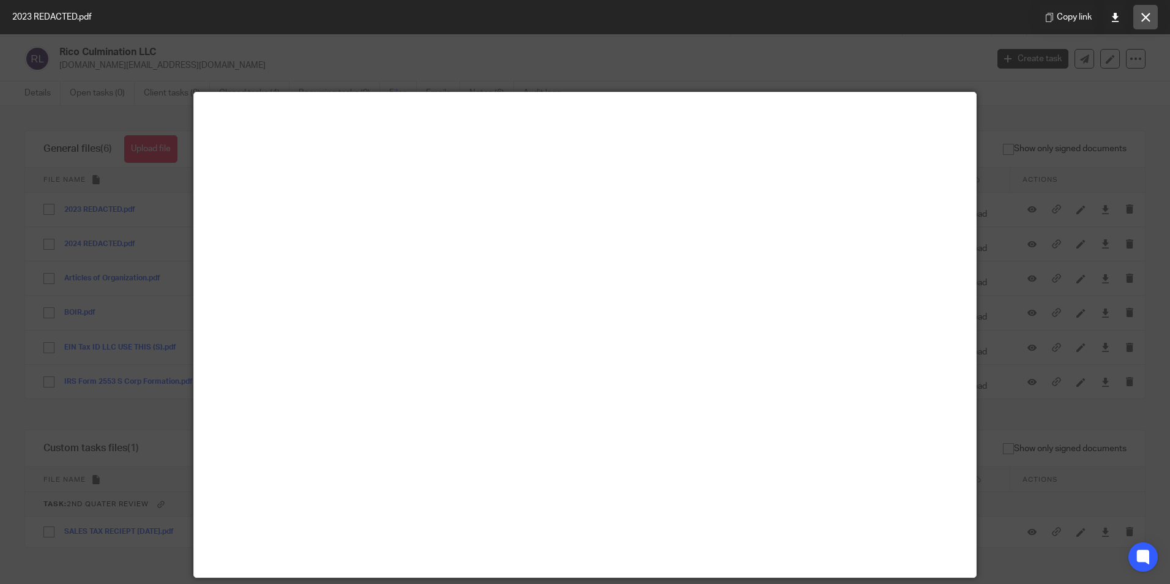
click at [1143, 13] on icon at bounding box center [1145, 17] width 9 height 9
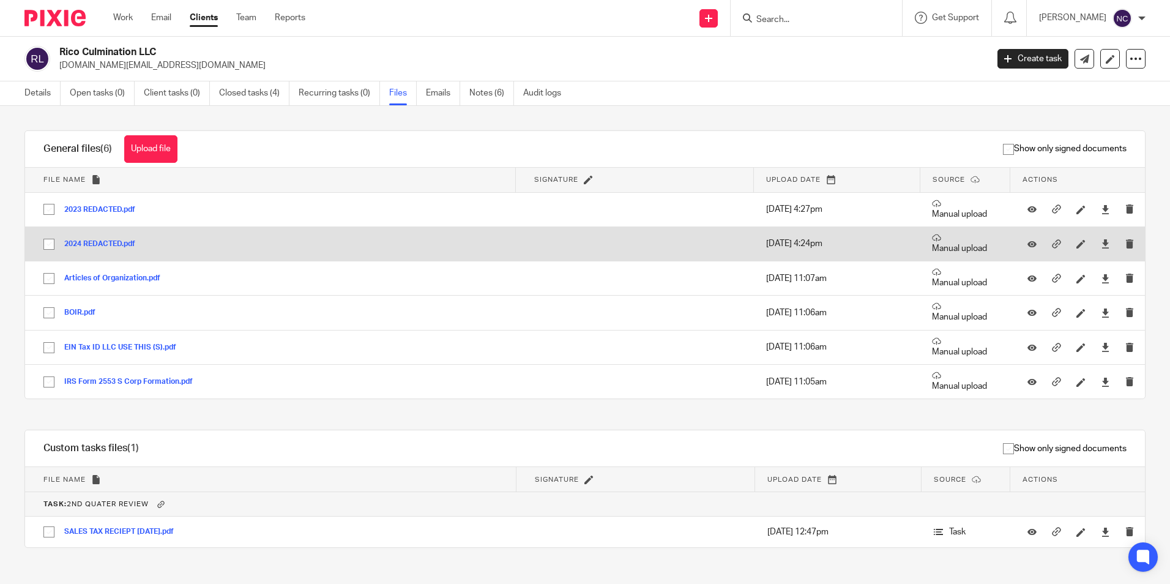
click at [123, 248] on div "2024 REDACTED.pdf" at bounding box center [104, 243] width 80 height 12
click at [126, 242] on button "2024 REDACTED.pdf" at bounding box center [104, 244] width 80 height 9
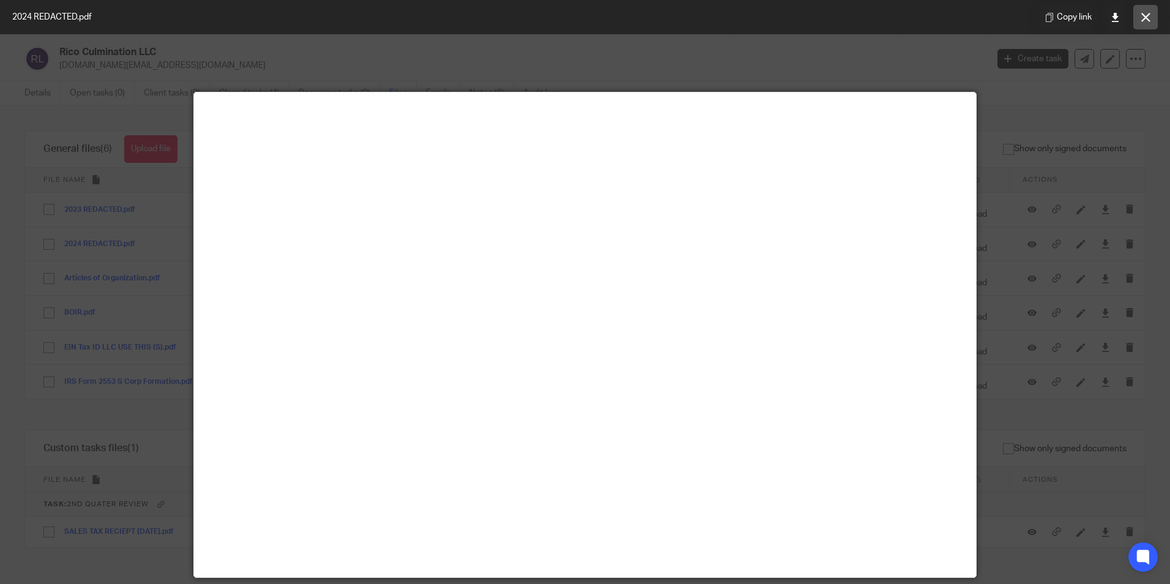
click at [1152, 23] on button at bounding box center [1145, 17] width 24 height 24
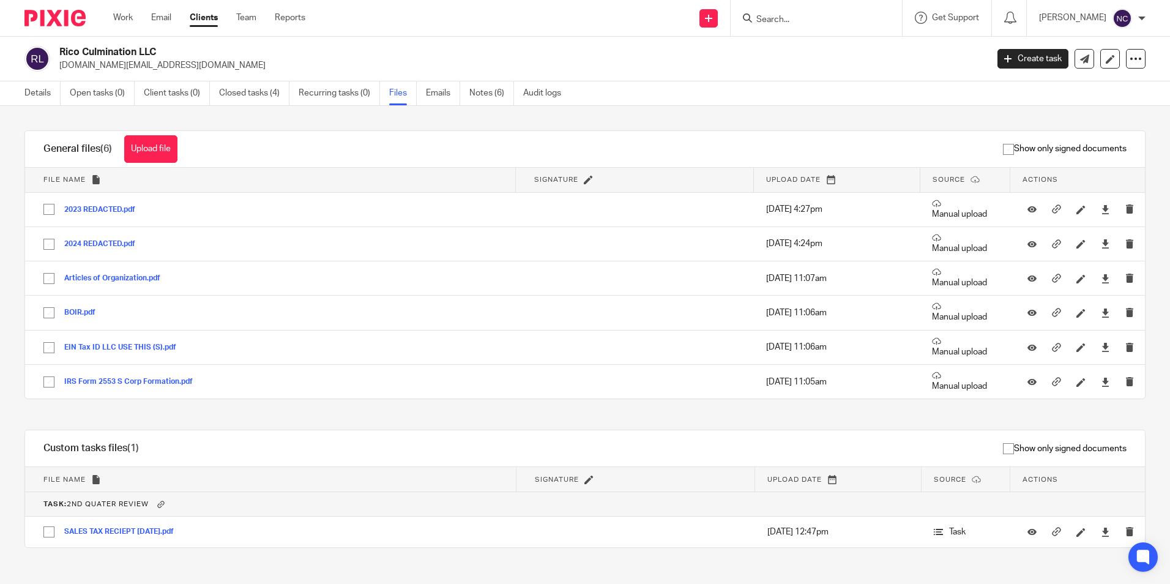
click at [206, 18] on link "Clients" at bounding box center [204, 18] width 28 height 12
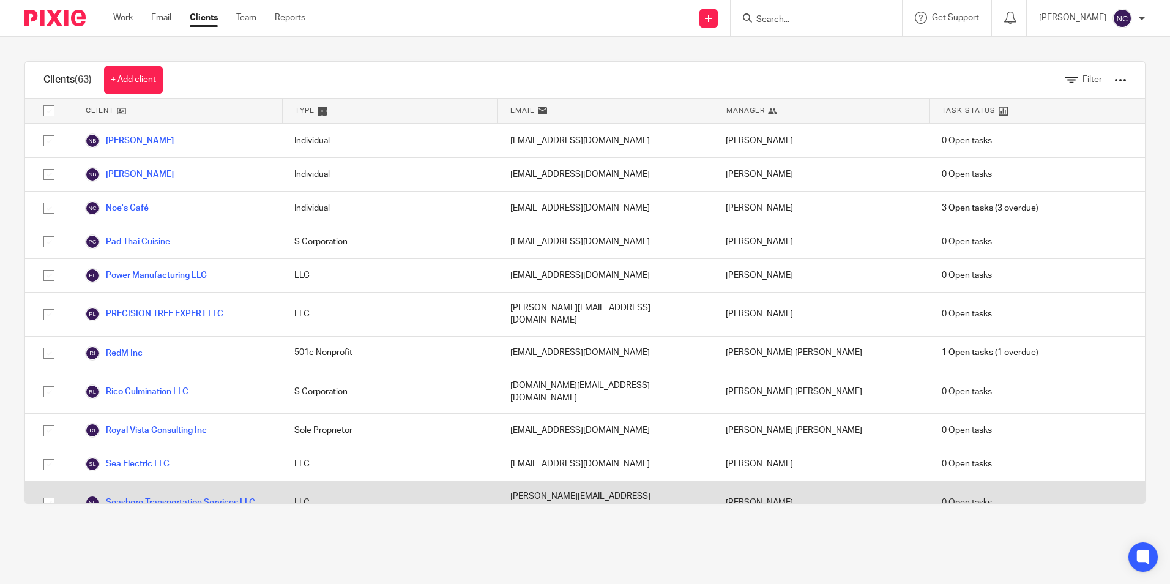
scroll to position [1591, 0]
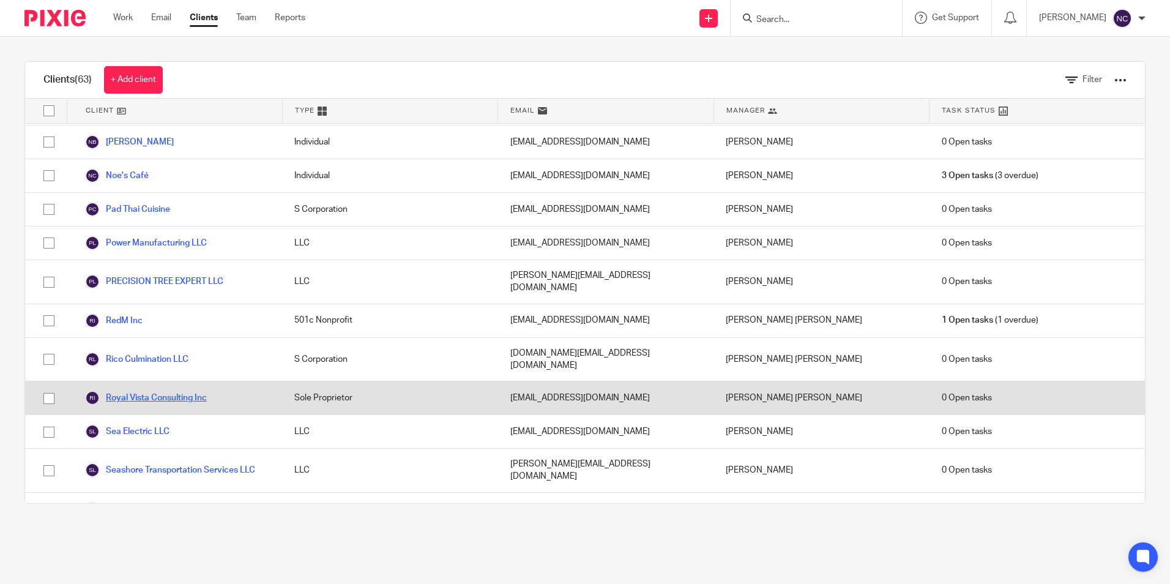
click at [196, 390] on link "Royal Vista Consulting Inc" at bounding box center [146, 397] width 122 height 15
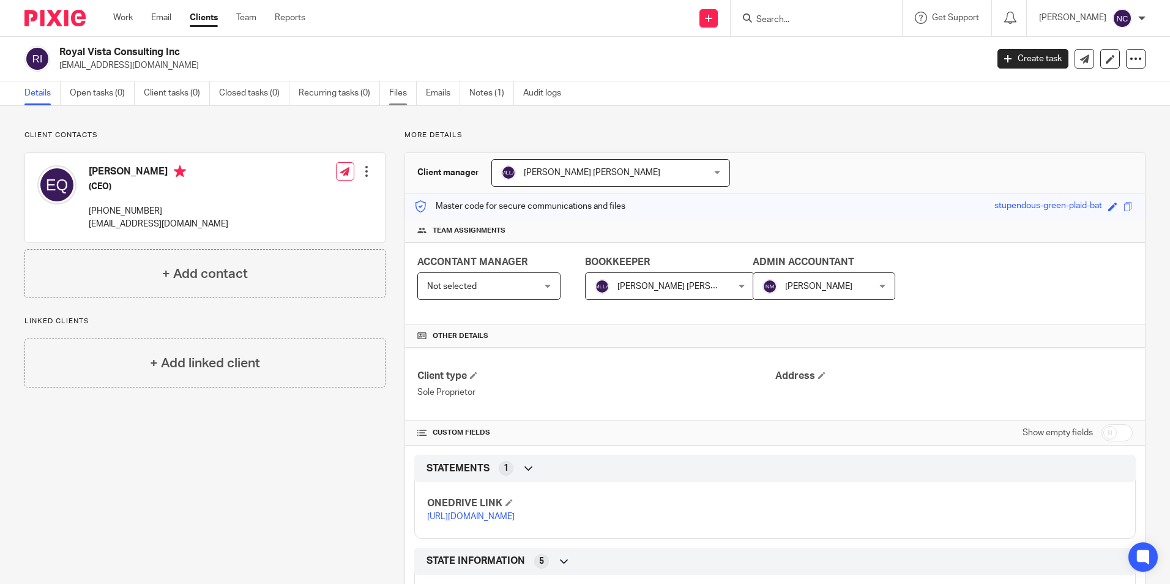
click at [392, 95] on link "Files" at bounding box center [403, 93] width 28 height 24
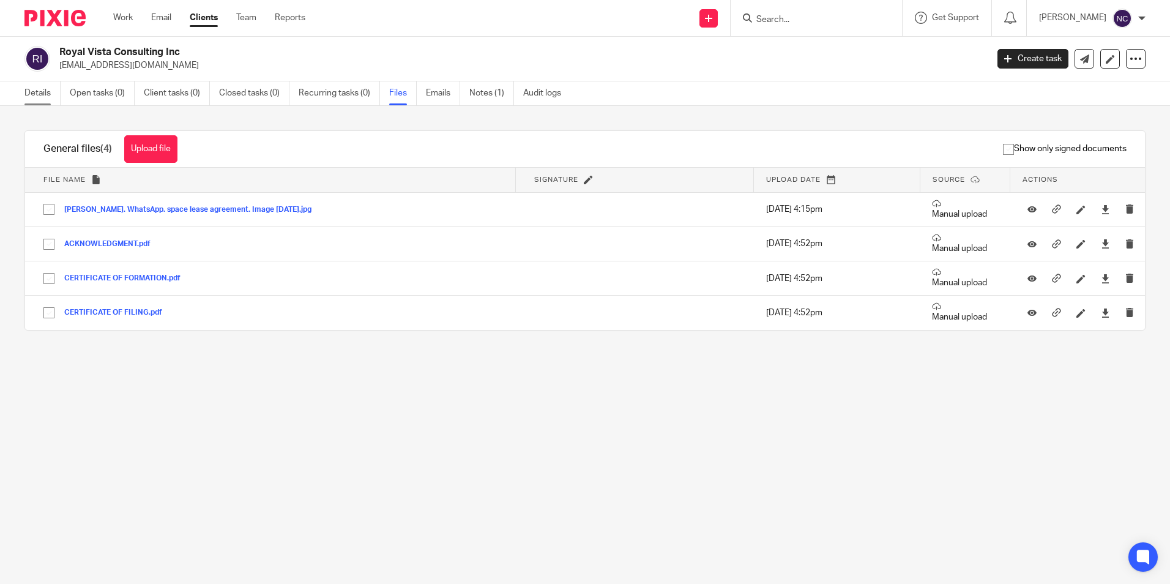
click at [34, 92] on link "Details" at bounding box center [42, 93] width 36 height 24
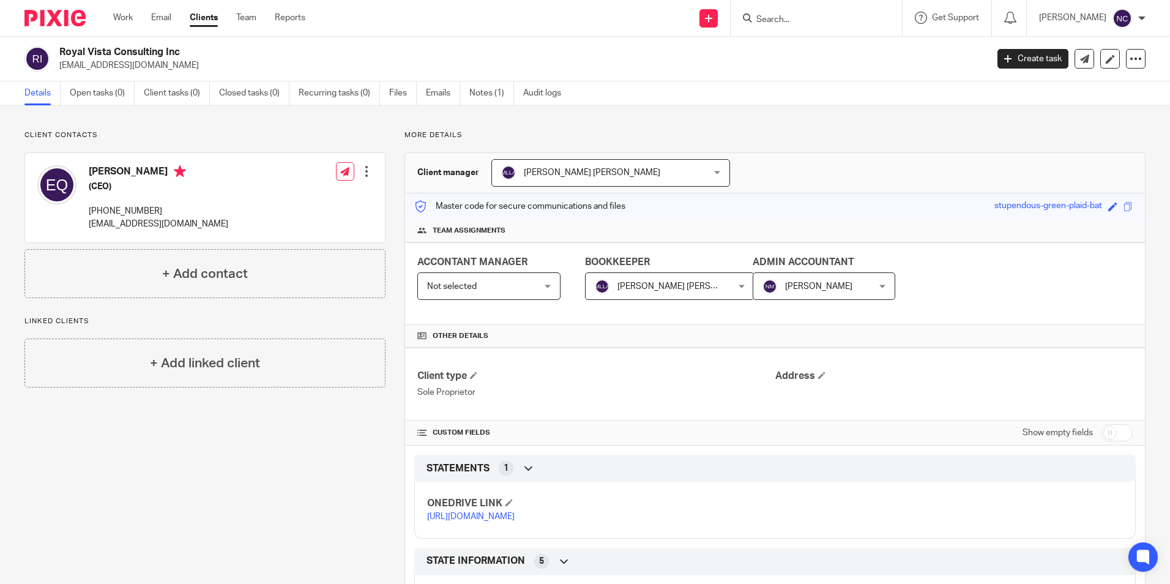
click at [504, 521] on link "https://ccfstaxes-my.sharepoint.com/:f:/g/personal/angie_ccfsbookkeeping_com/Eh…" at bounding box center [471, 516] width 88 height 9
click at [202, 22] on link "Clients" at bounding box center [204, 18] width 28 height 12
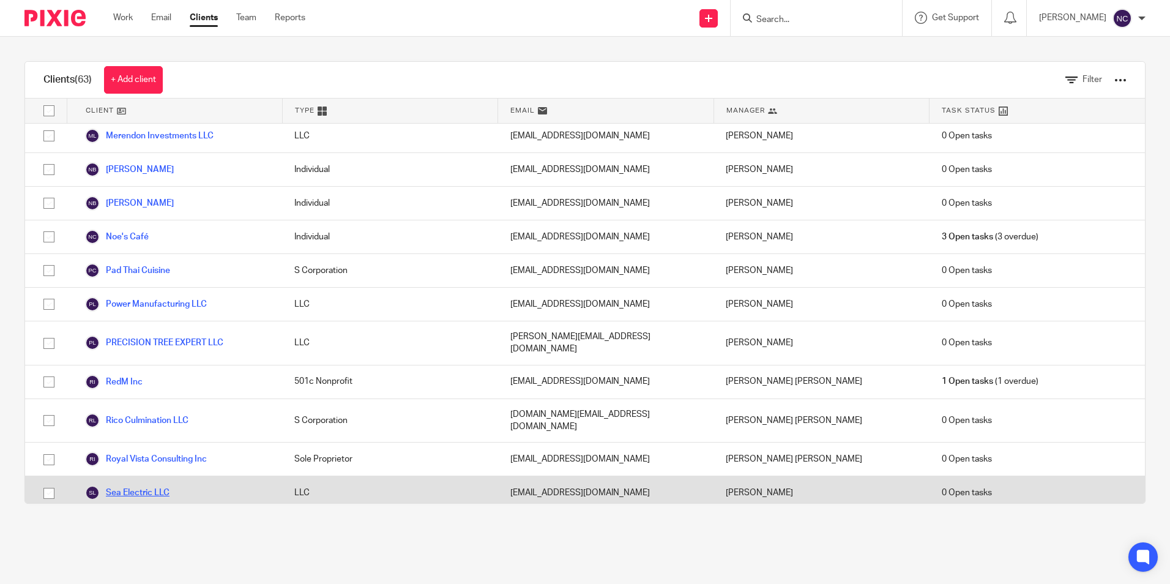
scroll to position [1591, 0]
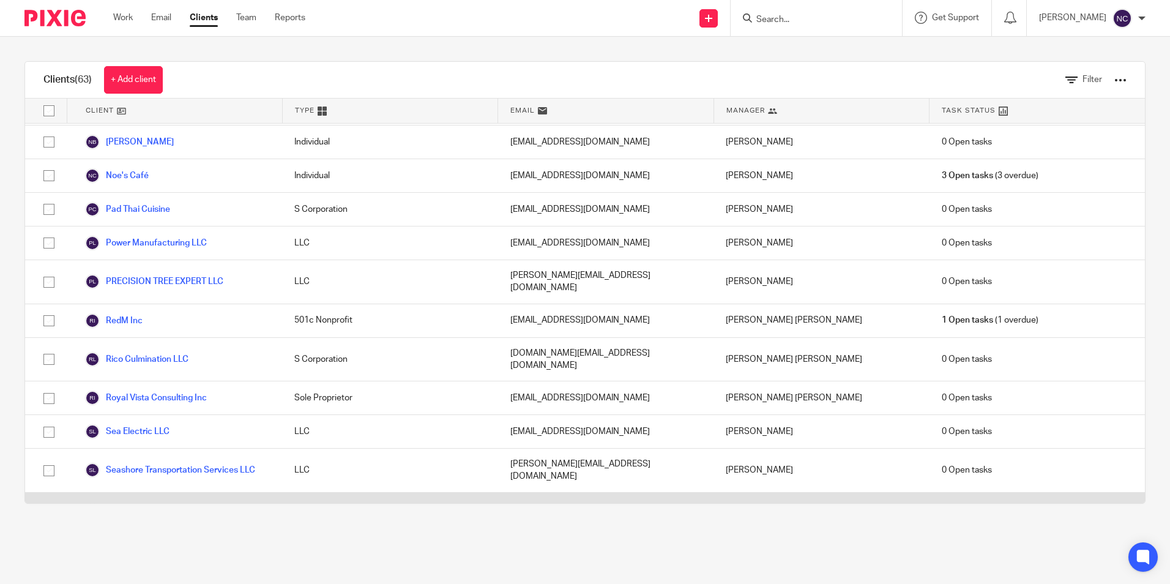
click at [173, 502] on link "Space Houston Garage LLC" at bounding box center [149, 509] width 129 height 15
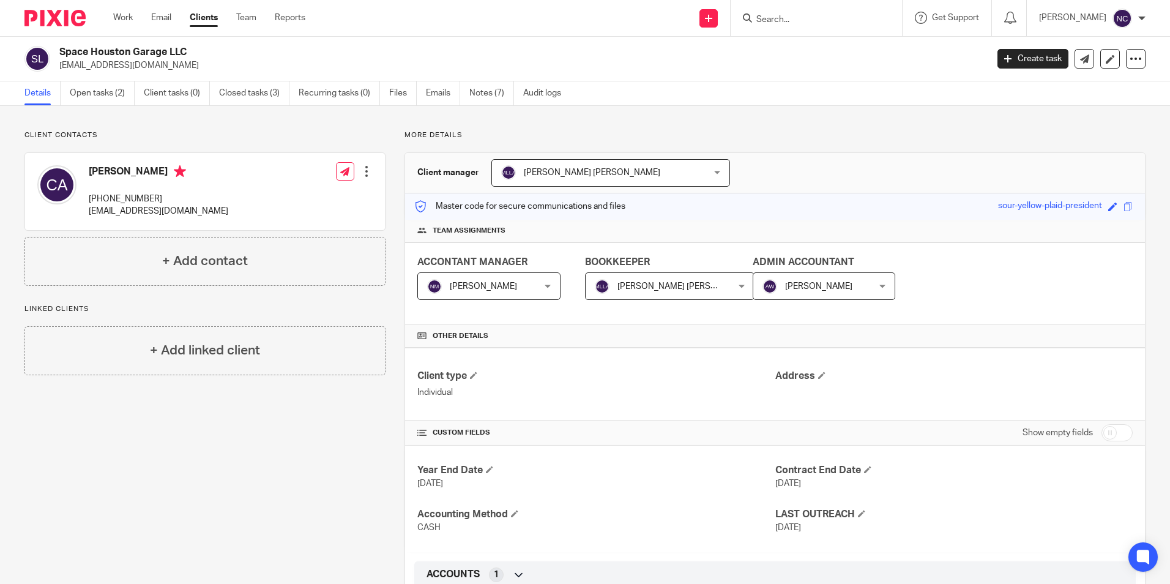
click at [33, 92] on link "Details" at bounding box center [42, 93] width 36 height 24
click at [397, 94] on link "Files" at bounding box center [403, 93] width 28 height 24
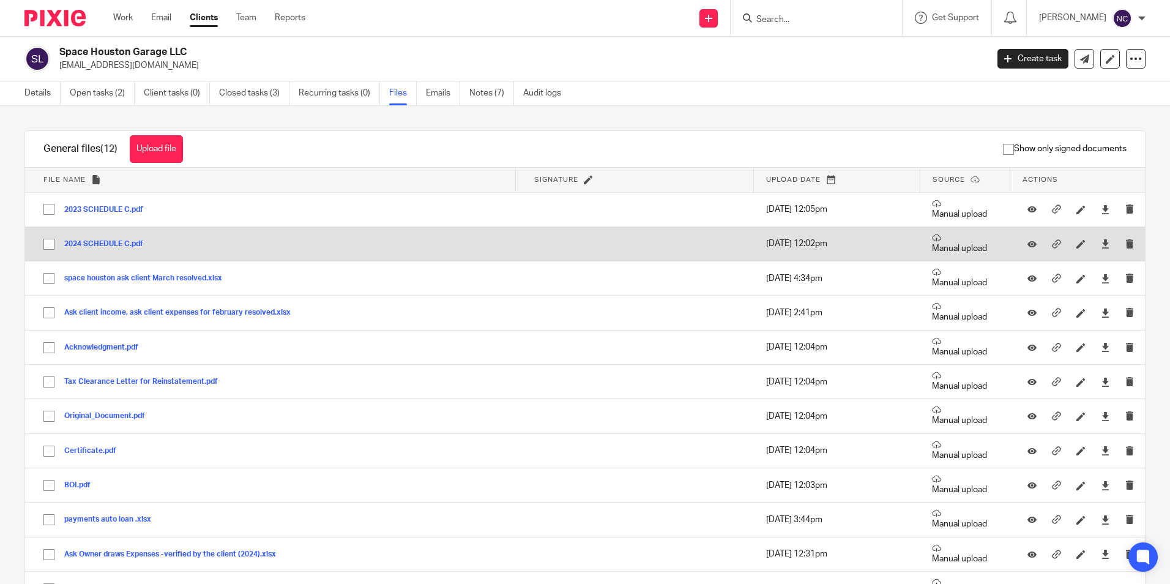
click at [103, 245] on button "2024 SCHEDULE C.pdf" at bounding box center [108, 244] width 88 height 9
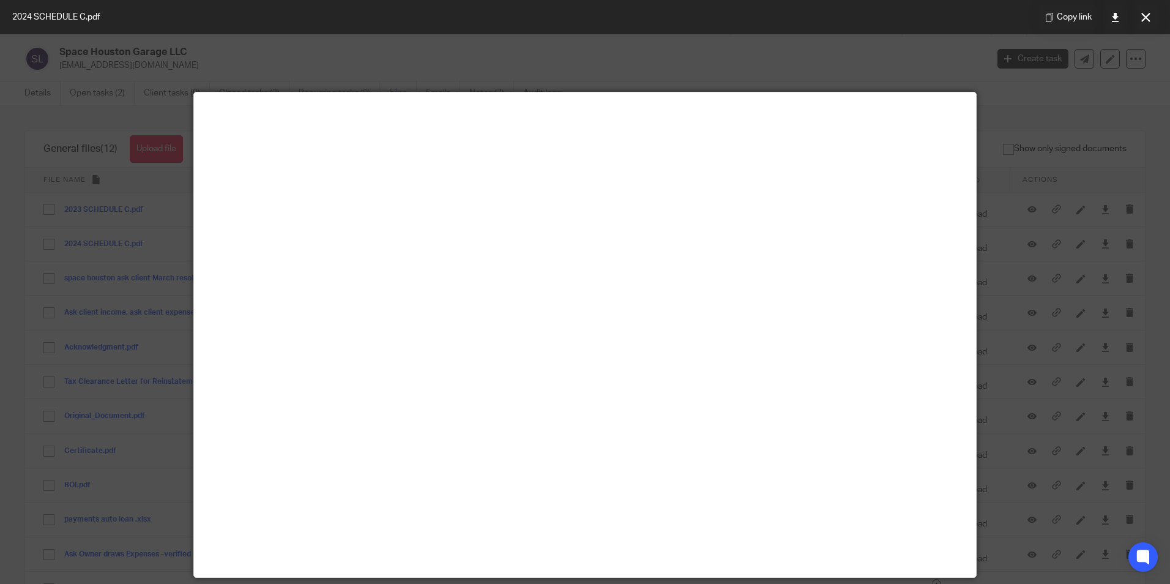
click at [1061, 272] on div at bounding box center [585, 292] width 1170 height 584
click at [1040, 228] on div at bounding box center [585, 292] width 1170 height 584
click at [1141, 13] on icon at bounding box center [1145, 17] width 9 height 9
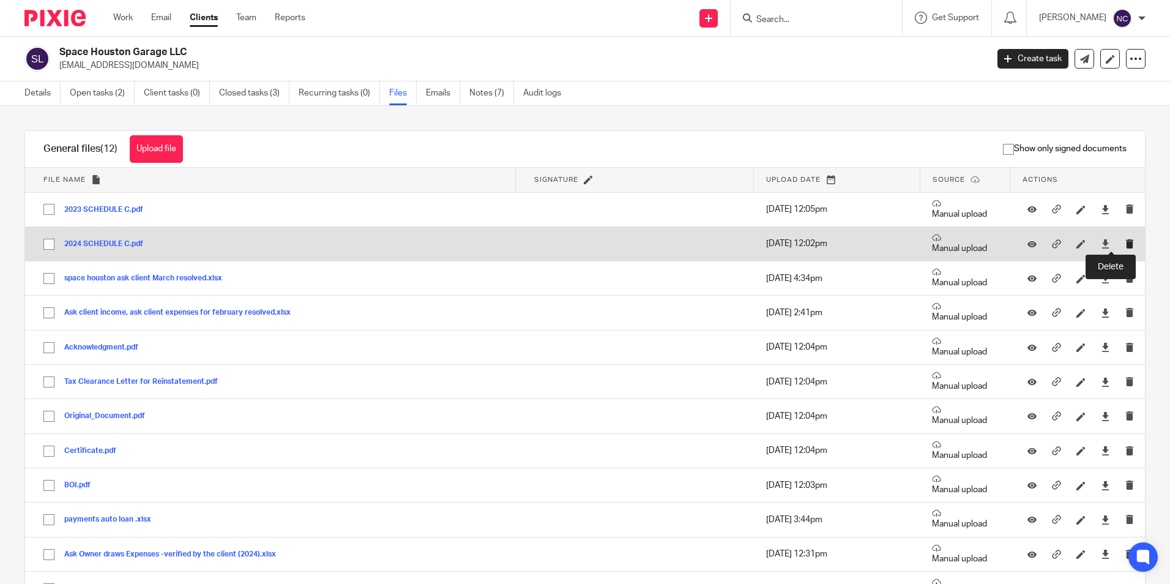
click at [1125, 248] on icon "submit" at bounding box center [1129, 243] width 9 height 9
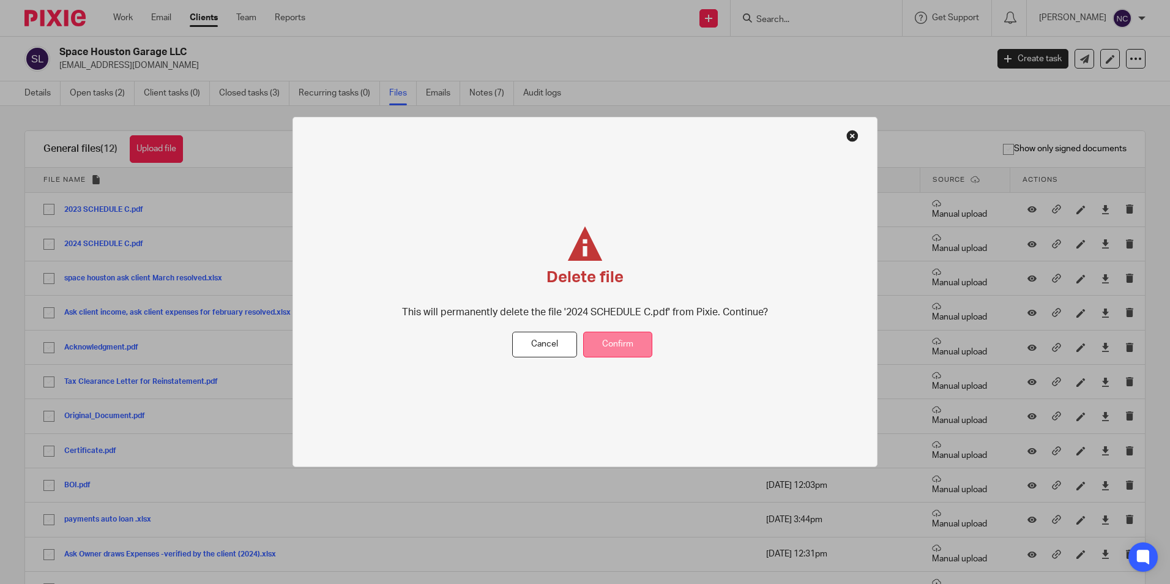
click at [627, 346] on button "Confirm" at bounding box center [617, 344] width 69 height 26
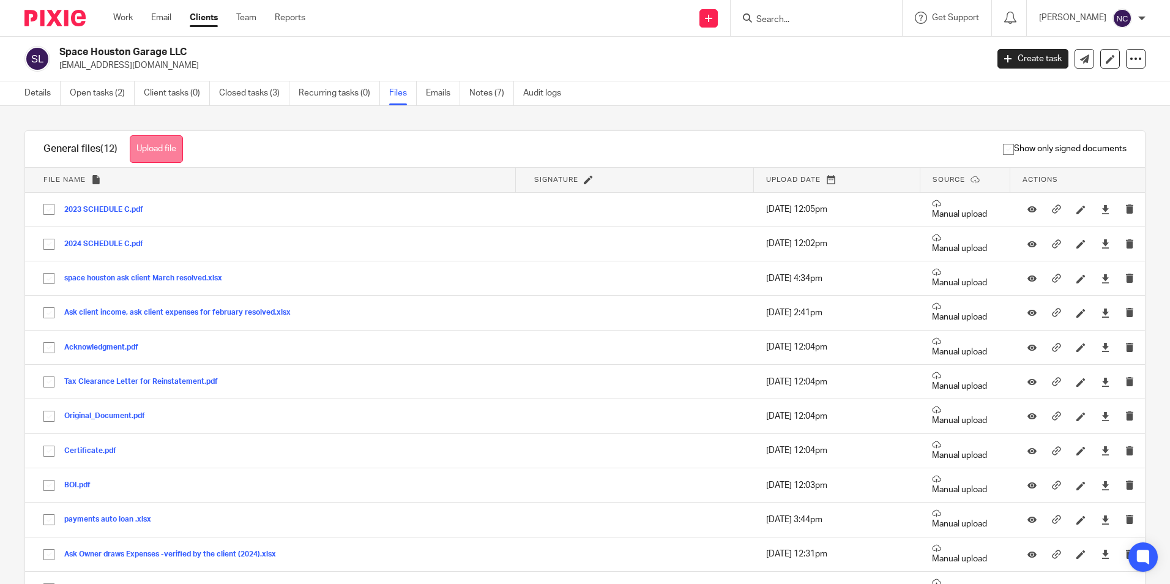
click at [151, 151] on button "Upload file" at bounding box center [156, 149] width 53 height 28
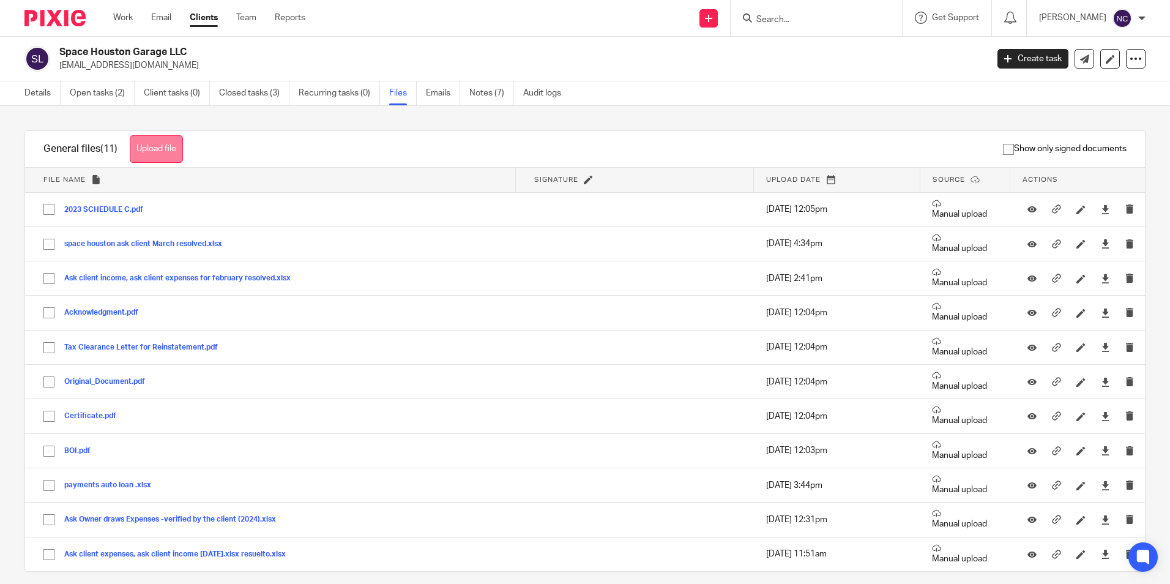
click at [177, 143] on button "Upload file" at bounding box center [156, 149] width 53 height 28
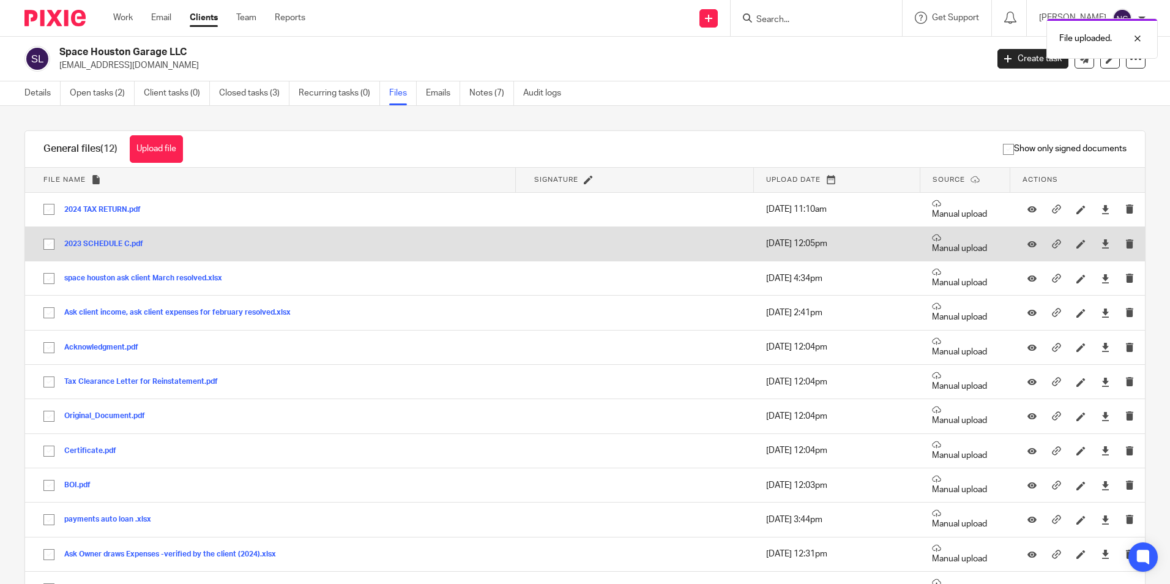
click at [86, 245] on button "2023 SCHEDULE C.pdf" at bounding box center [108, 244] width 88 height 9
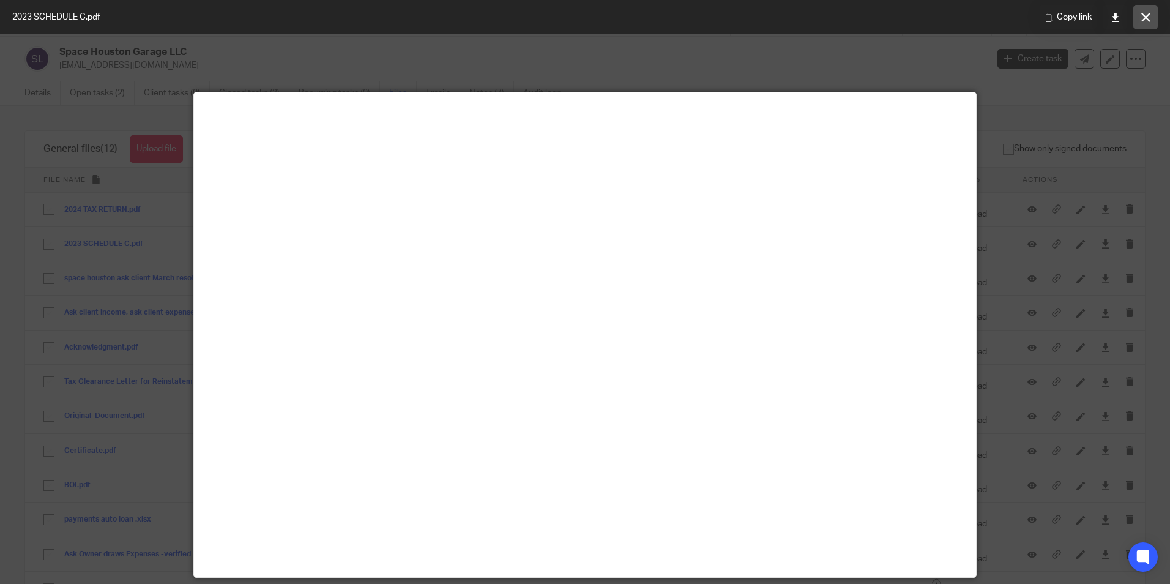
click at [1140, 26] on button at bounding box center [1145, 17] width 24 height 24
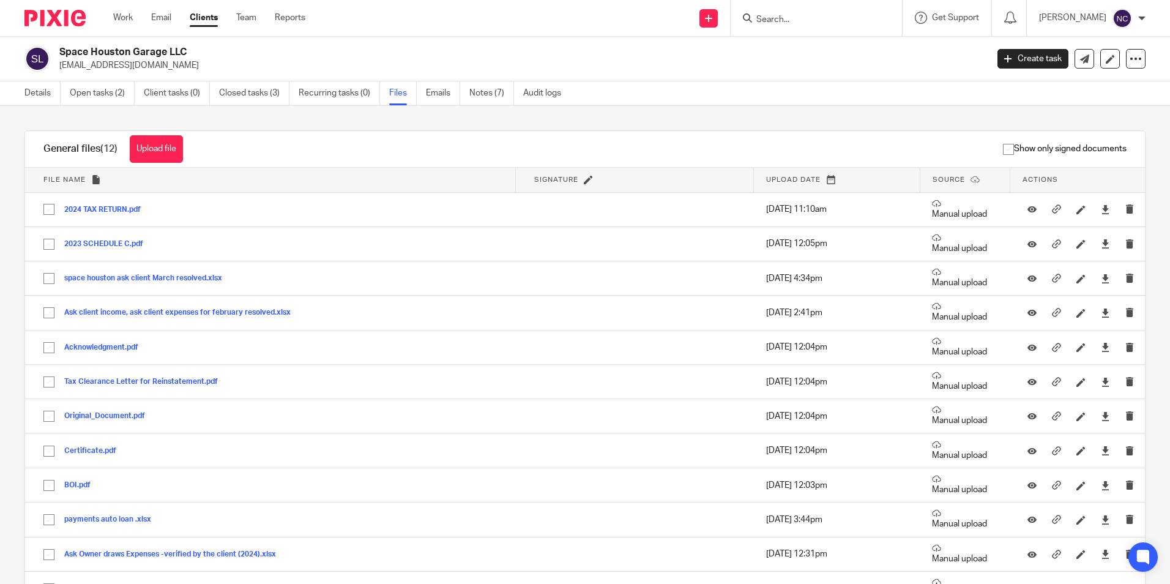
click at [208, 17] on link "Clients" at bounding box center [204, 18] width 28 height 12
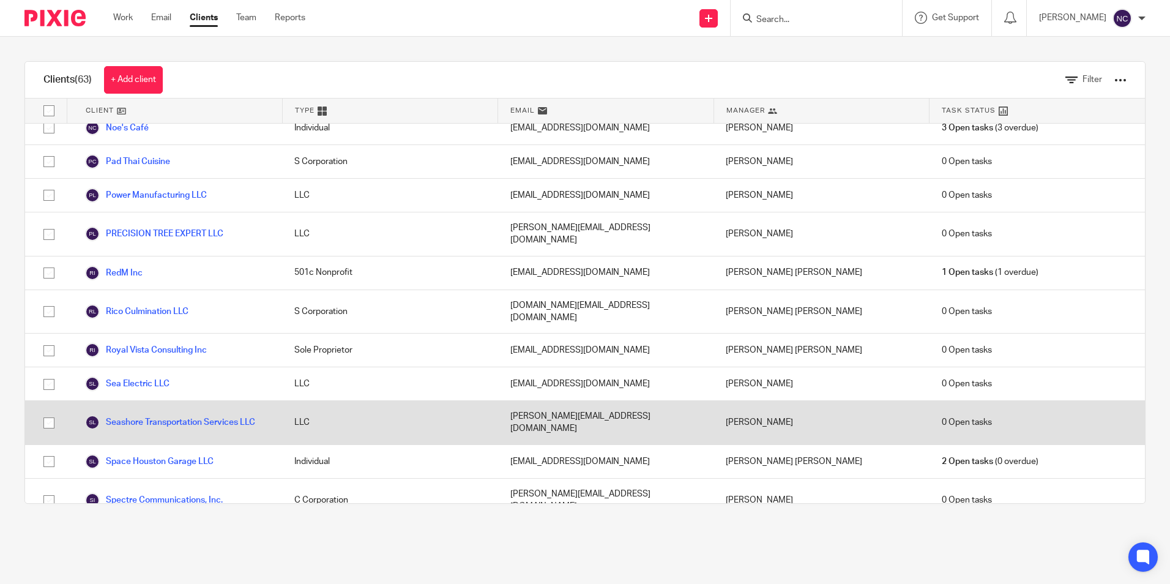
scroll to position [1652, 0]
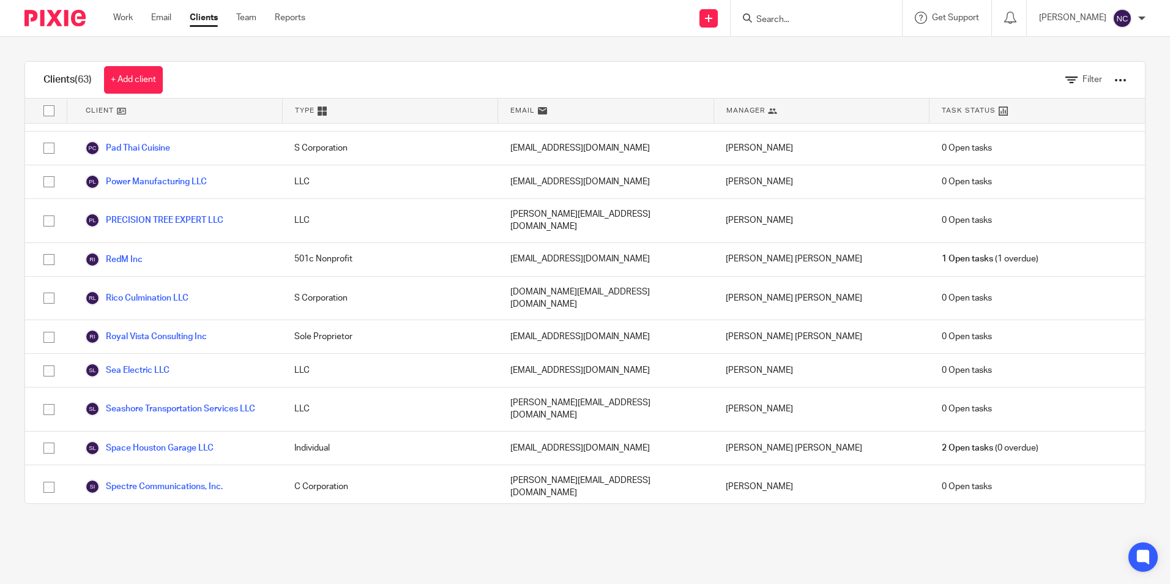
click at [150, 518] on link "Tech Solutions LR LLC" at bounding box center [138, 525] width 106 height 15
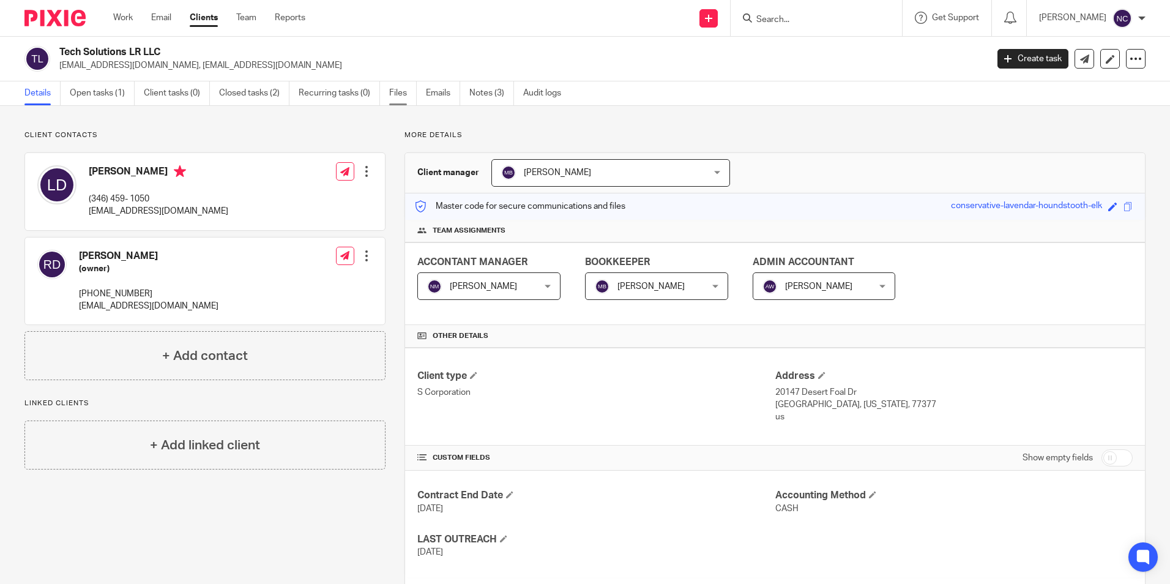
click at [392, 96] on link "Files" at bounding box center [403, 93] width 28 height 24
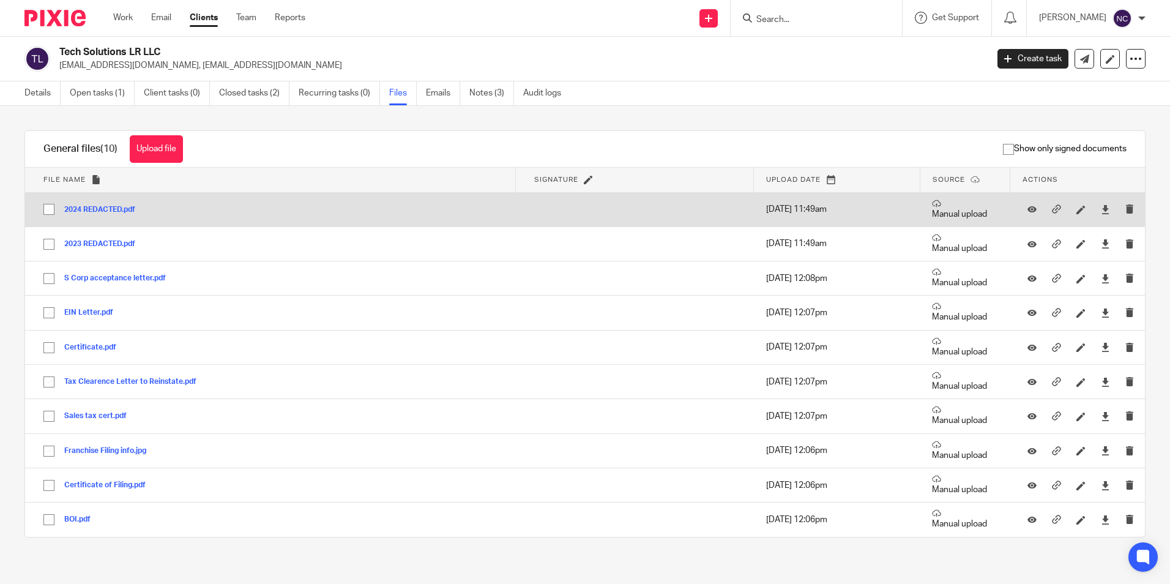
click at [110, 209] on button "2024 REDACTED.pdf" at bounding box center [104, 210] width 80 height 9
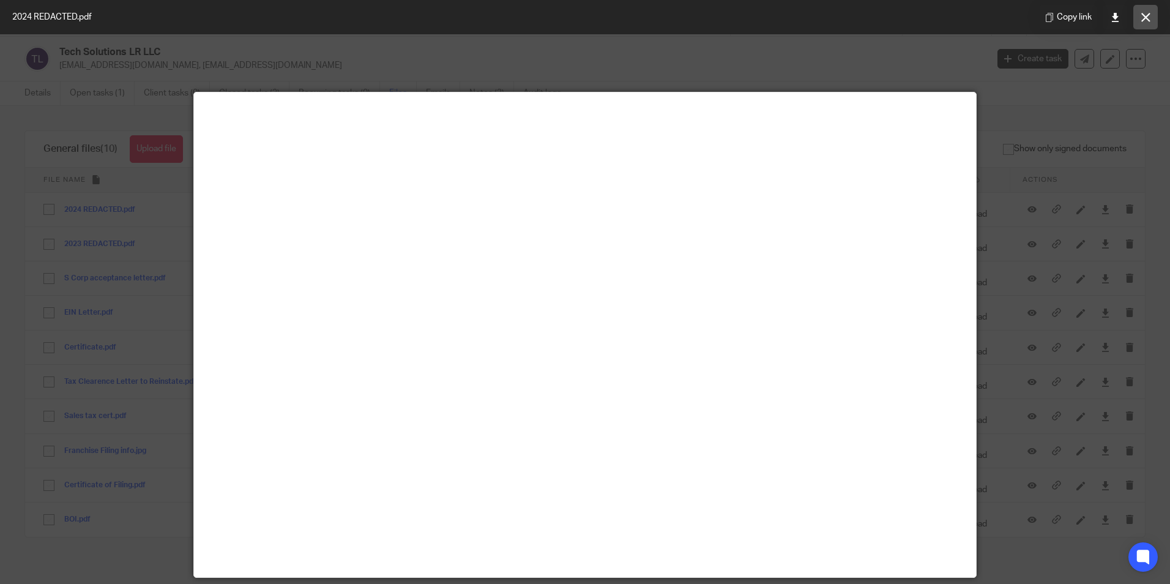
click at [1146, 13] on icon at bounding box center [1145, 17] width 9 height 9
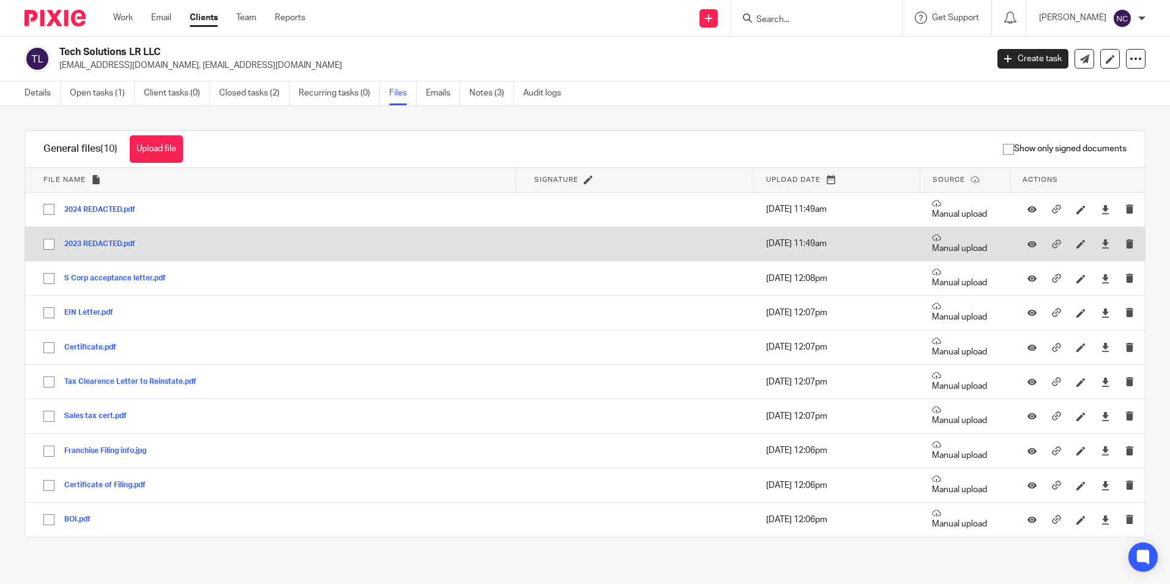
click at [115, 246] on button "2023 REDACTED.pdf" at bounding box center [104, 244] width 80 height 9
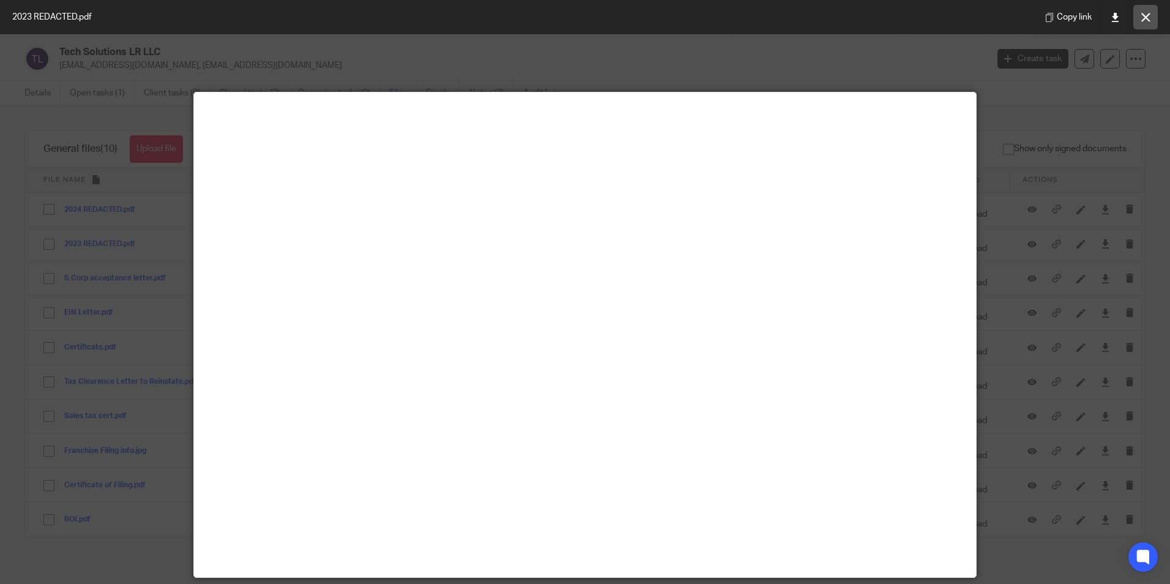
click at [1145, 12] on button at bounding box center [1145, 17] width 24 height 24
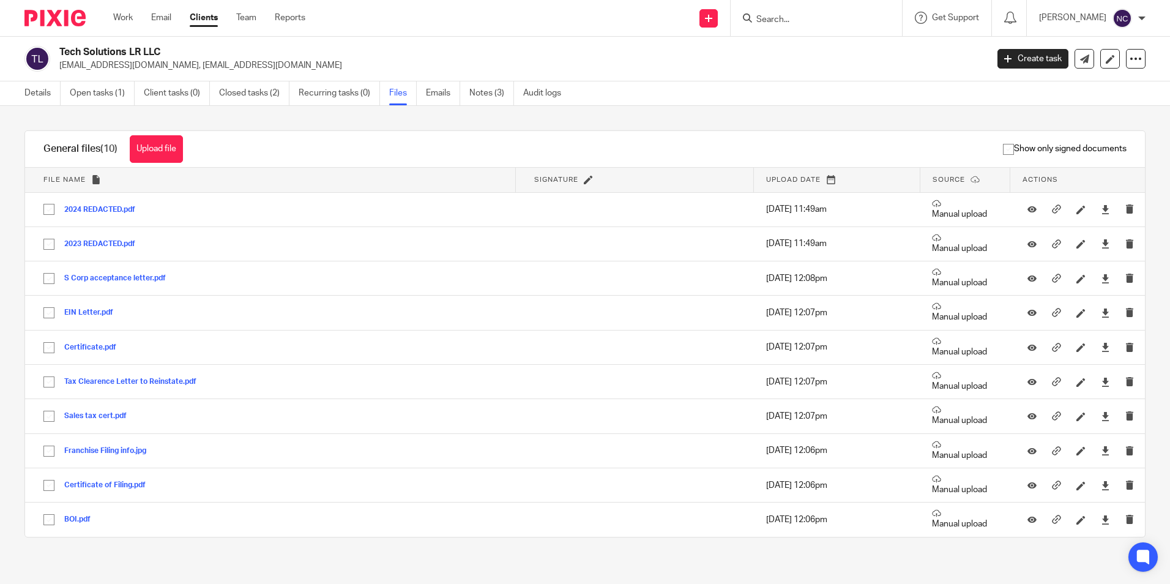
click at [209, 23] on link "Clients" at bounding box center [204, 18] width 28 height 12
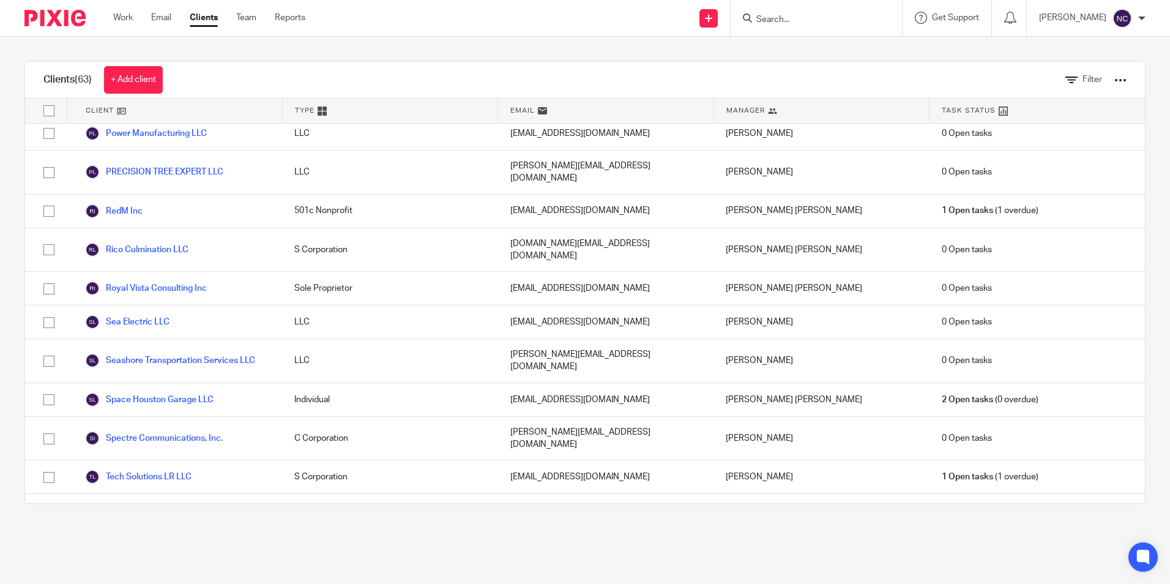
scroll to position [1740, 0]
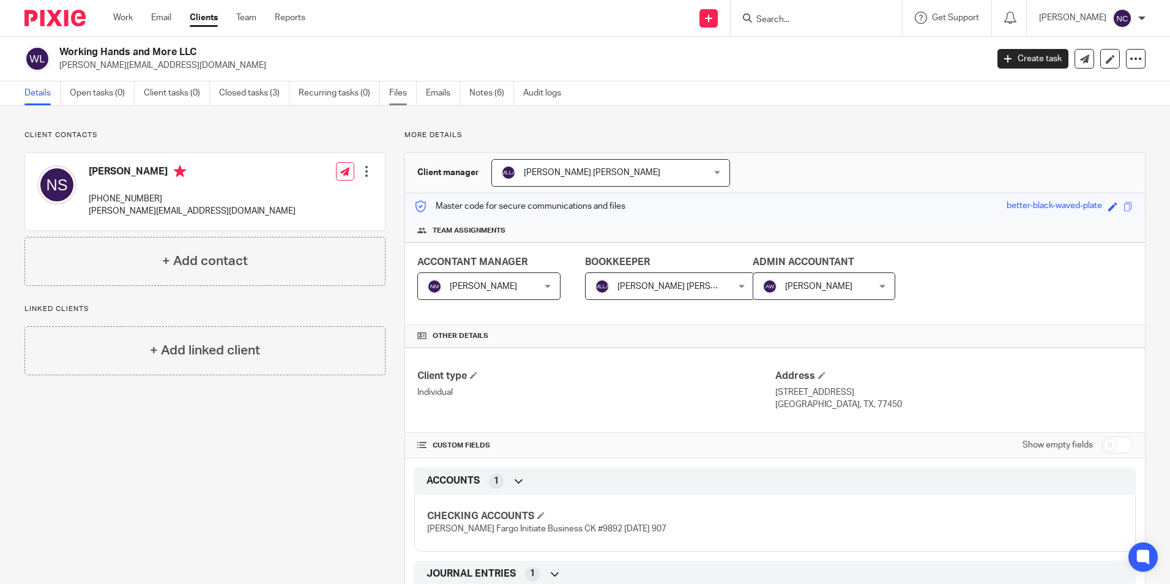
click at [394, 89] on link "Files" at bounding box center [403, 93] width 28 height 24
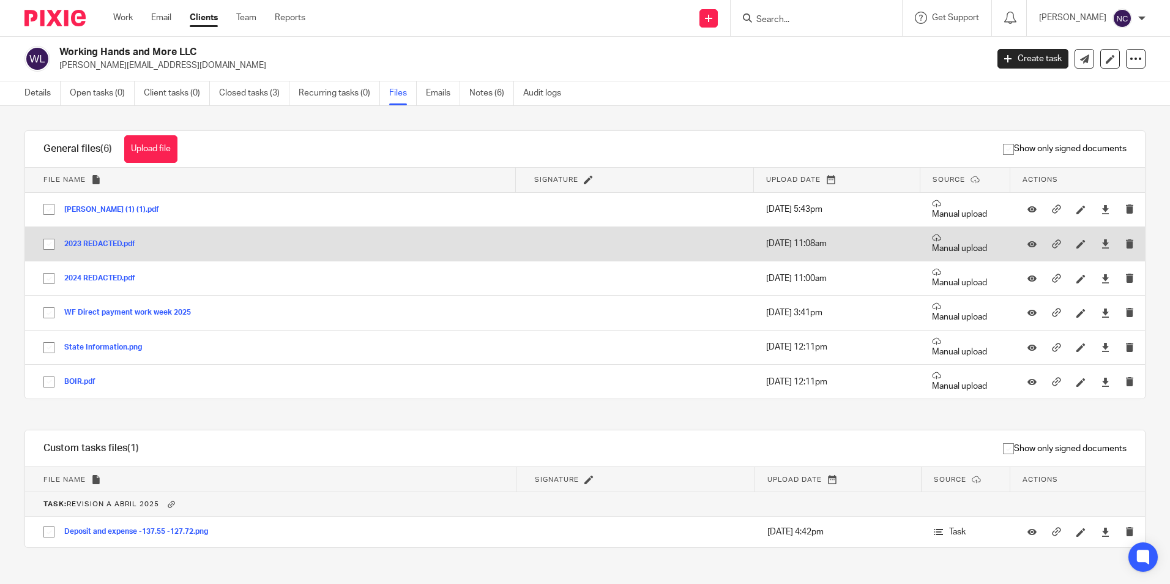
click at [111, 241] on button "2023 REDACTED.pdf" at bounding box center [104, 244] width 80 height 9
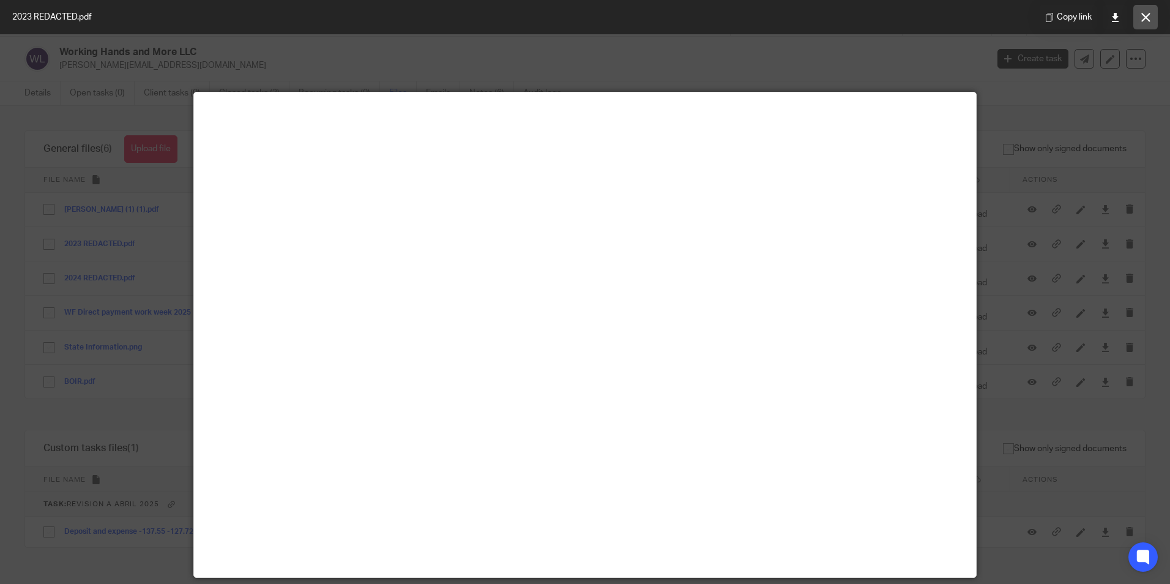
click at [1144, 13] on icon at bounding box center [1145, 17] width 9 height 9
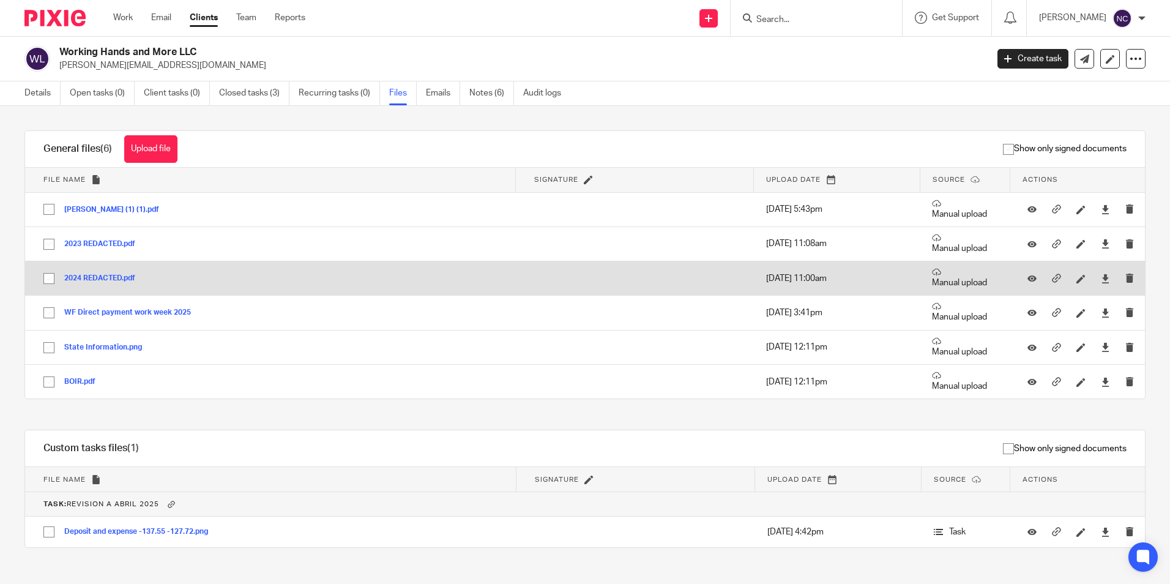
click at [101, 275] on button "2024 REDACTED.pdf" at bounding box center [104, 278] width 80 height 9
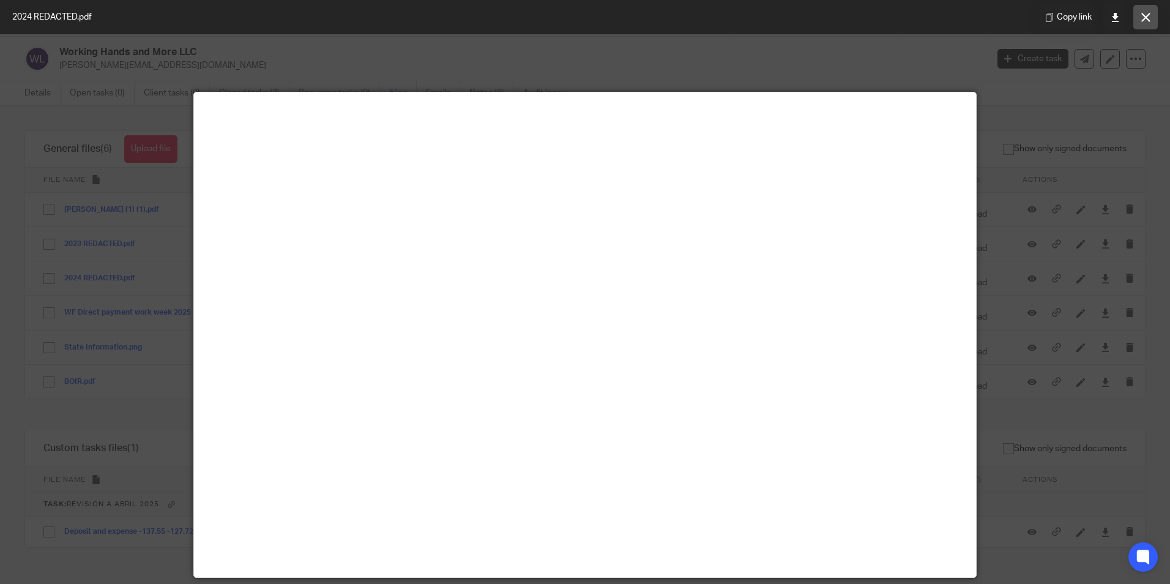
click at [1140, 26] on button at bounding box center [1145, 17] width 24 height 24
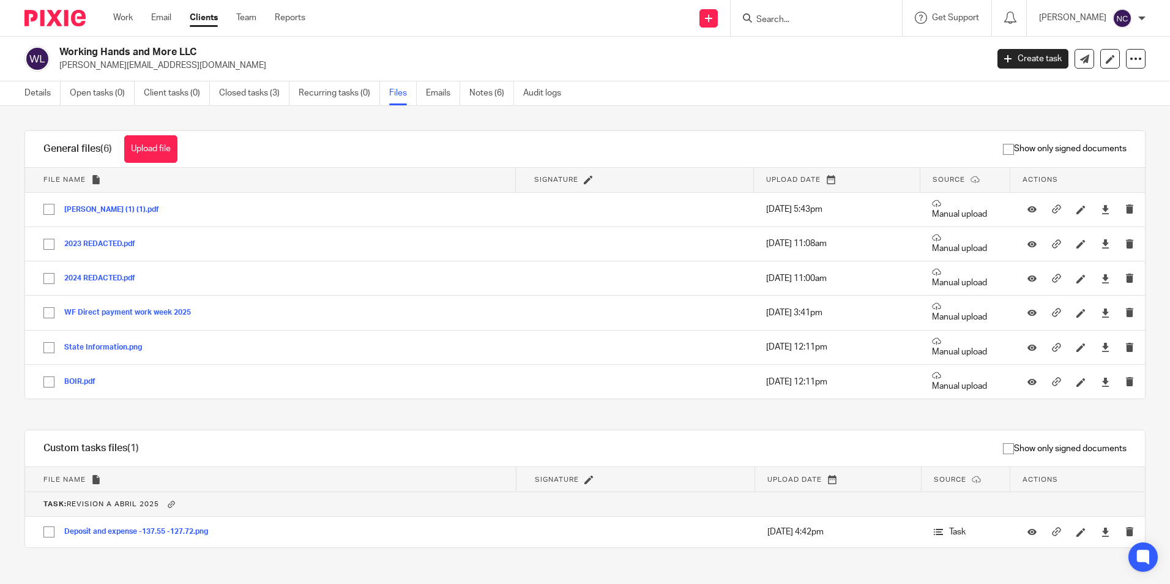
click at [214, 20] on link "Clients" at bounding box center [204, 18] width 28 height 12
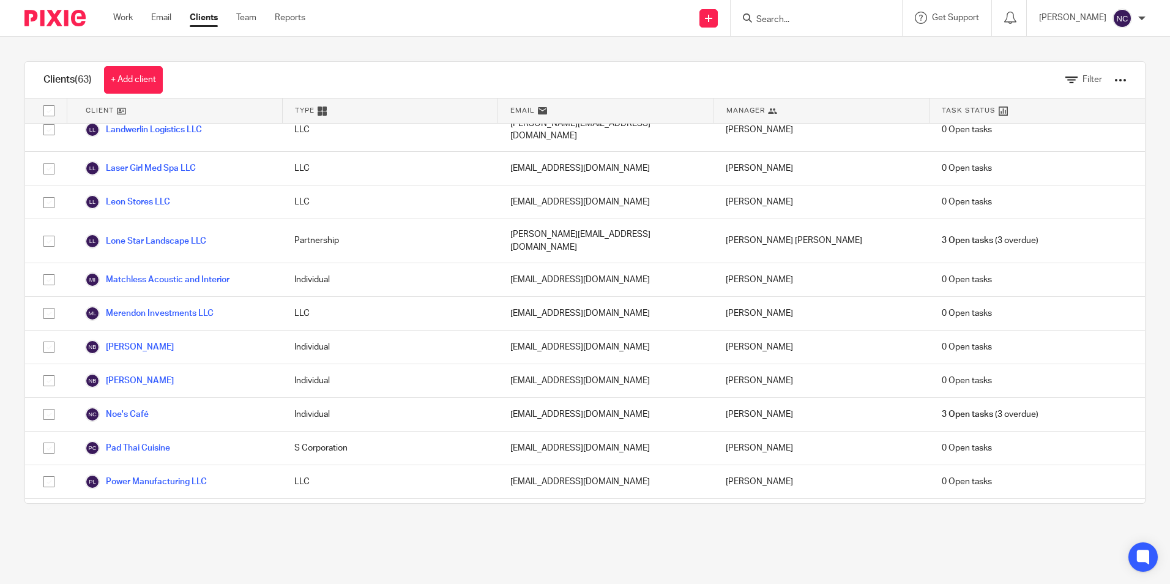
scroll to position [1312, 0]
